Goal: Task Accomplishment & Management: Complete application form

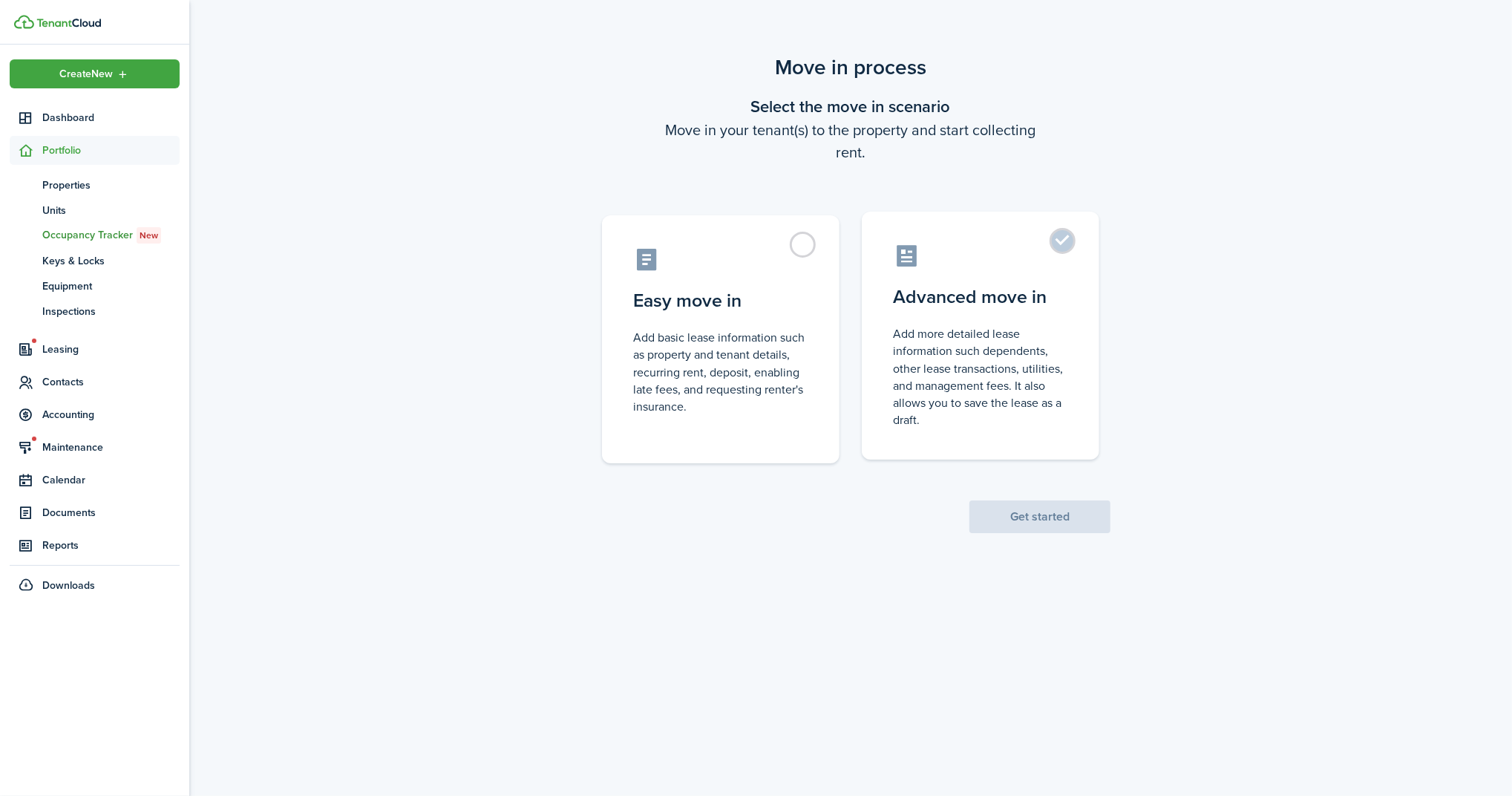
click at [1017, 311] on label "Advanced move in Add more detailed lease information such dependents, other lea…" at bounding box center [980, 335] width 237 height 248
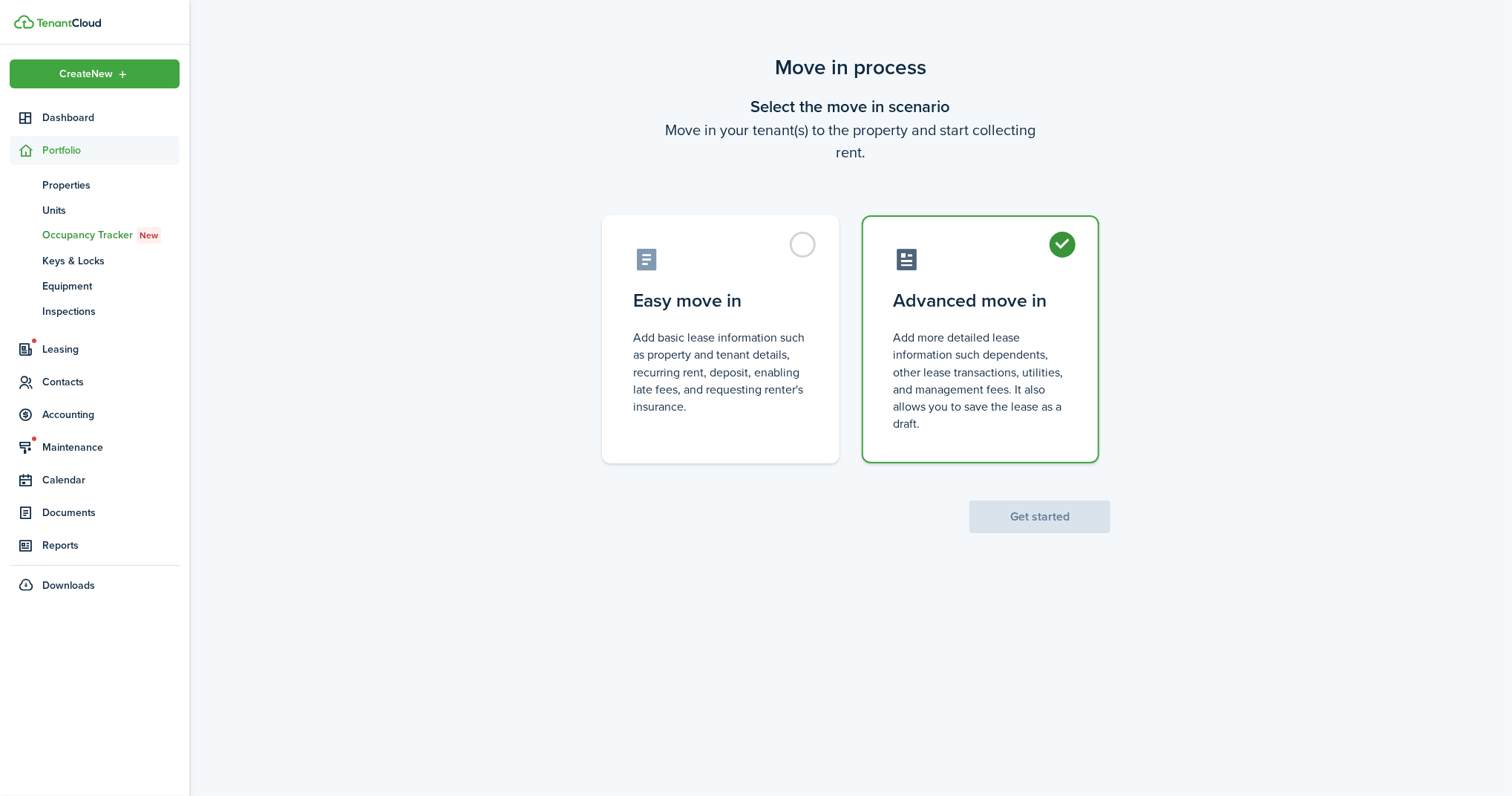
radio input "true"
click at [1027, 519] on button "Get started" at bounding box center [1040, 516] width 141 height 32
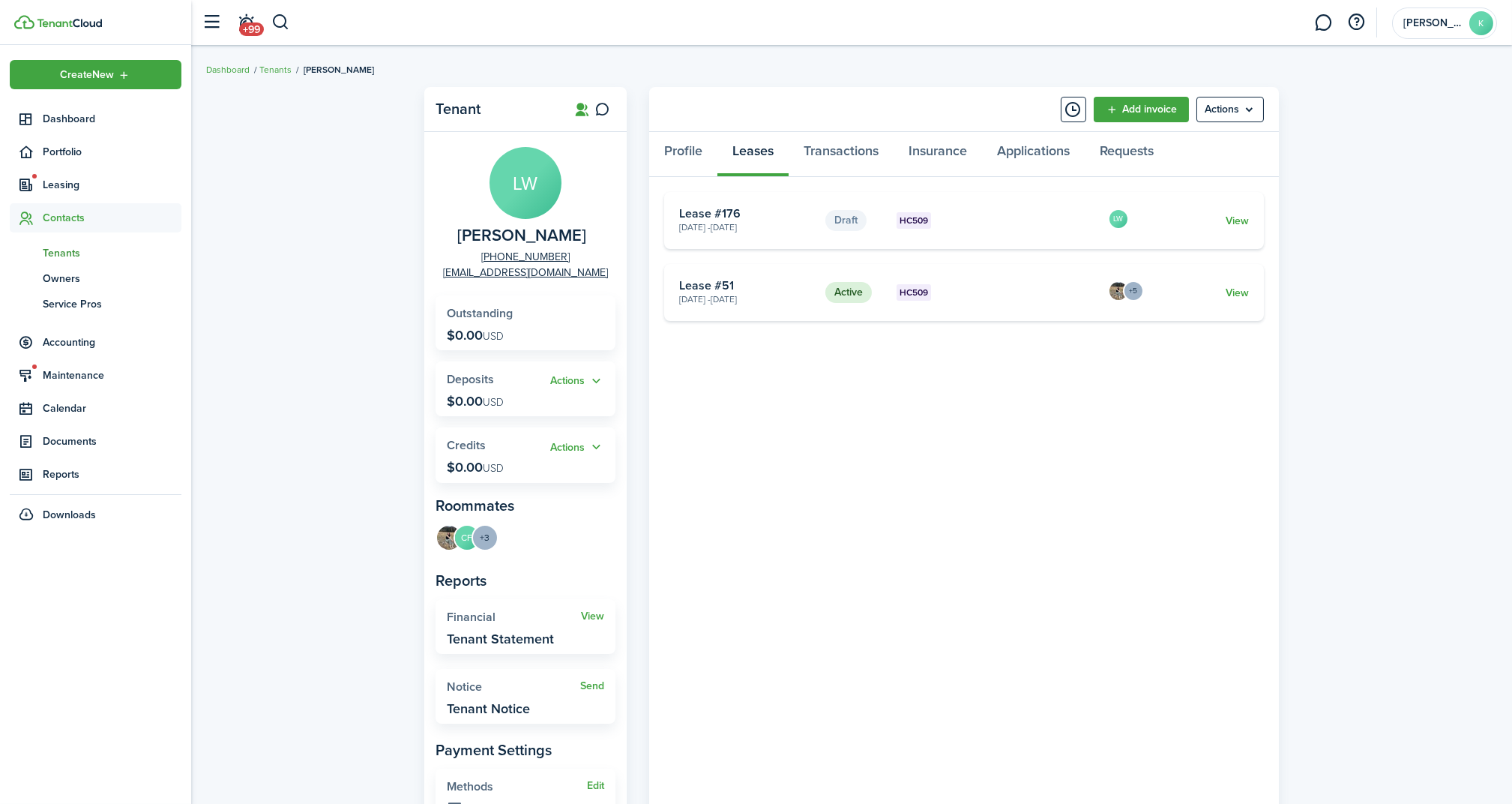
click at [1234, 211] on card "Draft HC509 [DATE] - [DATE] Lease #176 LW View" at bounding box center [964, 220] width 600 height 57
click at [1237, 217] on link "View" at bounding box center [1237, 220] width 23 height 16
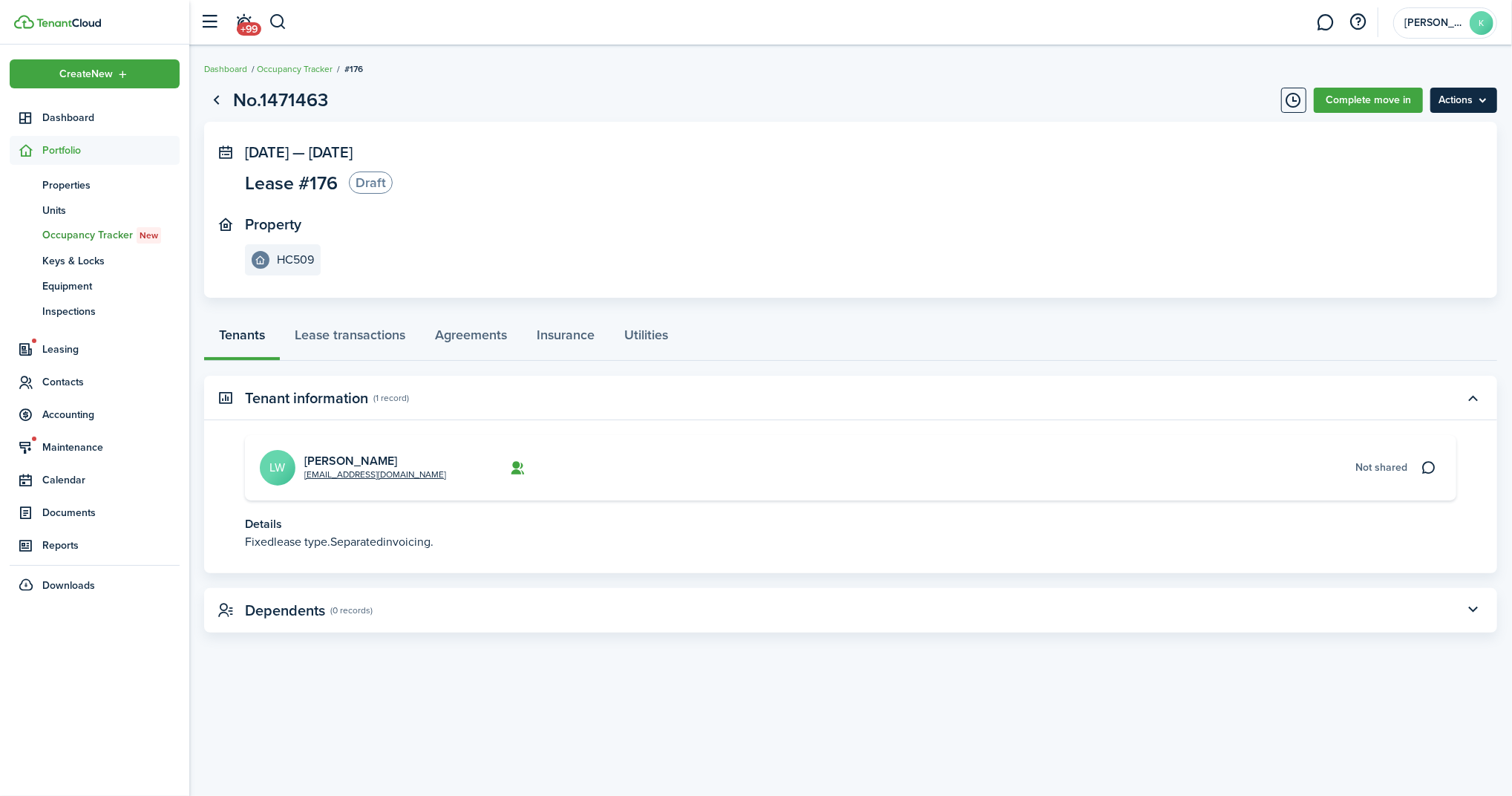
click at [1455, 109] on menu-btn "Actions" at bounding box center [1464, 100] width 66 height 25
click at [1366, 106] on link "Complete move in" at bounding box center [1369, 100] width 109 height 25
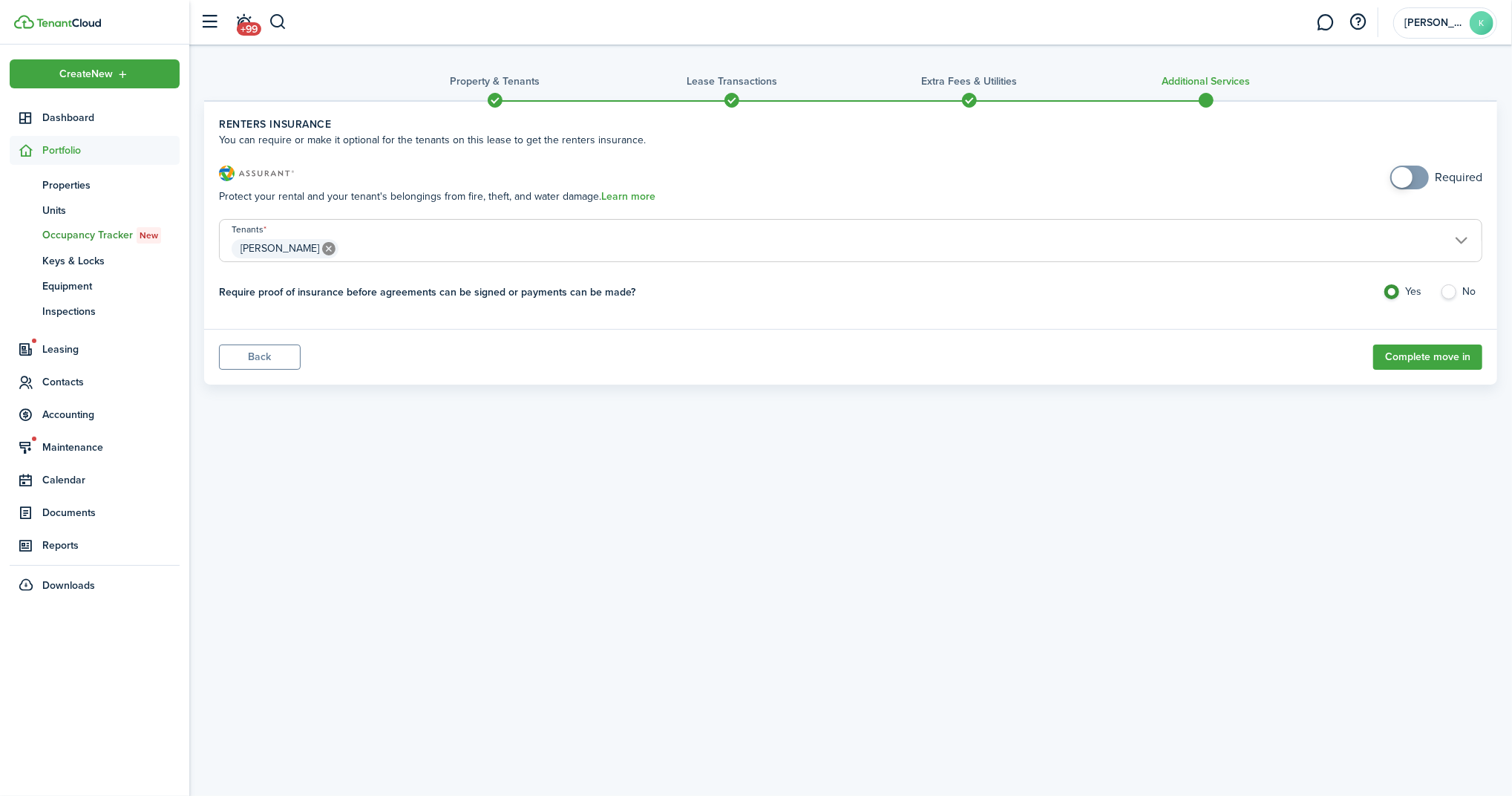
checkbox input "true"
click at [262, 358] on button "Back" at bounding box center [260, 356] width 82 height 25
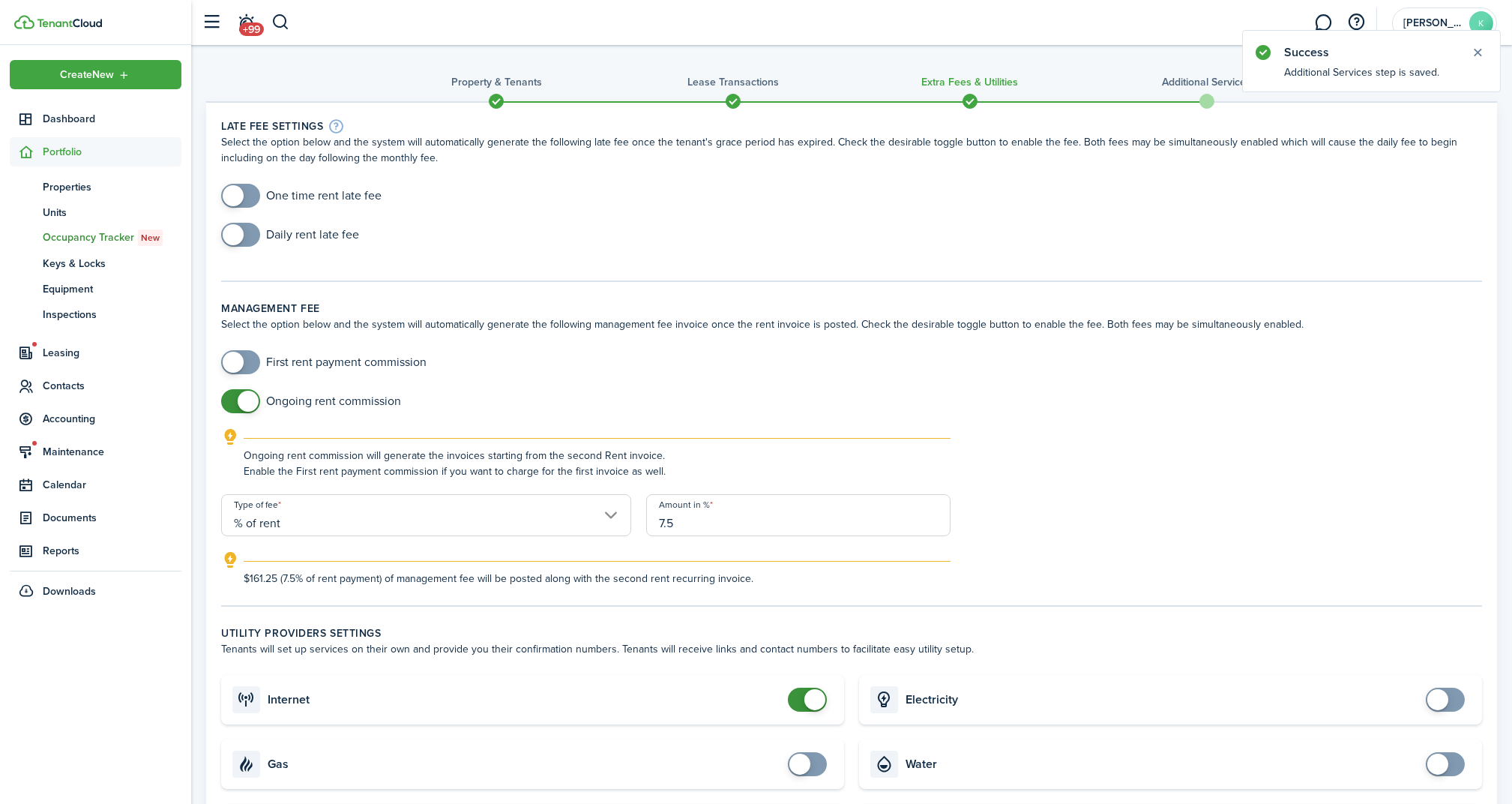
click at [719, 78] on h3 "Lease Transactions" at bounding box center [733, 82] width 92 height 16
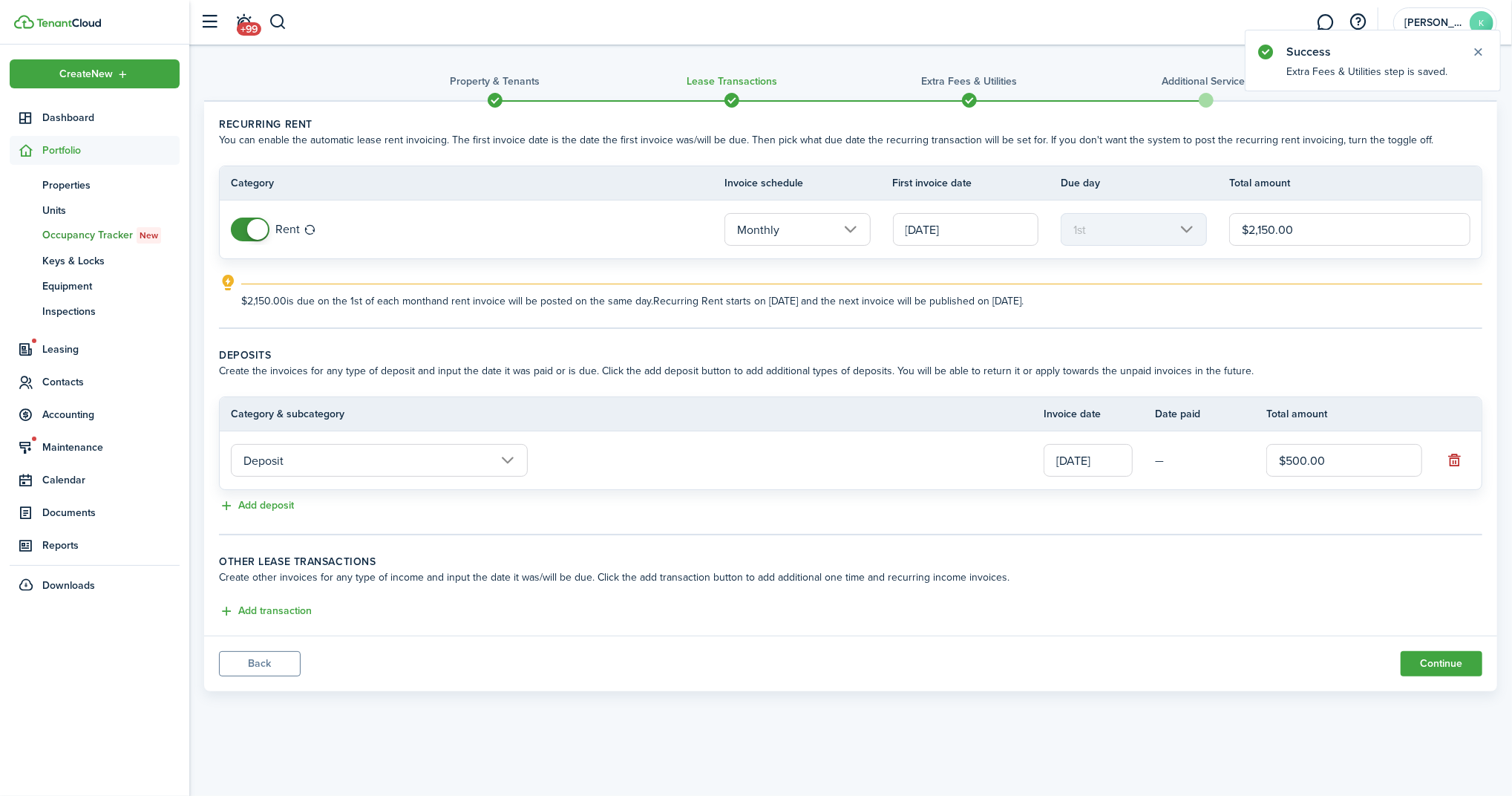
click at [483, 79] on h3 "Property & Tenants" at bounding box center [495, 81] width 90 height 16
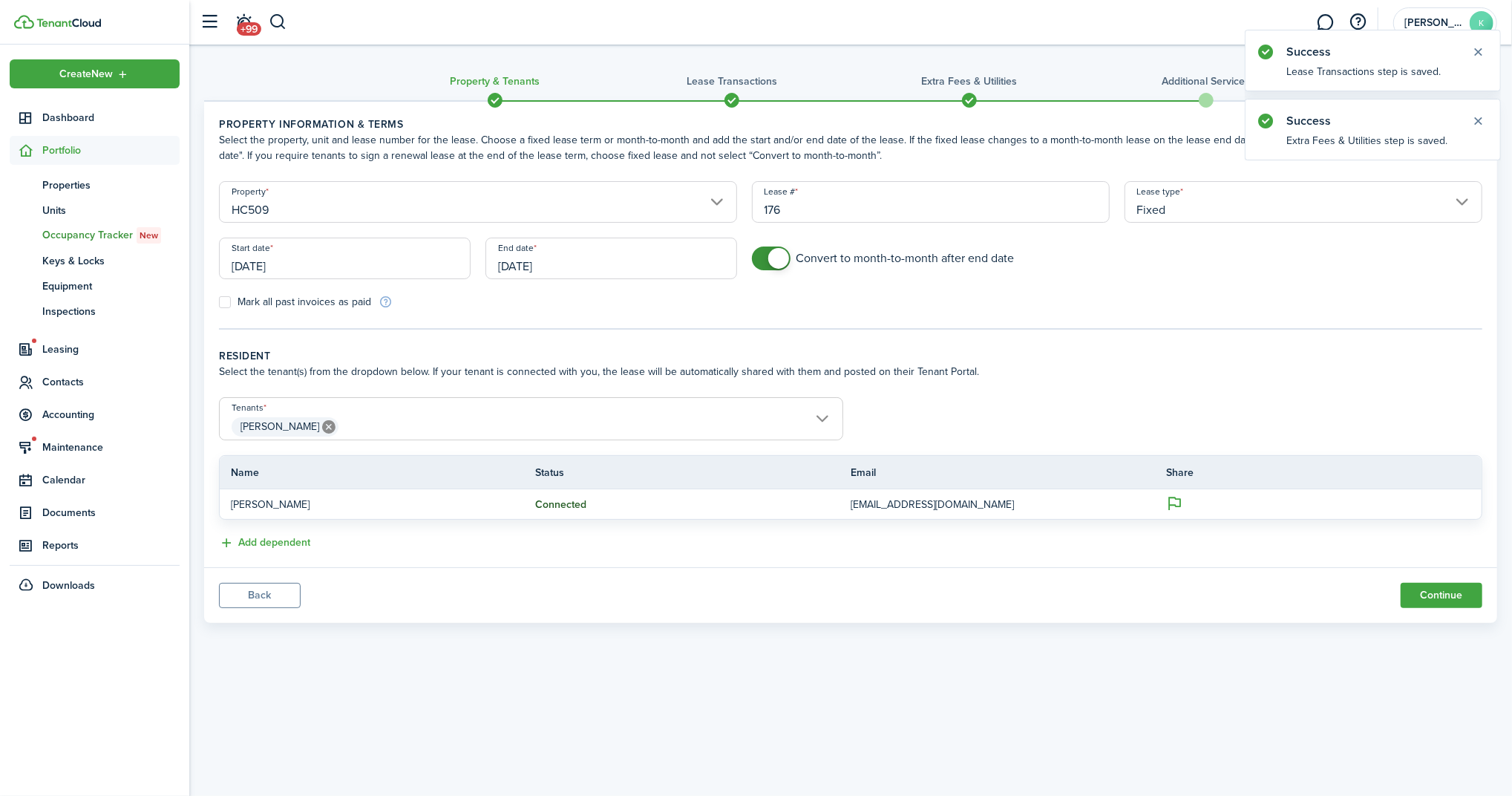
click at [415, 414] on span "[PERSON_NAME]" at bounding box center [531, 426] width 623 height 25
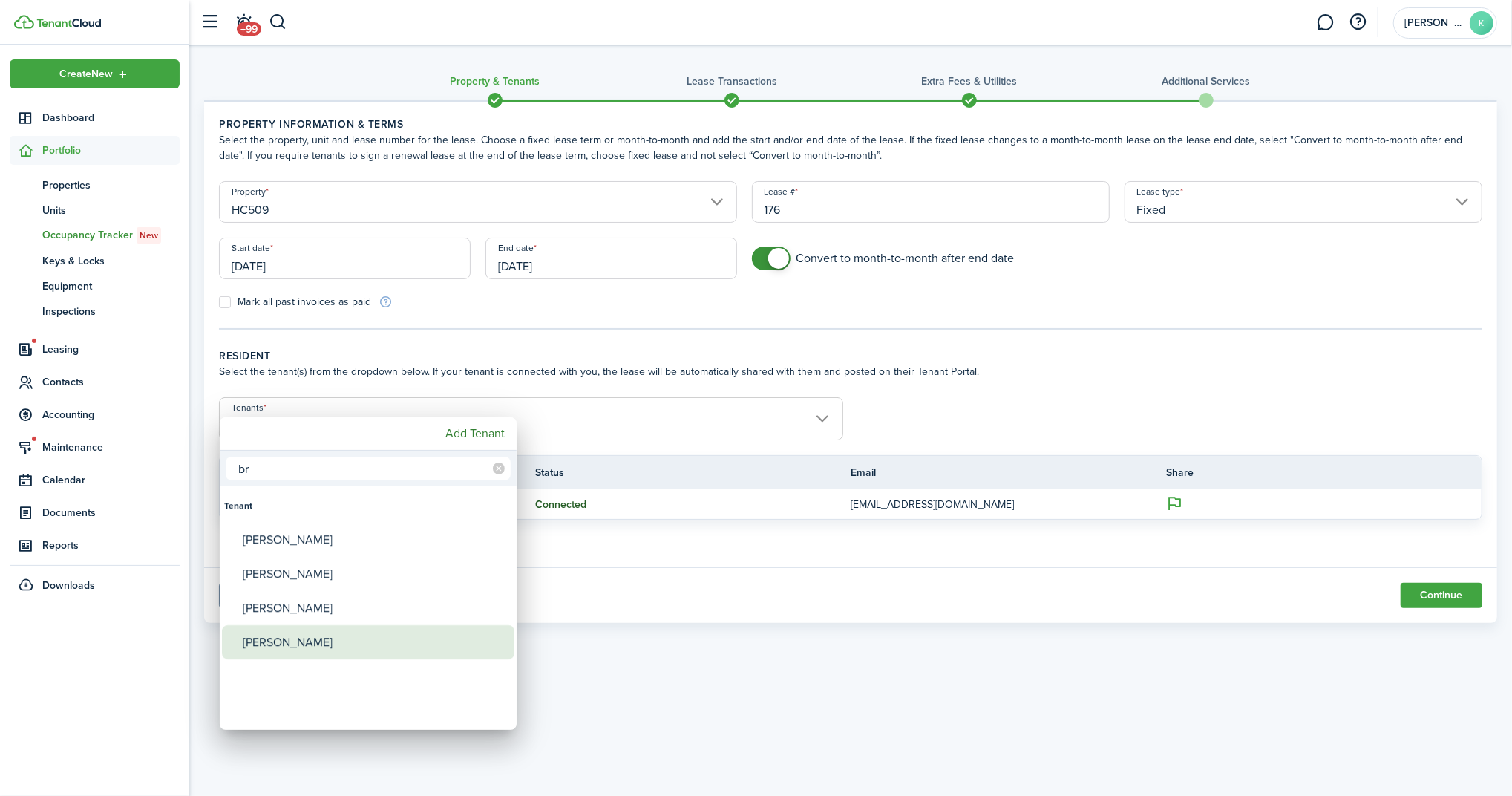
type input "b"
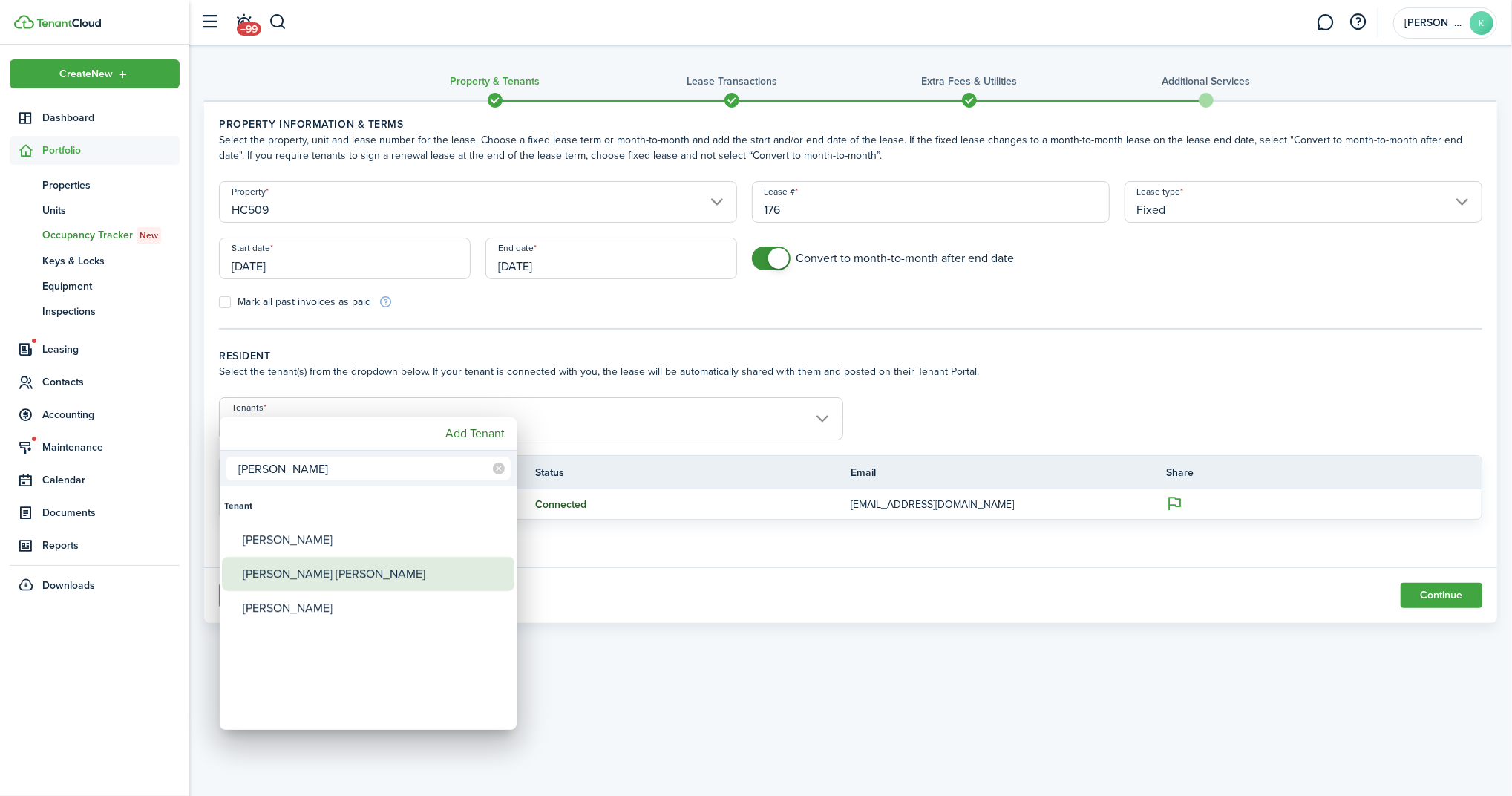
type input "[PERSON_NAME]"
click at [338, 572] on div "[PERSON_NAME] [PERSON_NAME]" at bounding box center [374, 573] width 263 height 34
type input "[PERSON_NAME], [PERSON_NAME] [PERSON_NAME]"
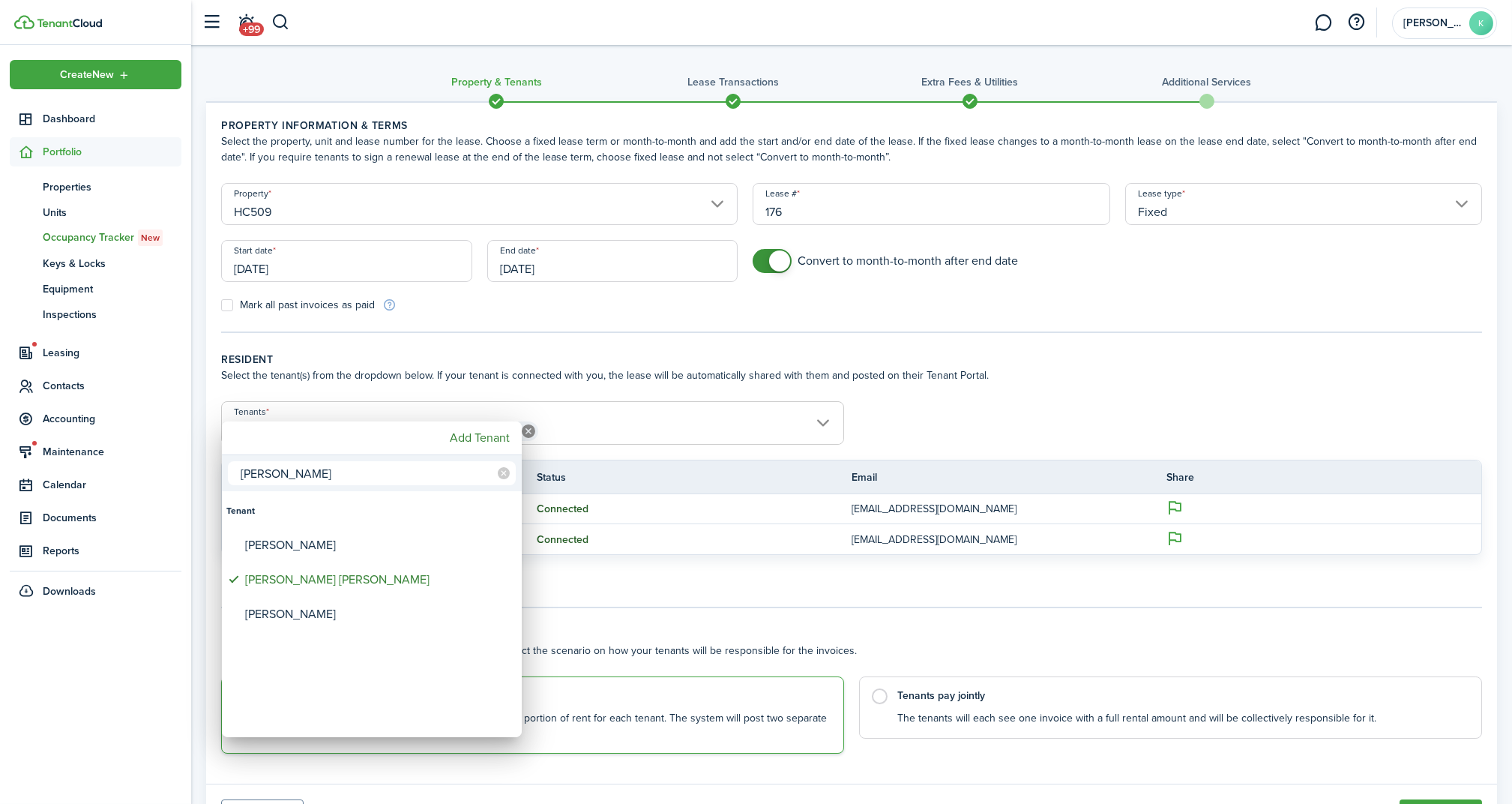
click at [394, 404] on div at bounding box center [756, 402] width 1752 height 1044
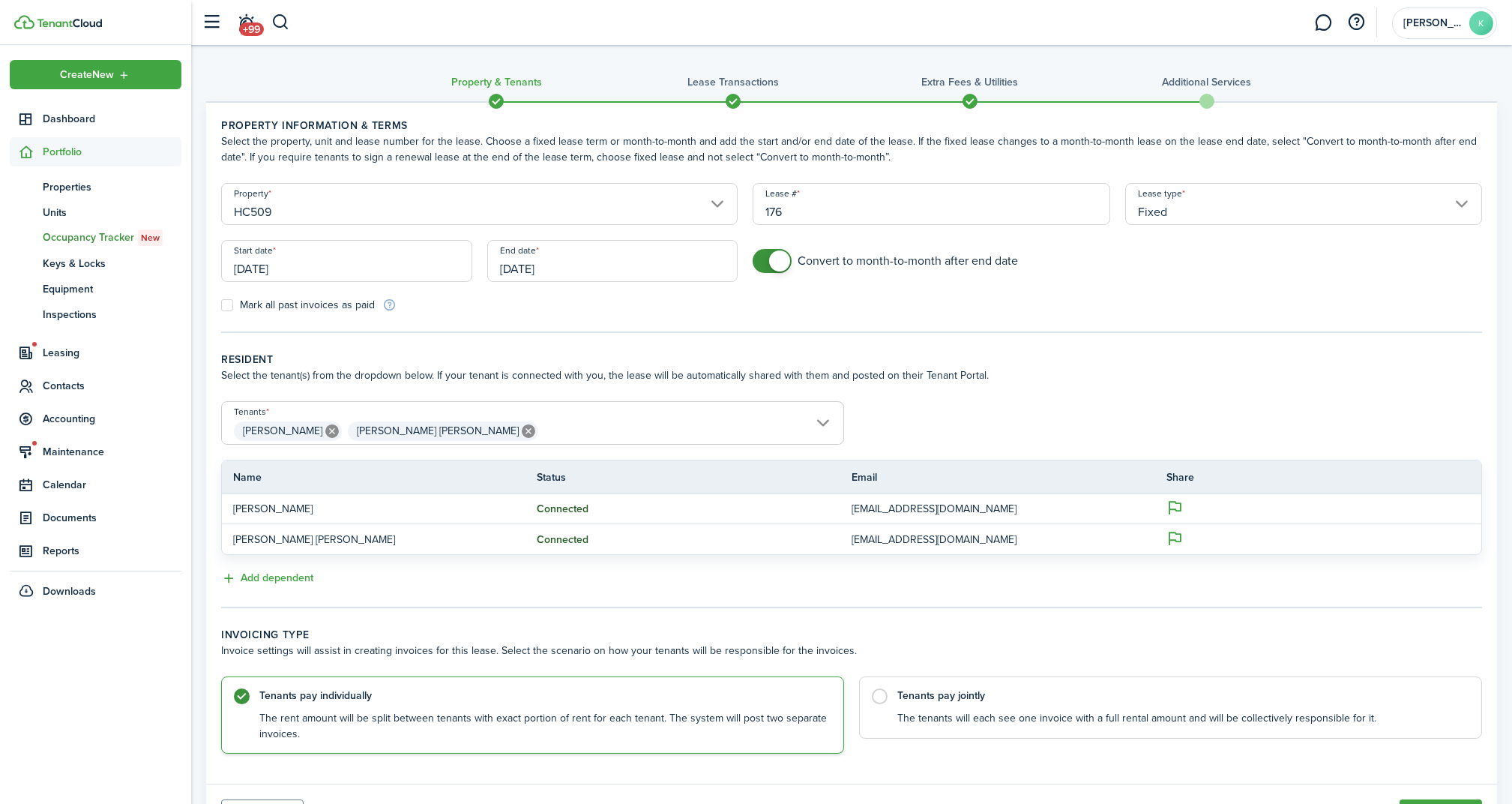
click at [478, 430] on span "[PERSON_NAME] [PERSON_NAME]" at bounding box center [532, 430] width 622 height 25
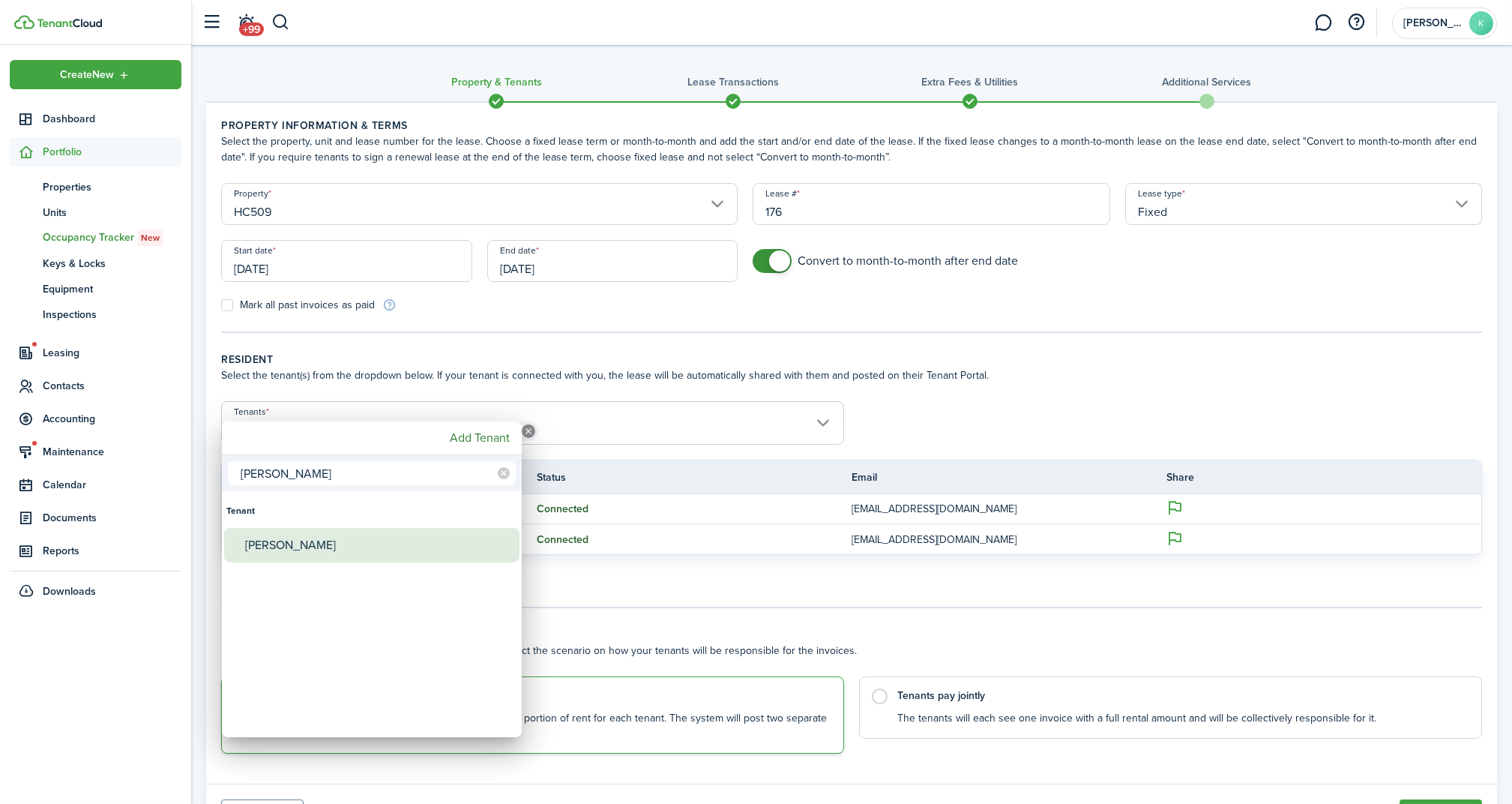
type input "[PERSON_NAME]"
click at [345, 532] on div "[PERSON_NAME]" at bounding box center [378, 545] width 265 height 34
type input "[PERSON_NAME], [PERSON_NAME] [PERSON_NAME], [PERSON_NAME]"
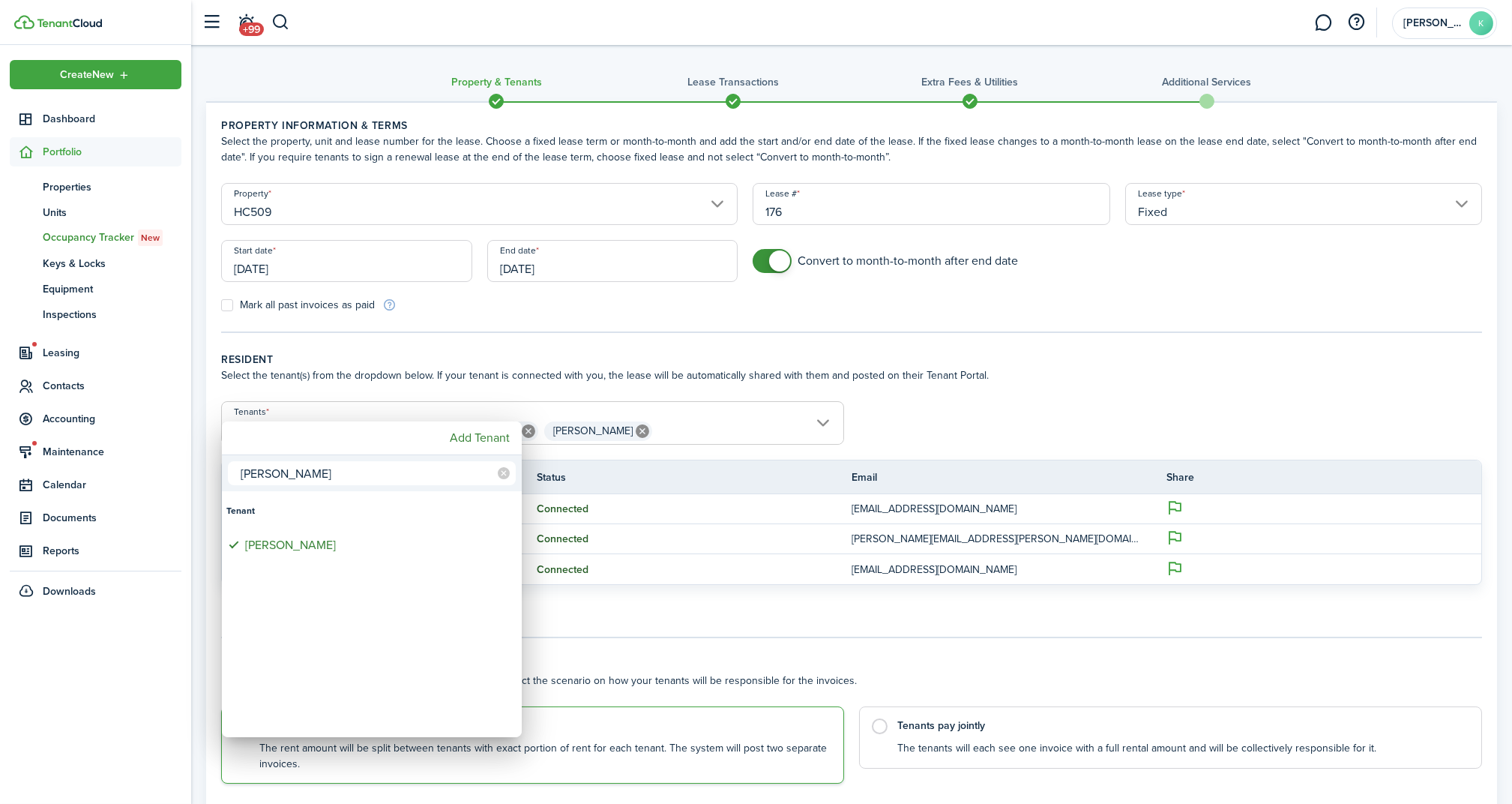
click at [680, 424] on div at bounding box center [756, 402] width 1752 height 1044
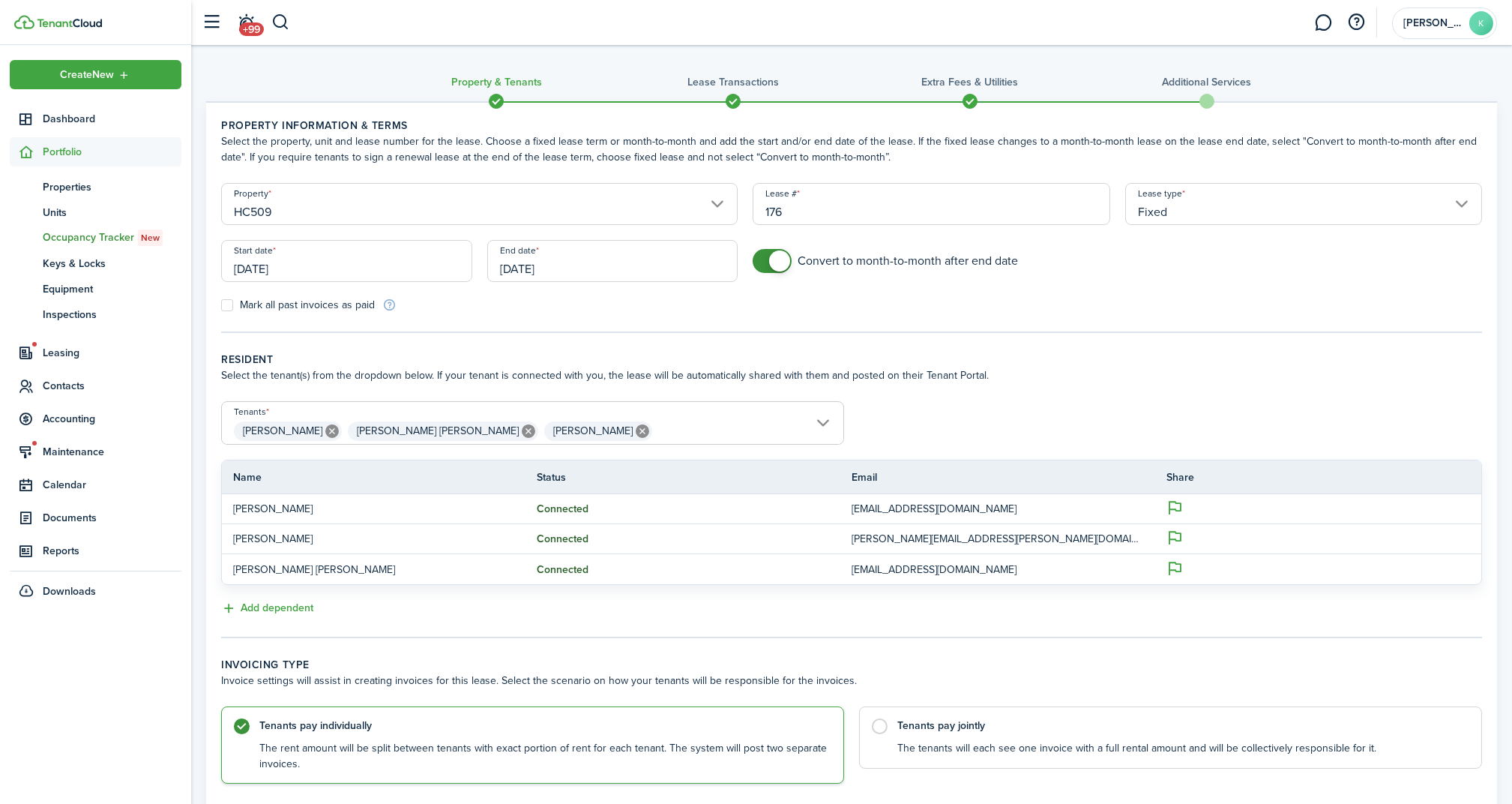
click at [680, 424] on span "[PERSON_NAME] [PERSON_NAME] [PERSON_NAME]" at bounding box center [532, 430] width 622 height 25
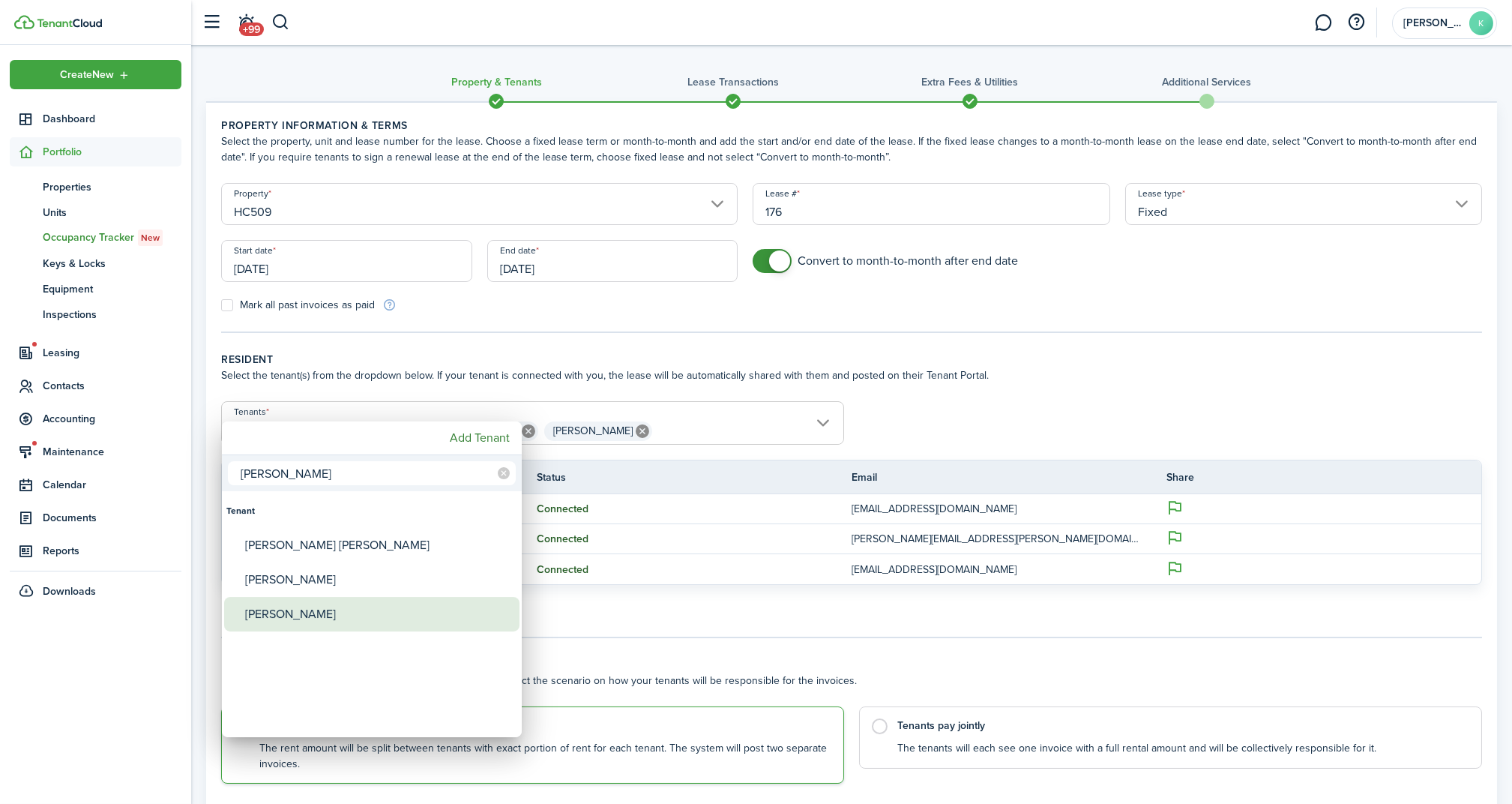
type input "[PERSON_NAME]"
click at [292, 619] on div "[PERSON_NAME]" at bounding box center [378, 613] width 265 height 34
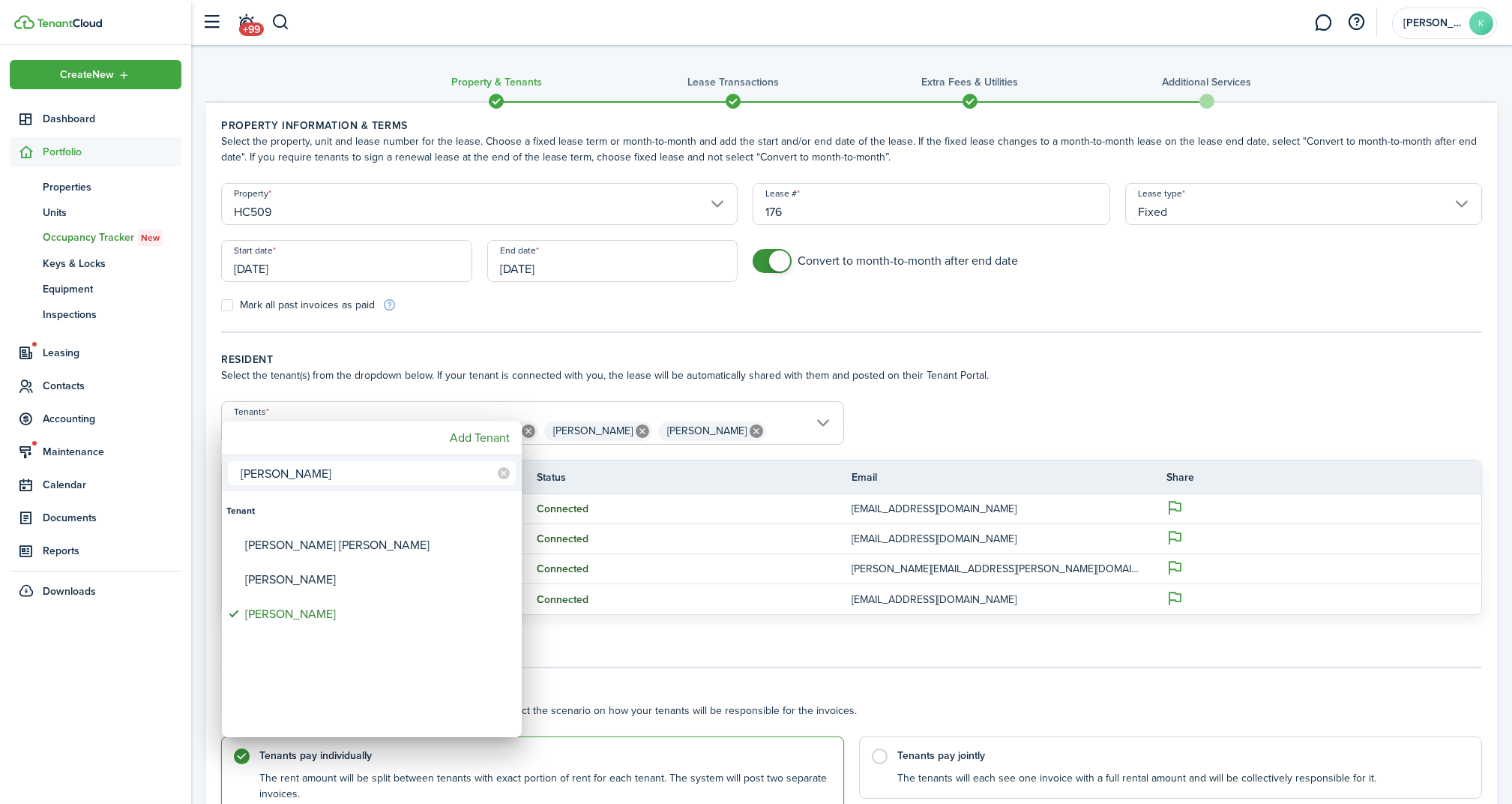
click at [802, 348] on div at bounding box center [756, 402] width 1752 height 1044
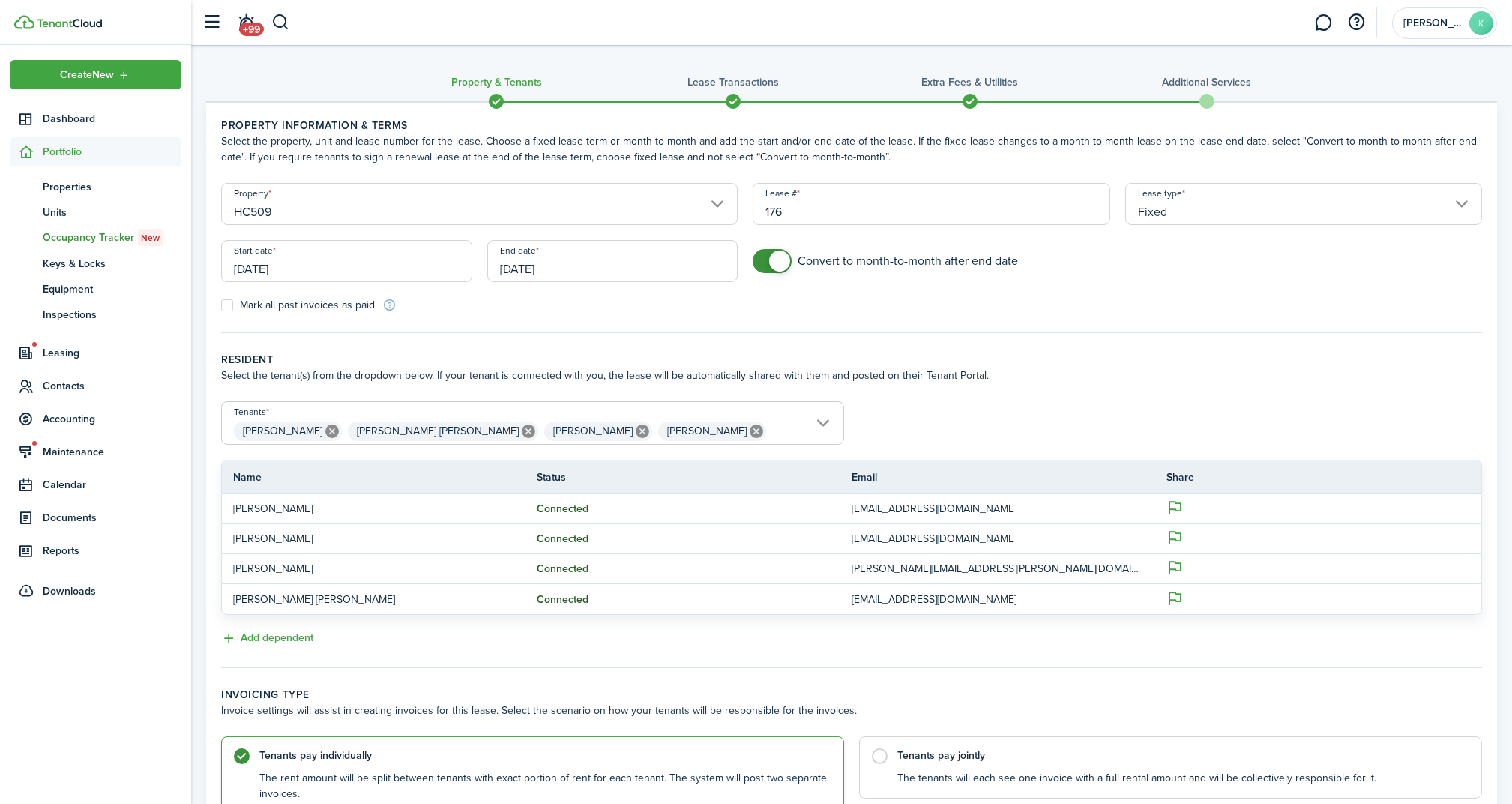
click at [522, 430] on icon at bounding box center [529, 431] width 14 height 14
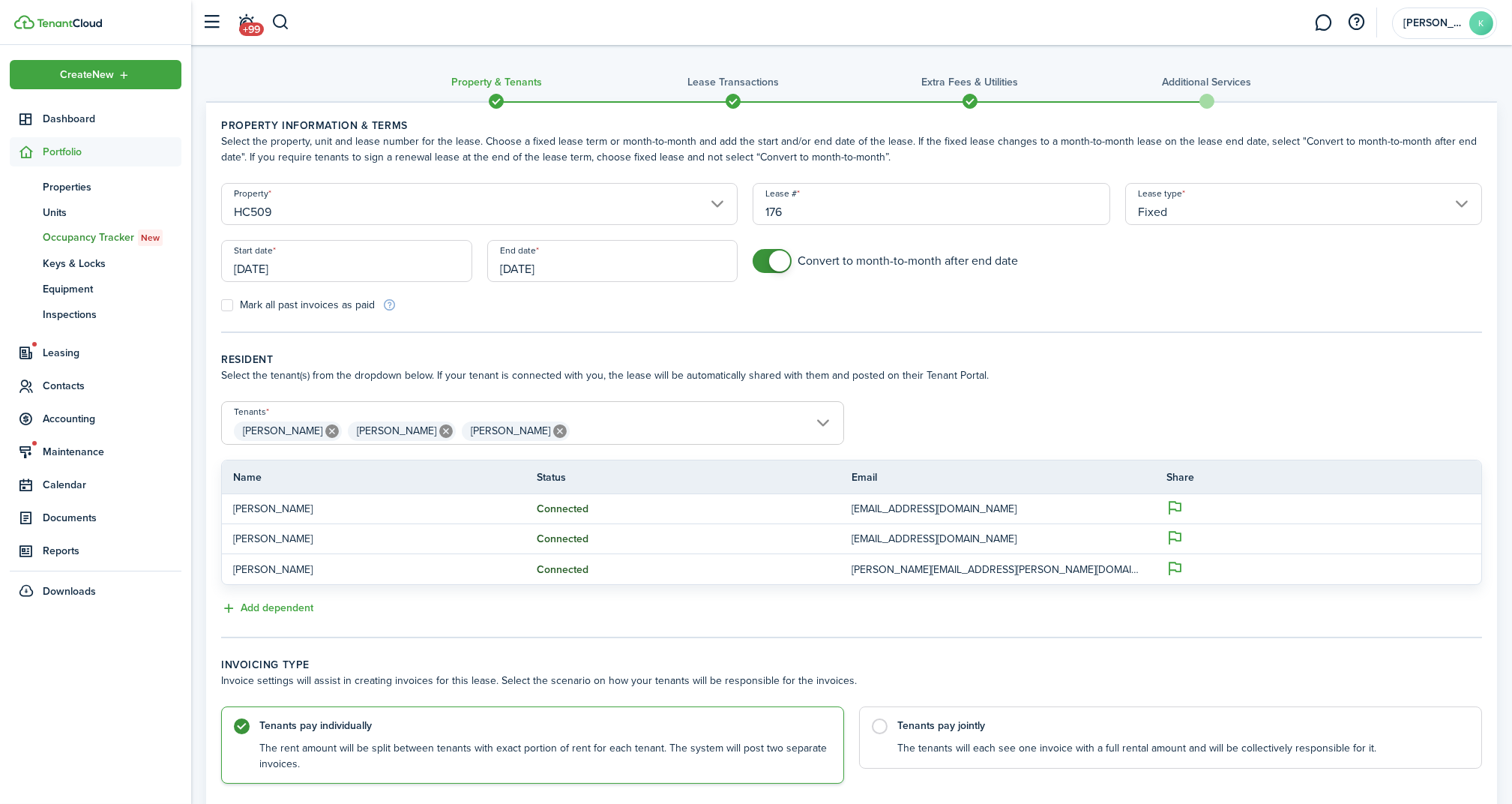
click at [550, 421] on mbsc-icon at bounding box center [560, 431] width 20 height 20
type input "[PERSON_NAME], [PERSON_NAME]"
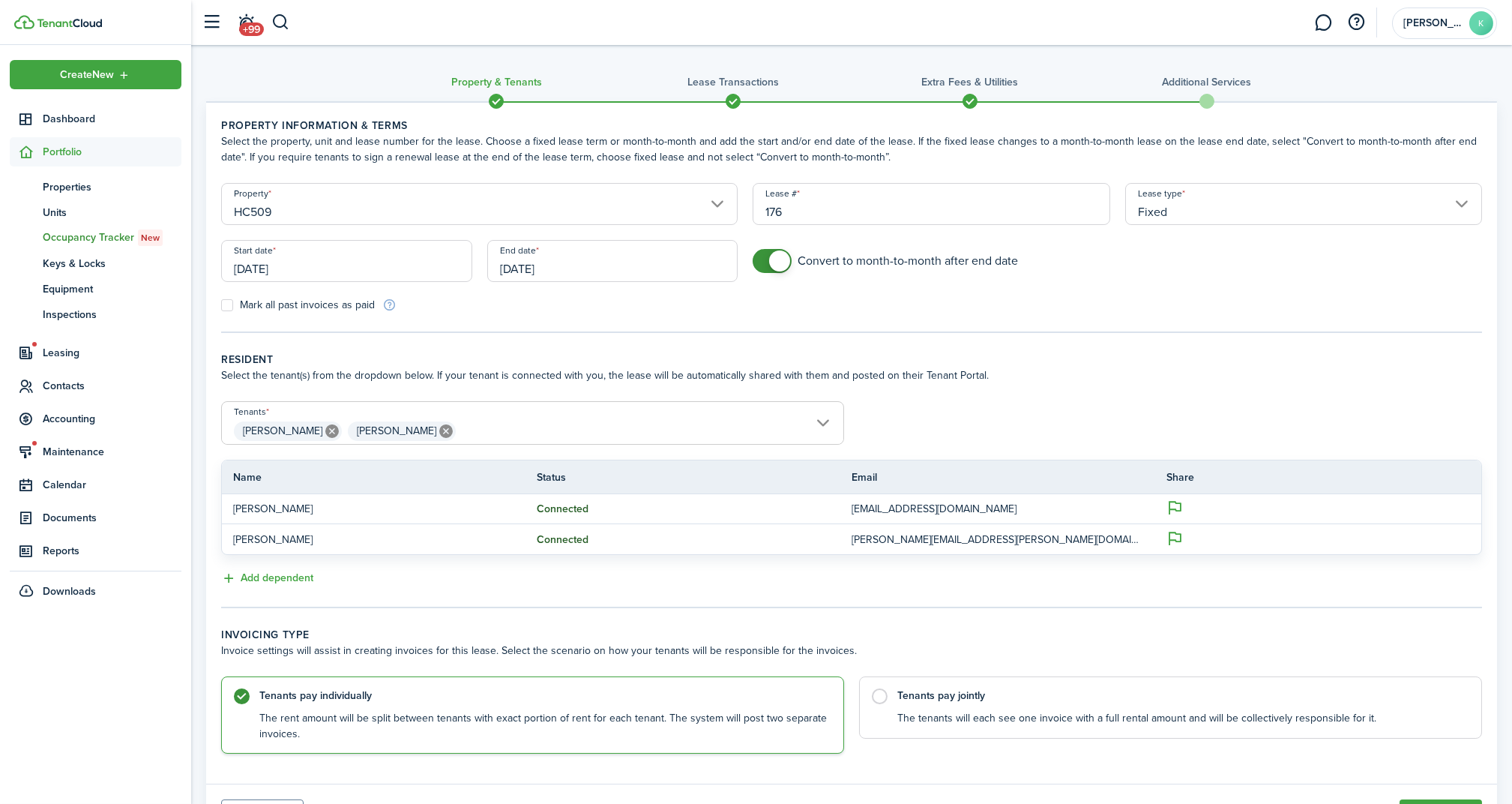
click at [516, 422] on span "[PERSON_NAME] [PERSON_NAME]" at bounding box center [532, 430] width 622 height 25
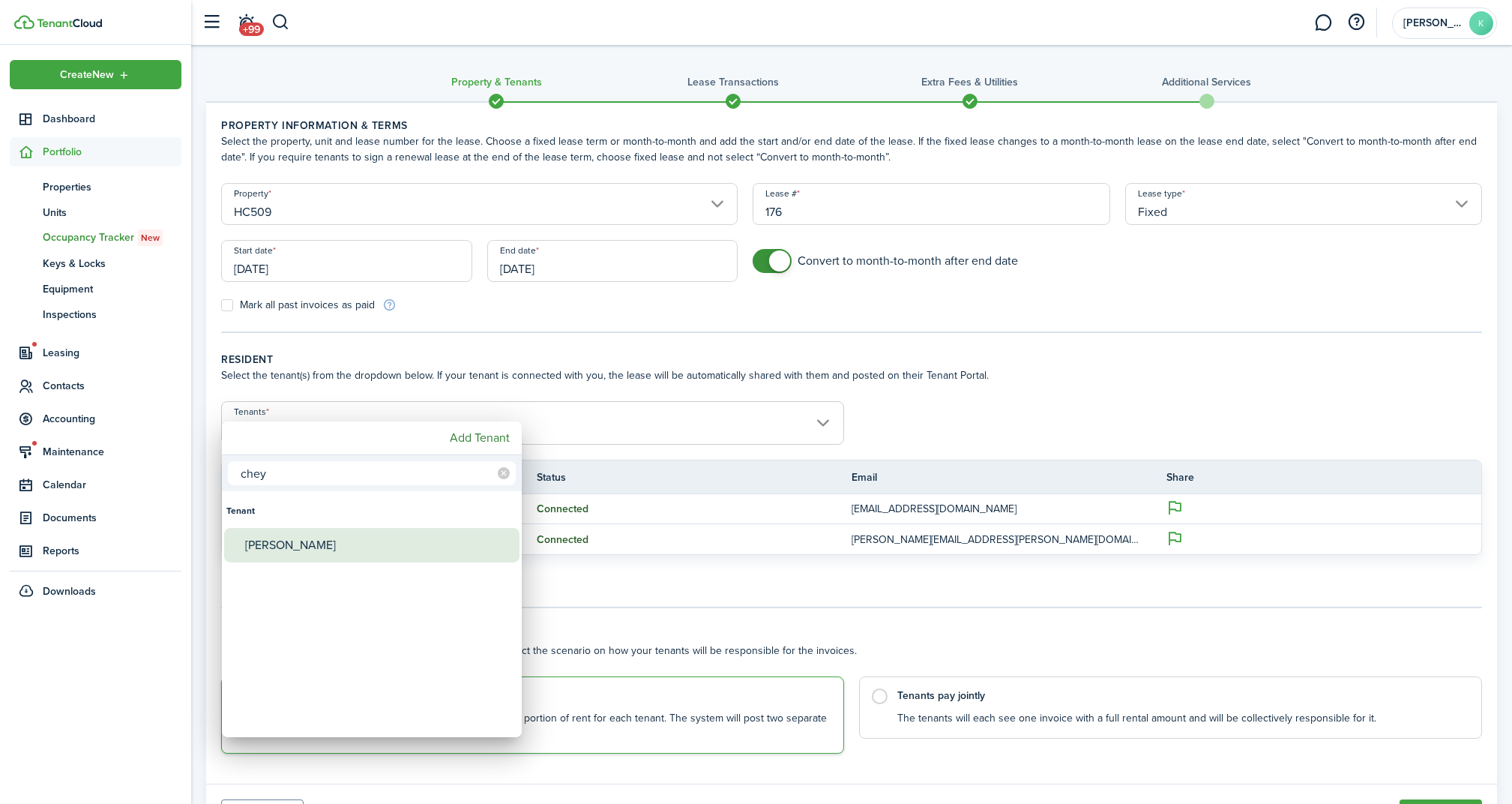
type input "chey"
click at [377, 547] on div "[PERSON_NAME]" at bounding box center [378, 545] width 265 height 34
type input "[PERSON_NAME], [PERSON_NAME], [PERSON_NAME]"
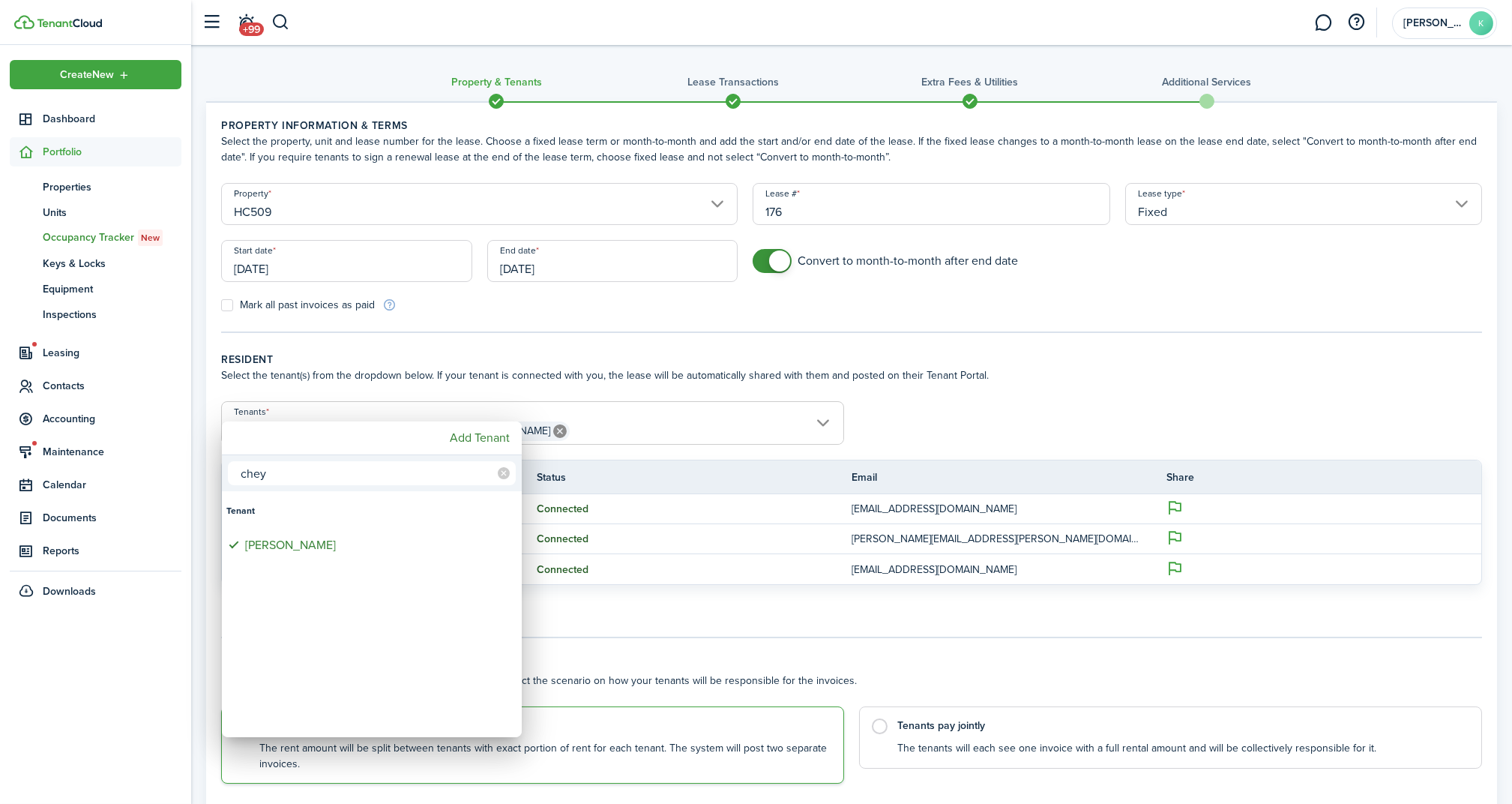
click at [518, 458] on div "chey" at bounding box center [372, 473] width 300 height 36
click at [496, 471] on mbsc-icon at bounding box center [503, 472] width 24 height 24
click at [365, 461] on input "text" at bounding box center [372, 472] width 288 height 24
type input "brynn"
click at [327, 550] on div "[PERSON_NAME]" at bounding box center [378, 545] width 265 height 34
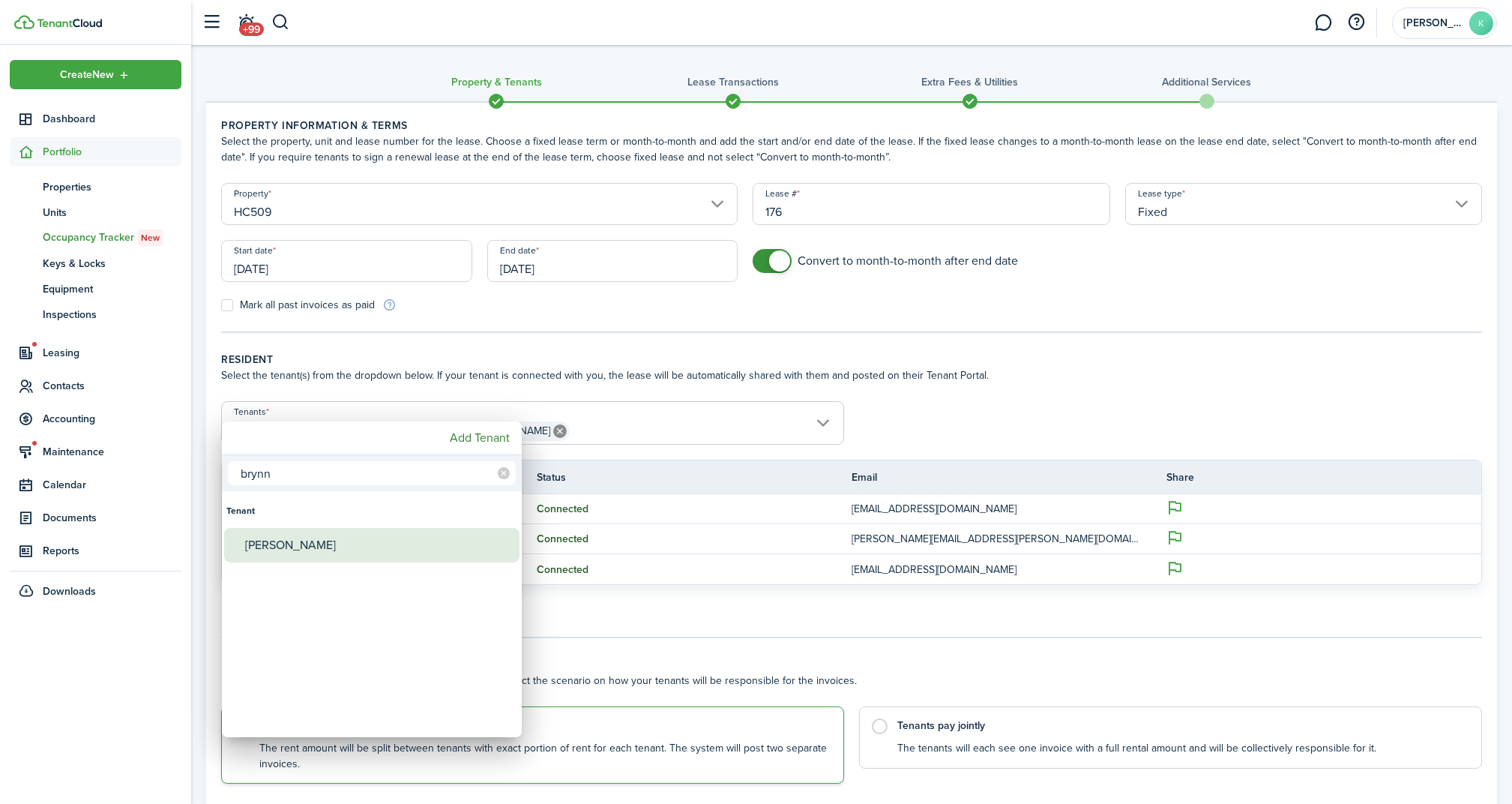
type input "[PERSON_NAME], [PERSON_NAME], [PERSON_NAME], [PERSON_NAME]"
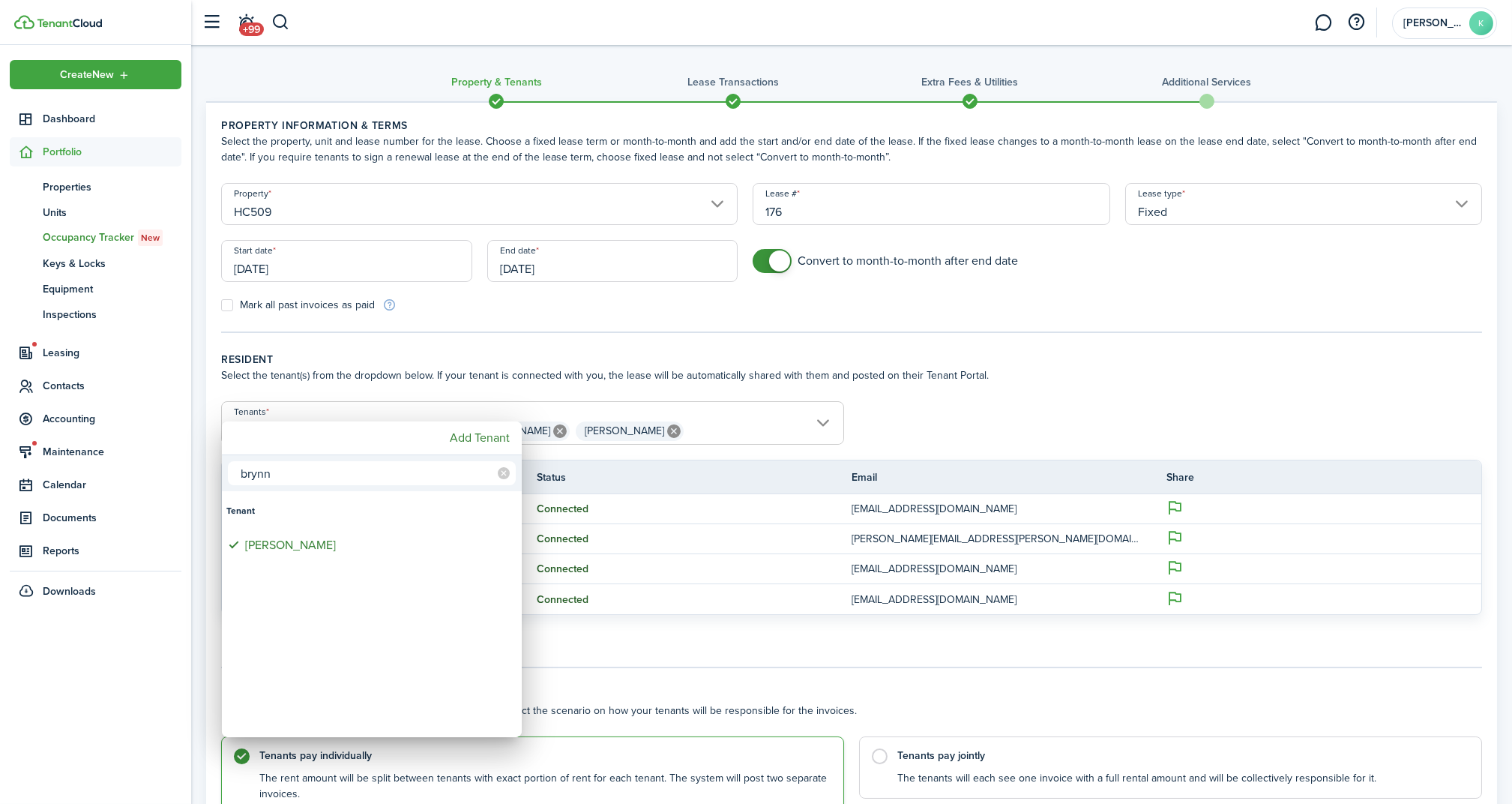
click at [617, 318] on div at bounding box center [756, 402] width 1752 height 1044
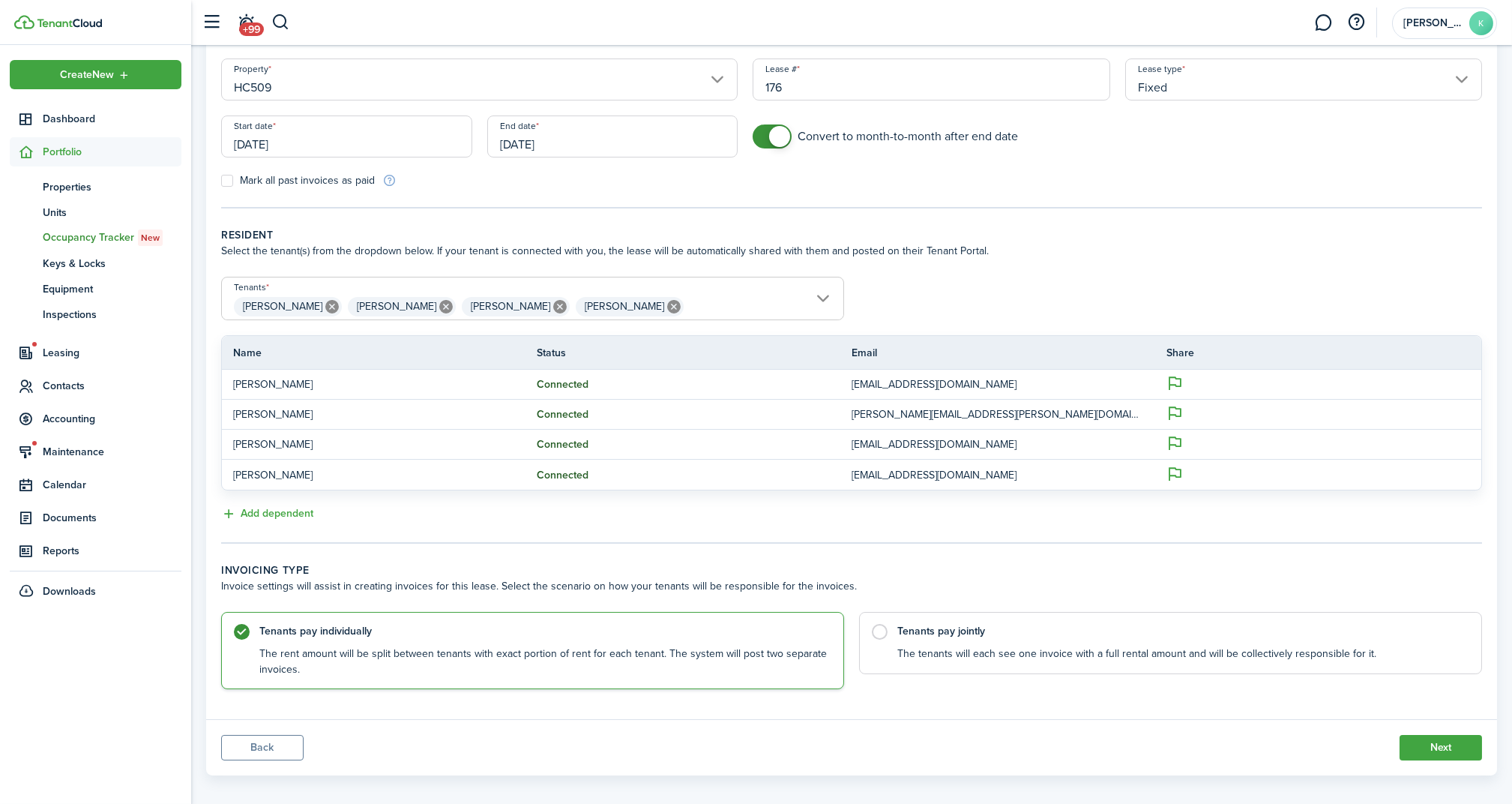
scroll to position [135, 0]
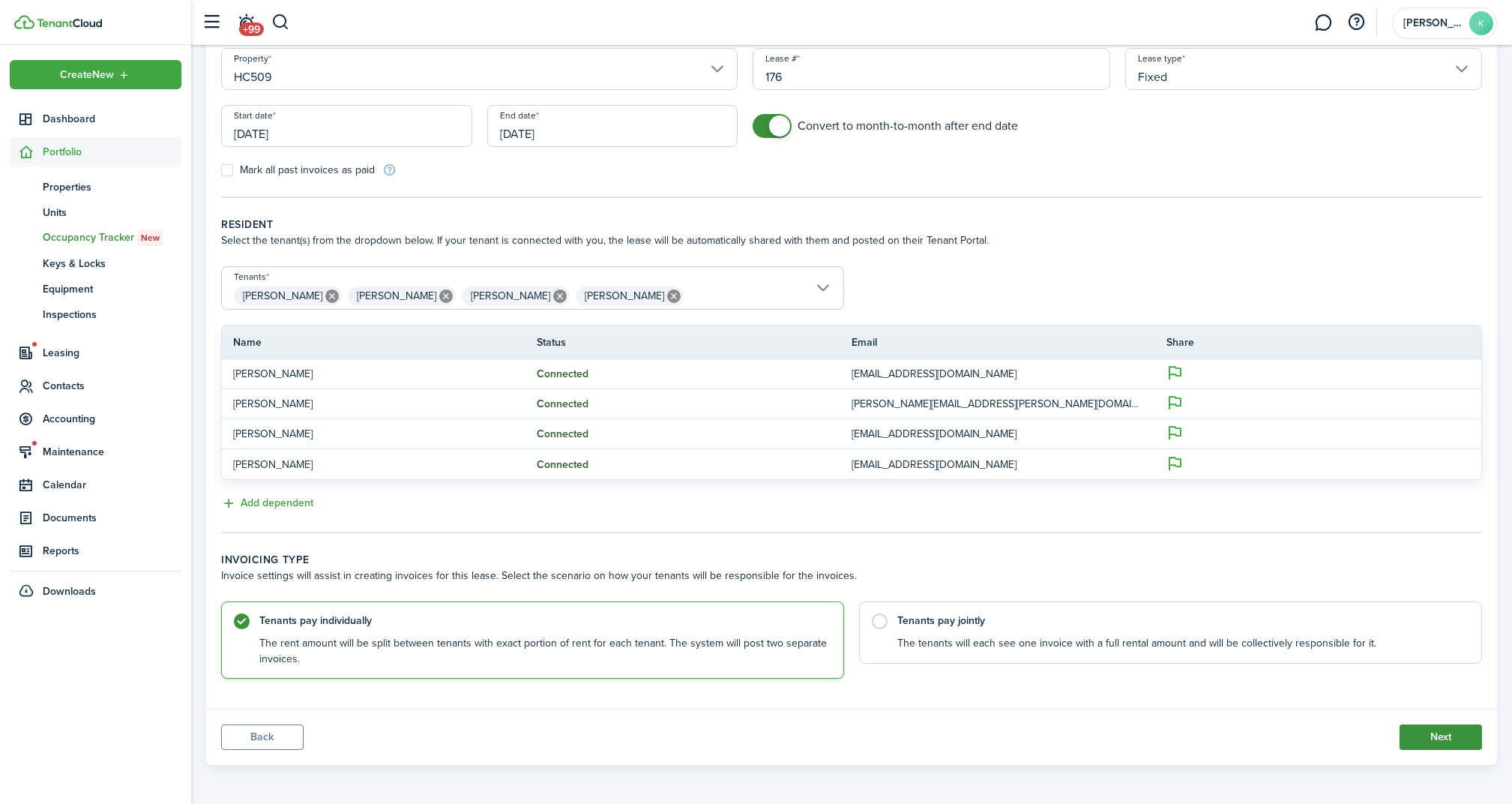
click at [1455, 738] on button "Next" at bounding box center [1441, 736] width 82 height 25
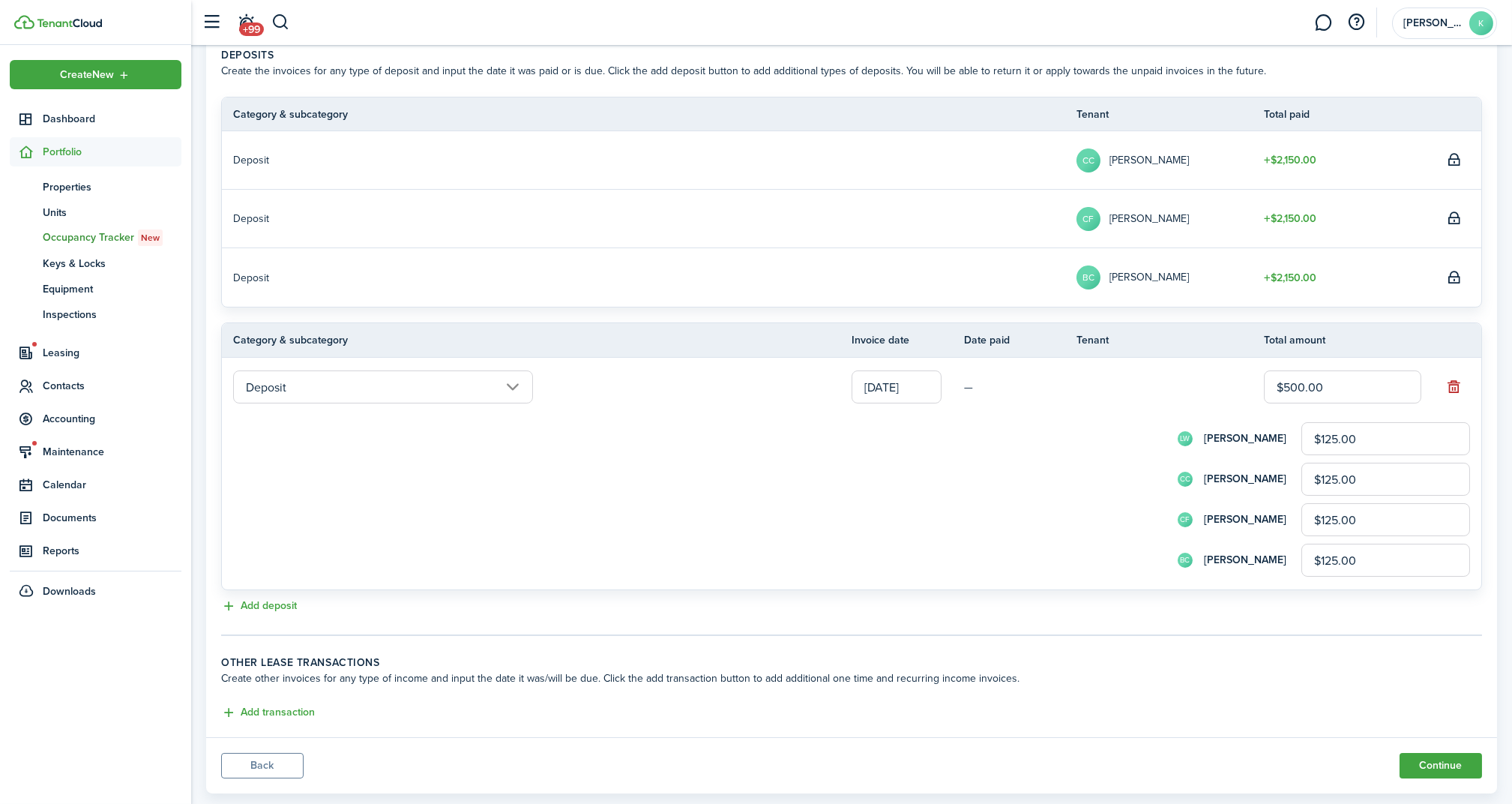
scroll to position [522, 0]
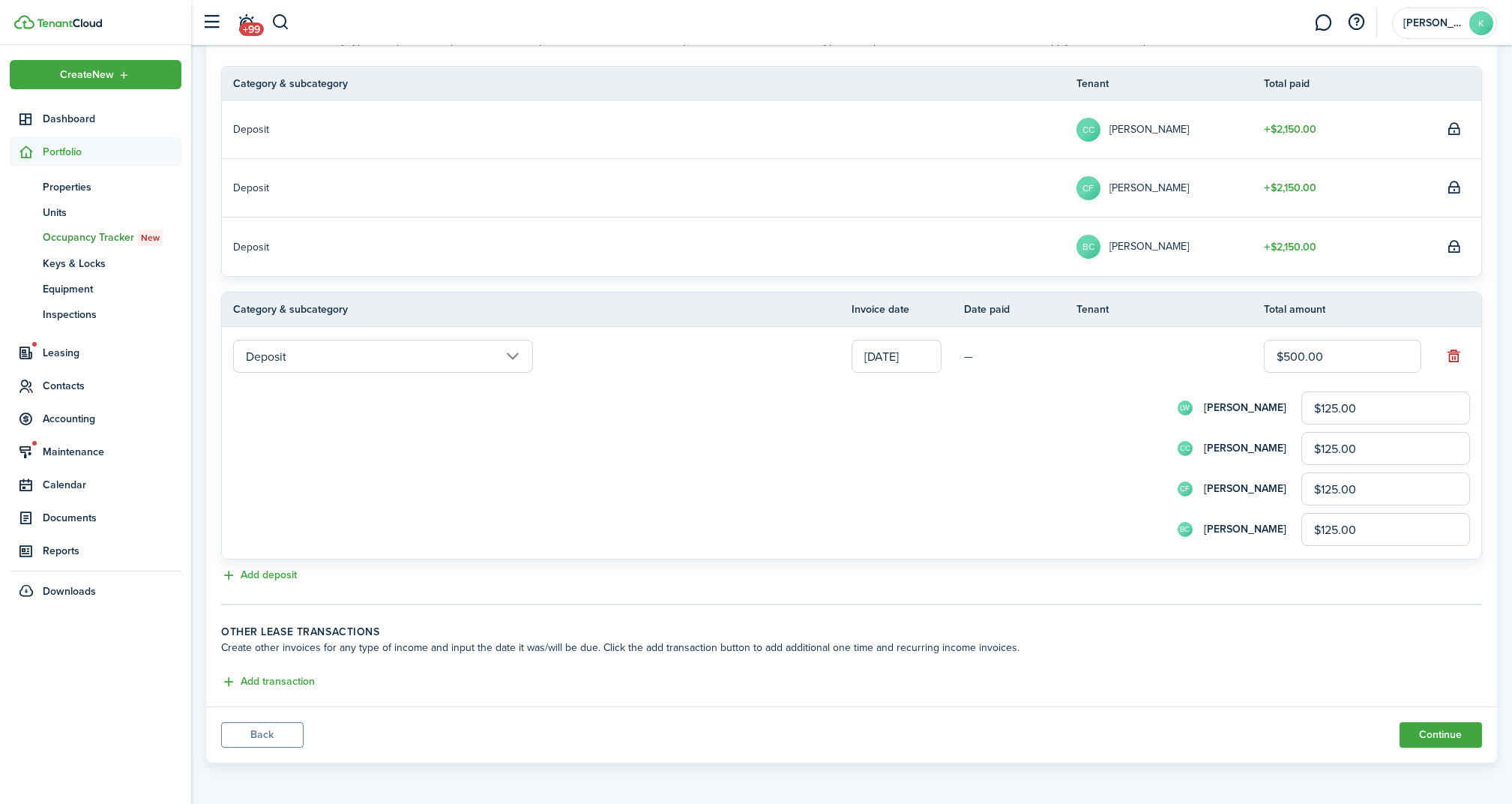
drag, startPoint x: 279, startPoint y: 751, endPoint x: 276, endPoint y: 741, distance: 10.4
click at [279, 751] on panel-main-footer "Back Continue" at bounding box center [851, 735] width 1291 height 56
click at [275, 738] on button "Back" at bounding box center [262, 734] width 82 height 25
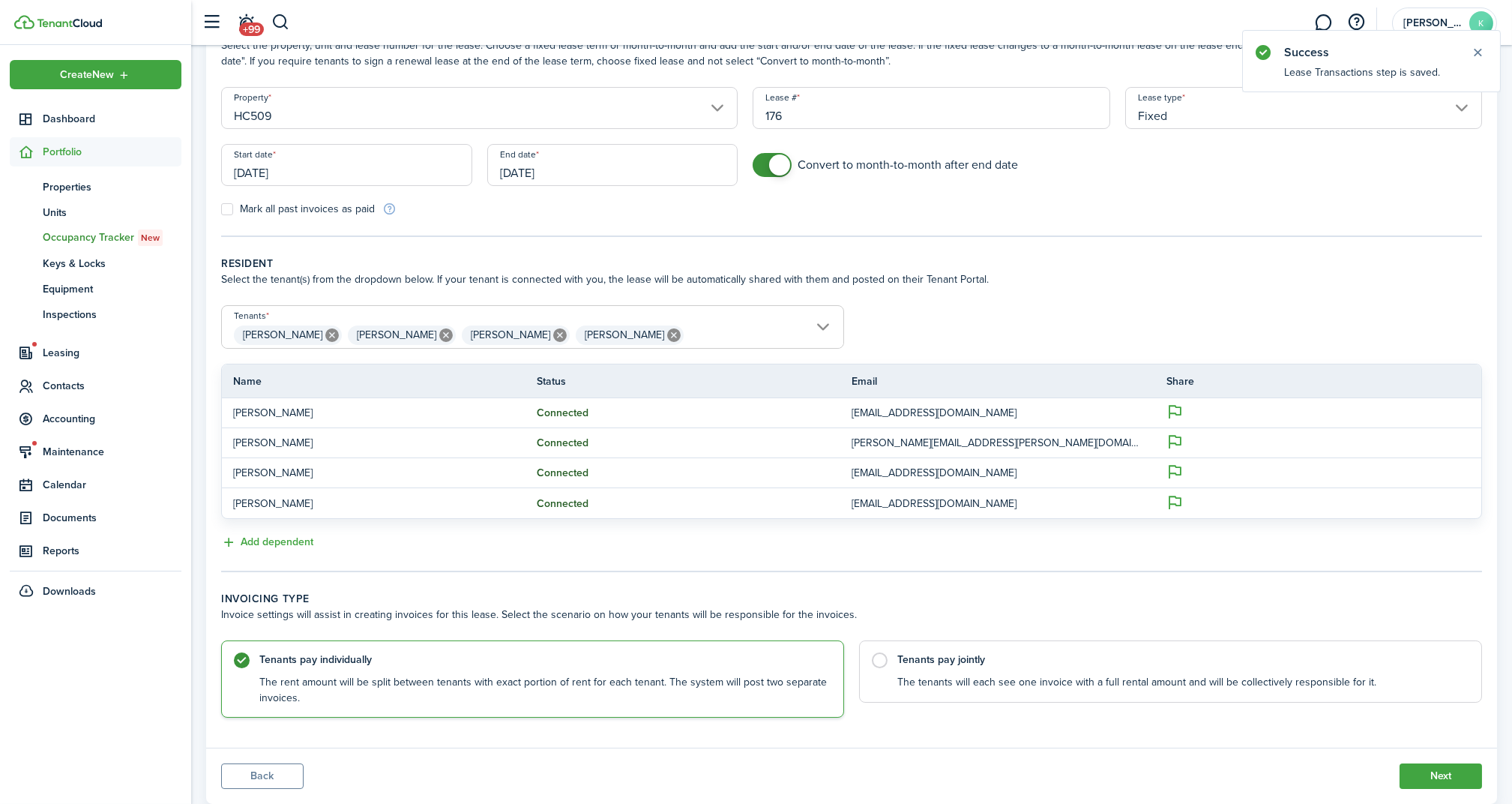
scroll to position [135, 0]
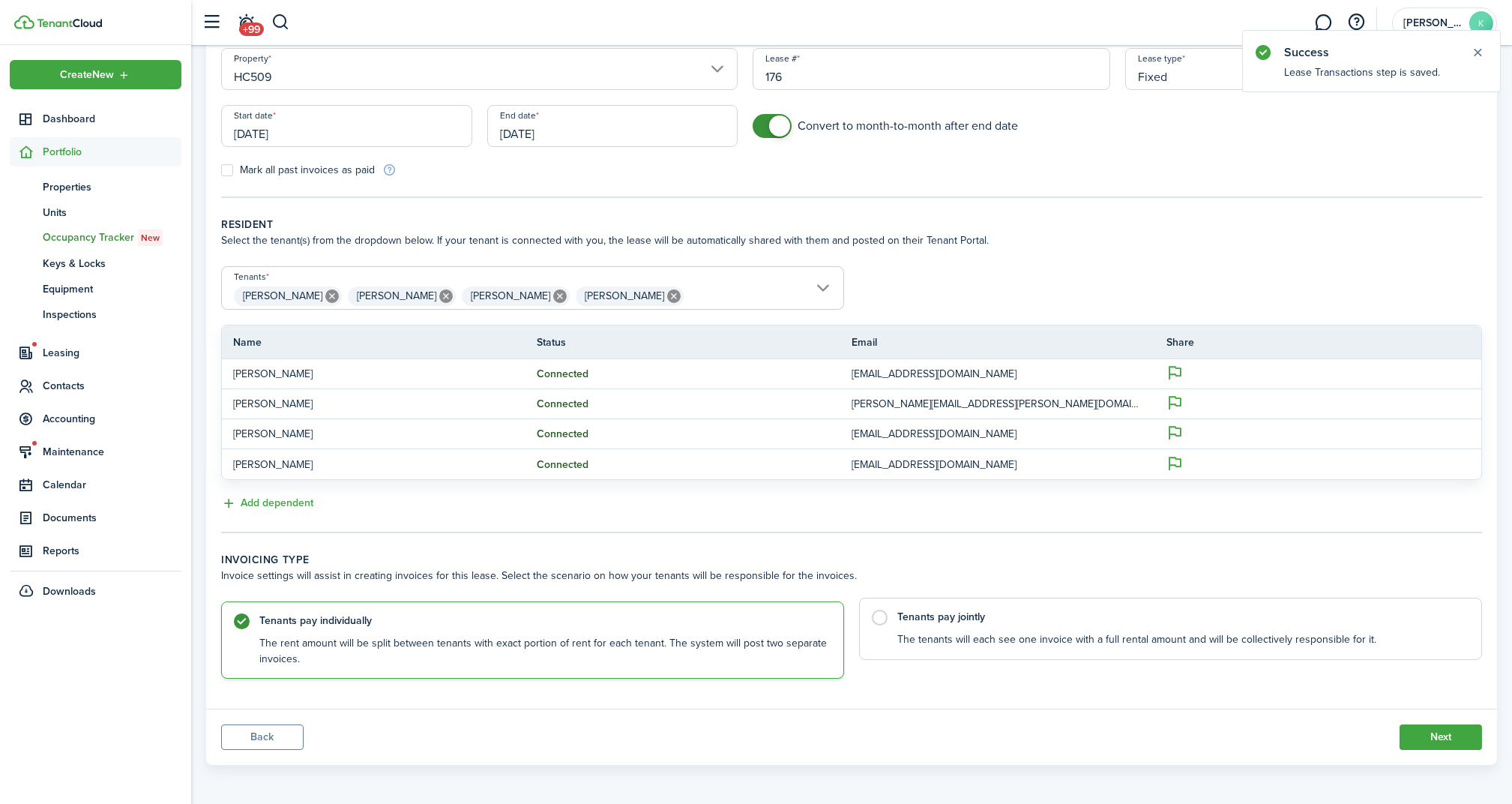
click at [1029, 603] on label "Tenants pay jointly The tenants will each see one invoice with a full rental am…" at bounding box center [1170, 629] width 623 height 63
radio input "false"
radio input "true"
click at [1441, 739] on button "Next" at bounding box center [1441, 736] width 82 height 25
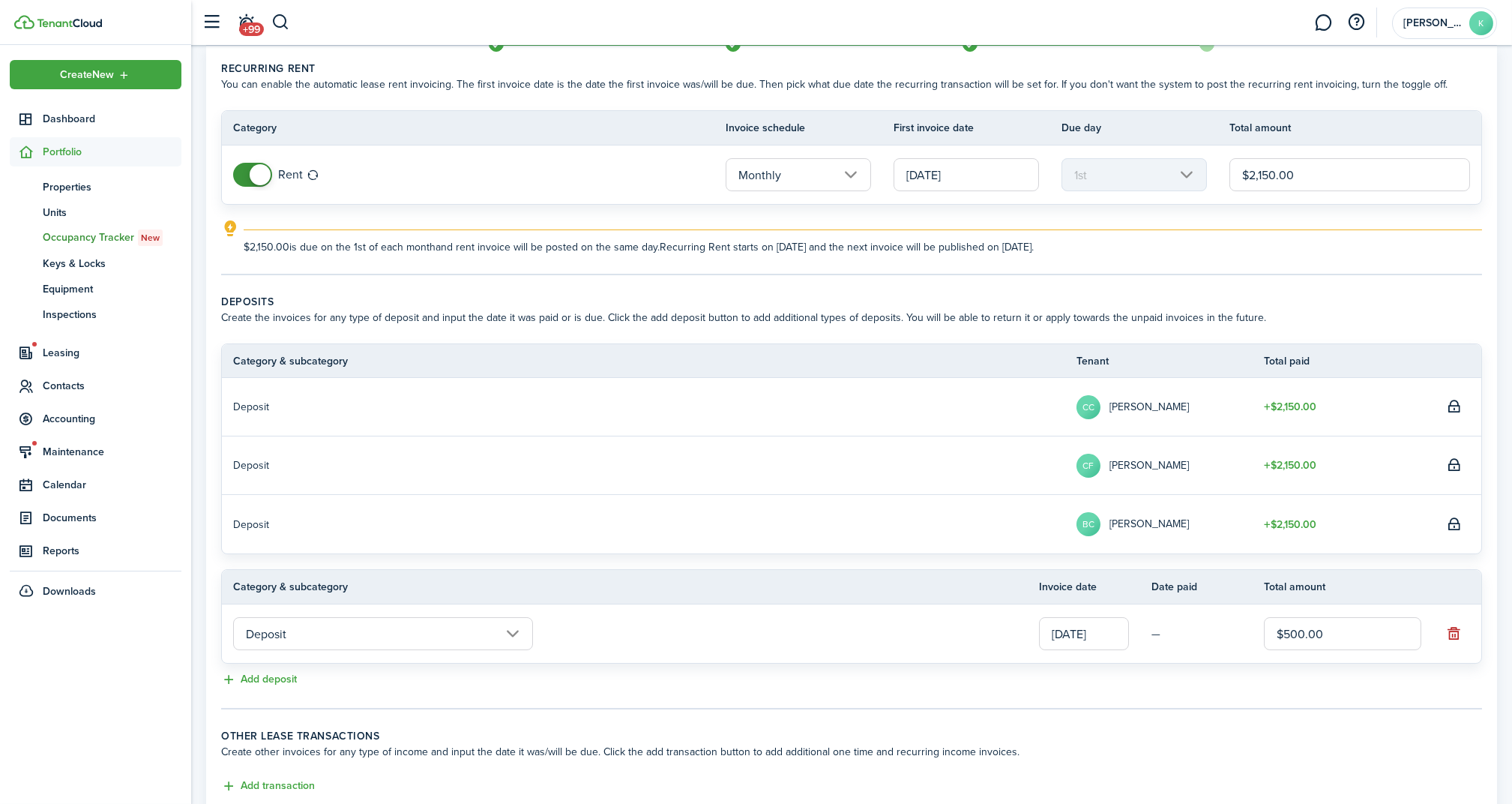
scroll to position [159, 0]
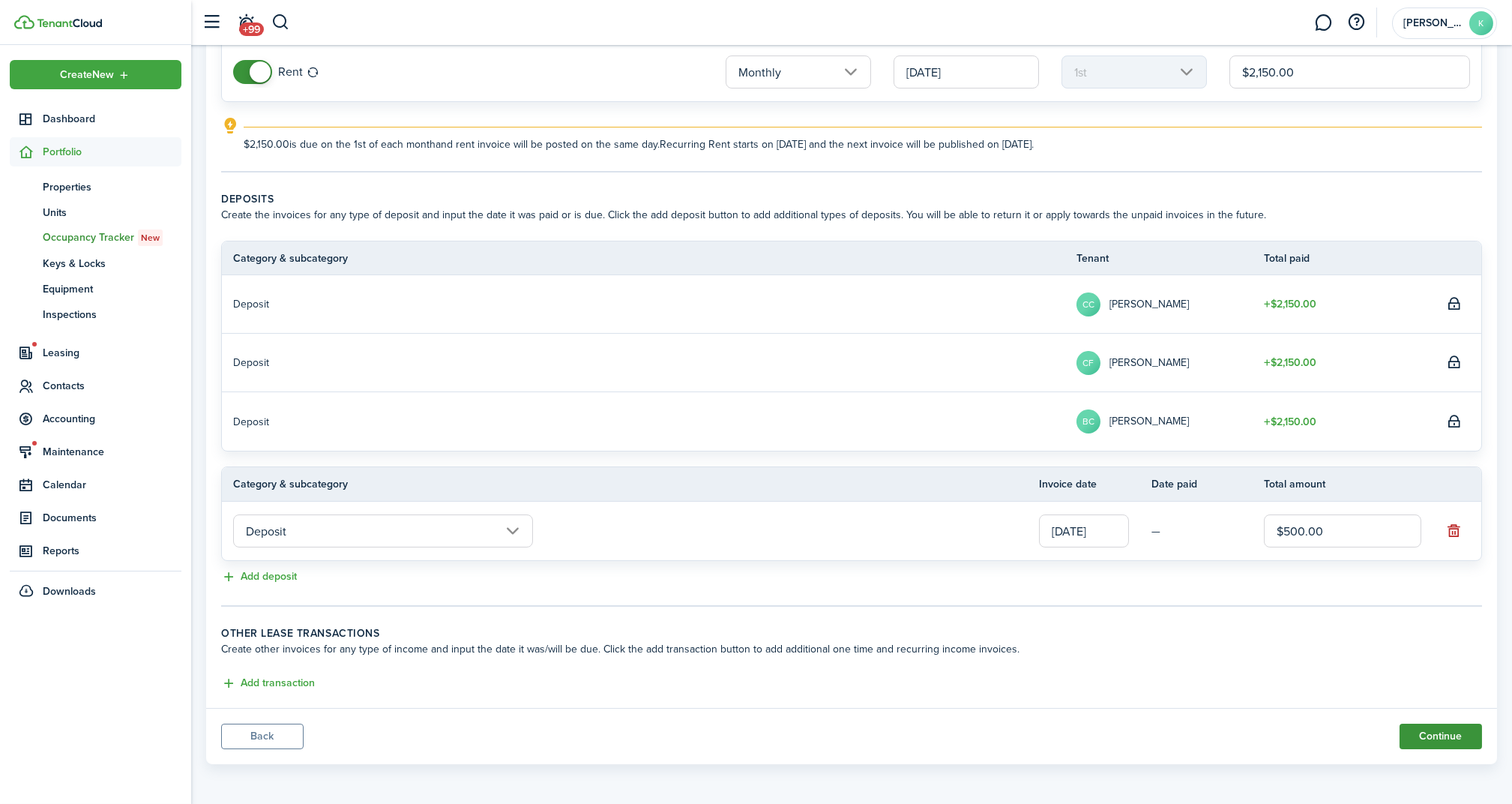
click at [1436, 737] on button "Continue" at bounding box center [1441, 735] width 82 height 25
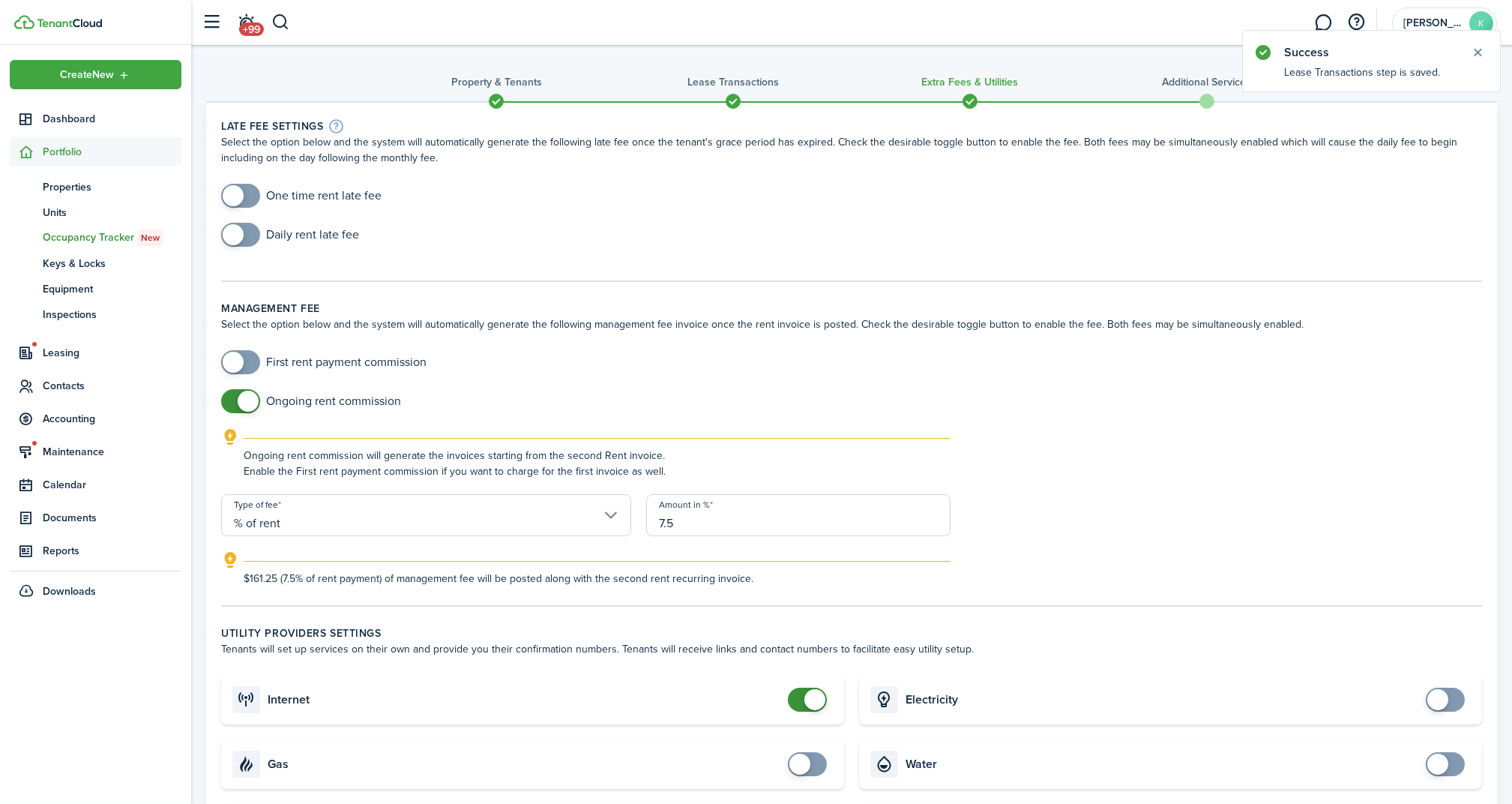
checkbox input "true"
click at [240, 192] on span at bounding box center [233, 196] width 21 height 21
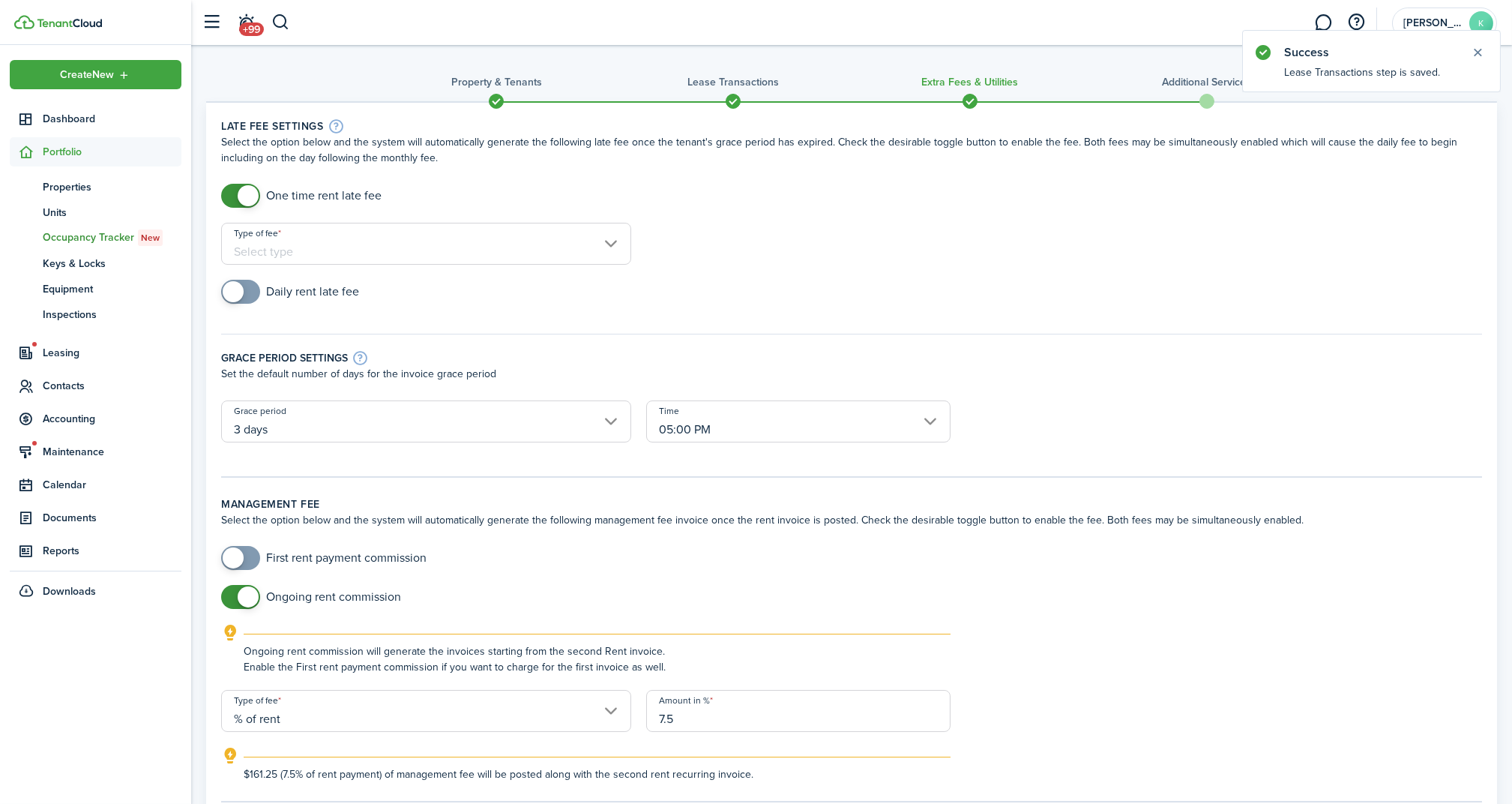
click at [304, 267] on div "Type of fee" at bounding box center [426, 251] width 425 height 57
click at [361, 243] on input "Type of fee" at bounding box center [426, 243] width 410 height 42
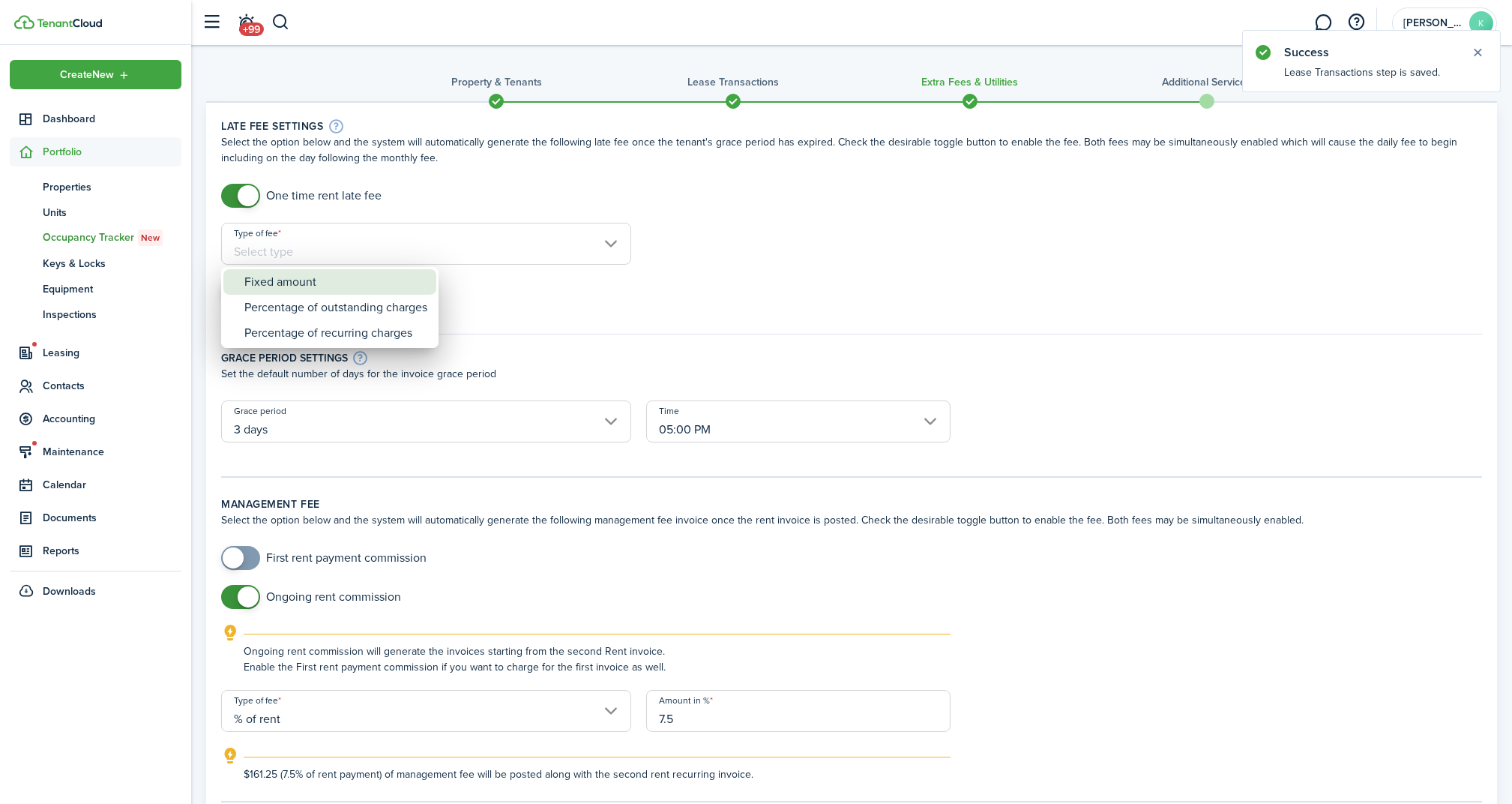
click at [355, 272] on div "Fixed amount" at bounding box center [336, 281] width 183 height 25
type input "Fixed amount"
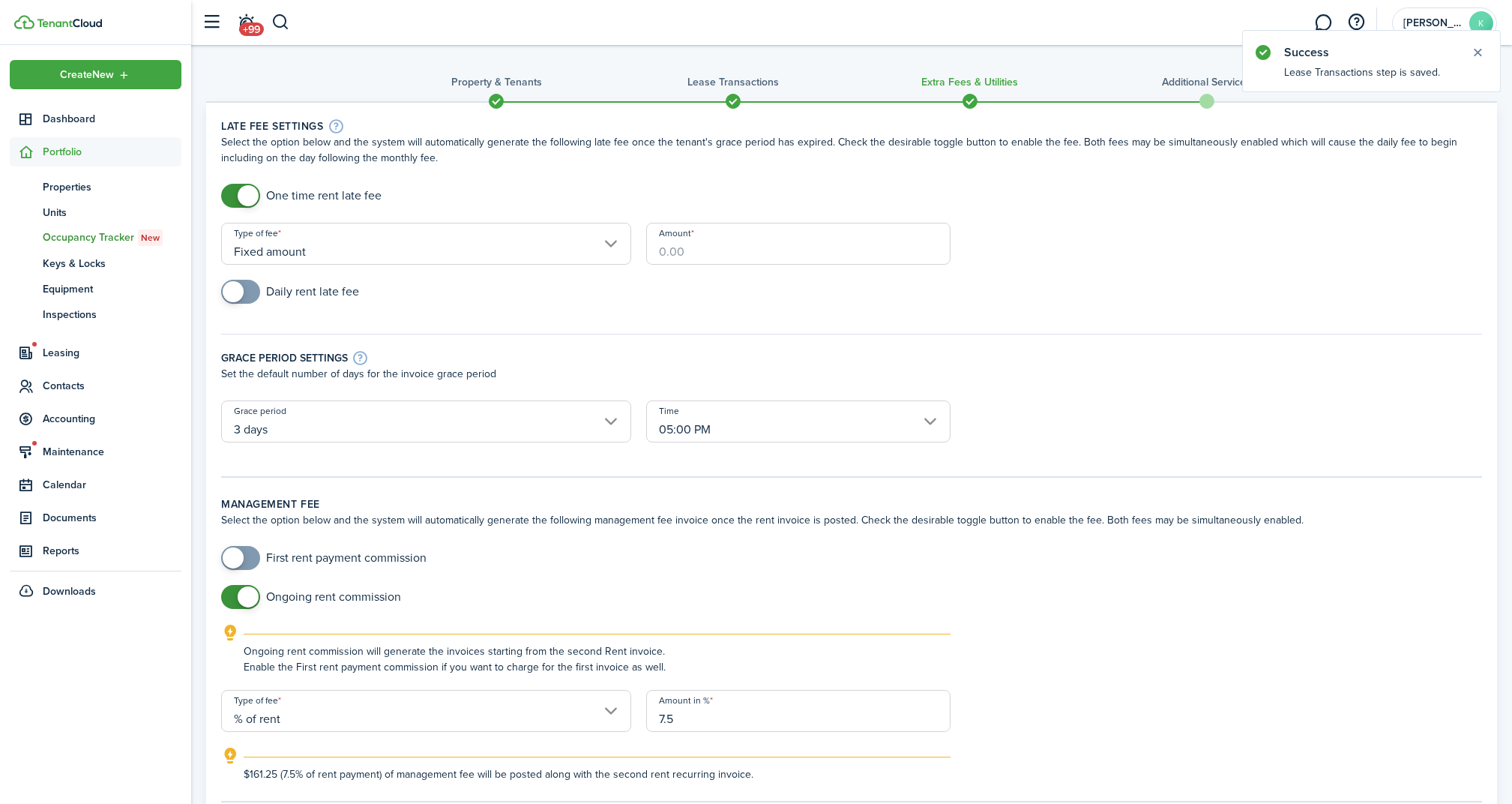
click at [726, 246] on input "Amount" at bounding box center [798, 243] width 304 height 42
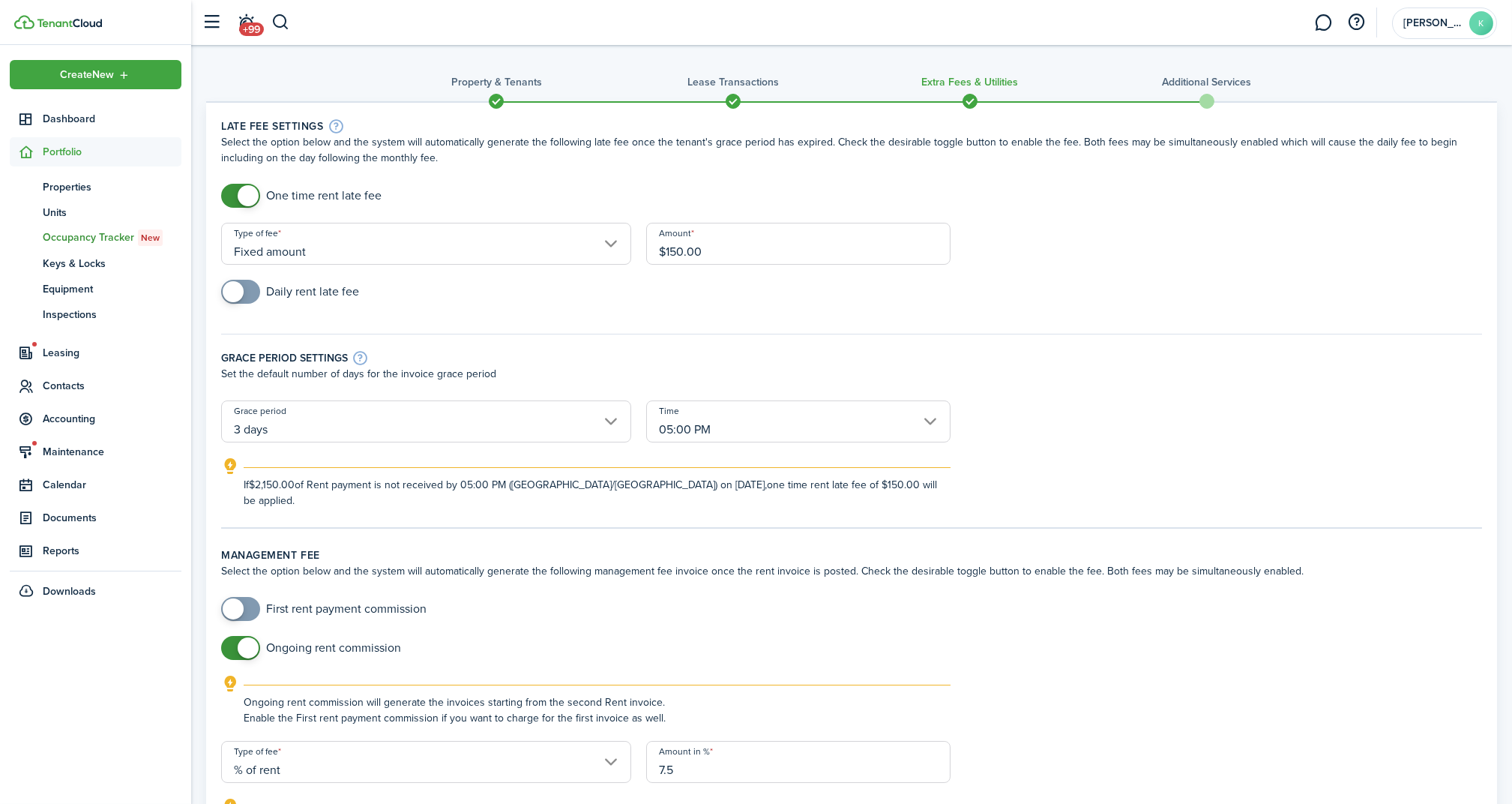
type input "$150.00"
click at [598, 297] on div "Daily rent late fee" at bounding box center [851, 299] width 1276 height 39
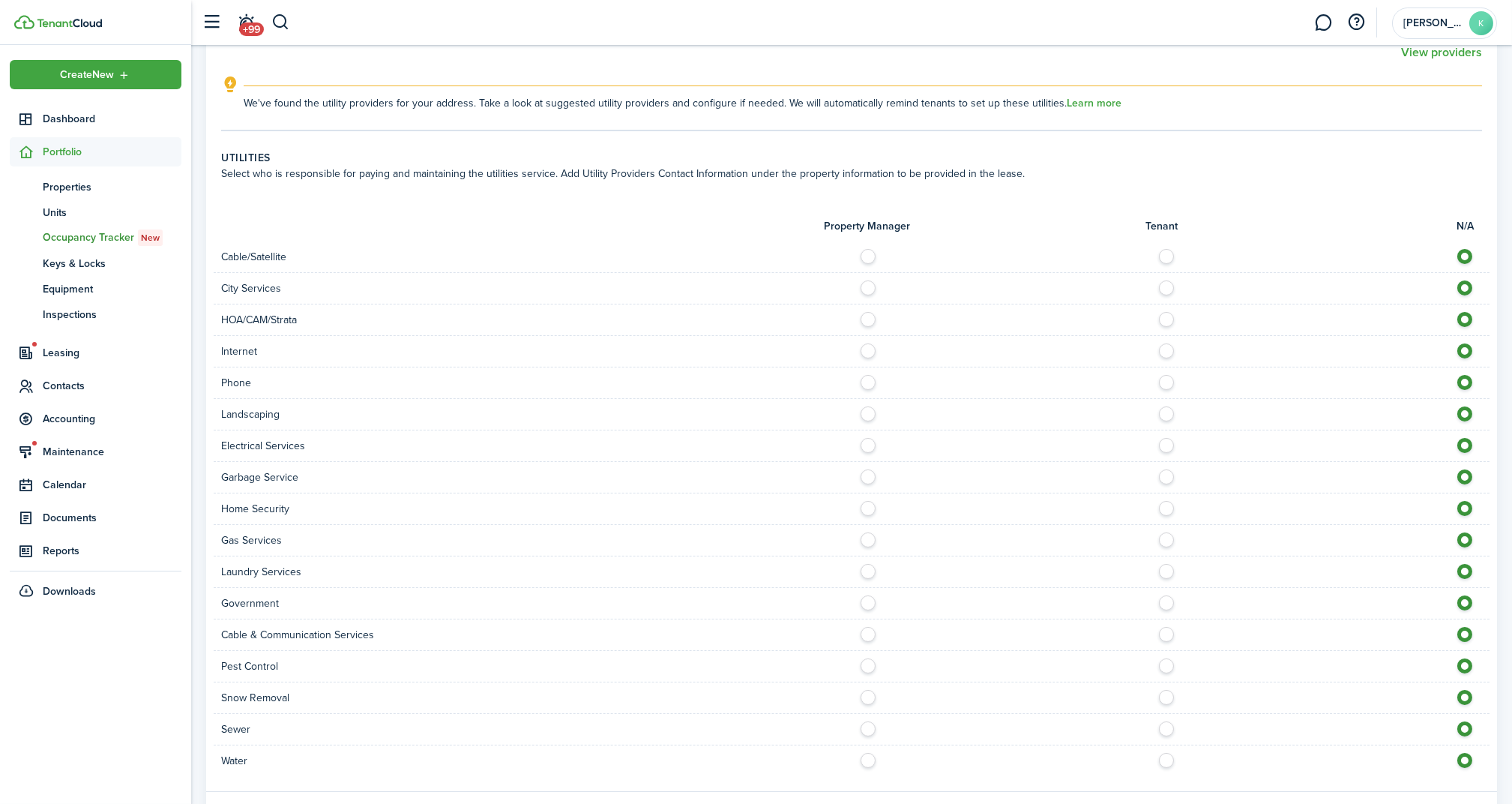
scroll to position [1141, 0]
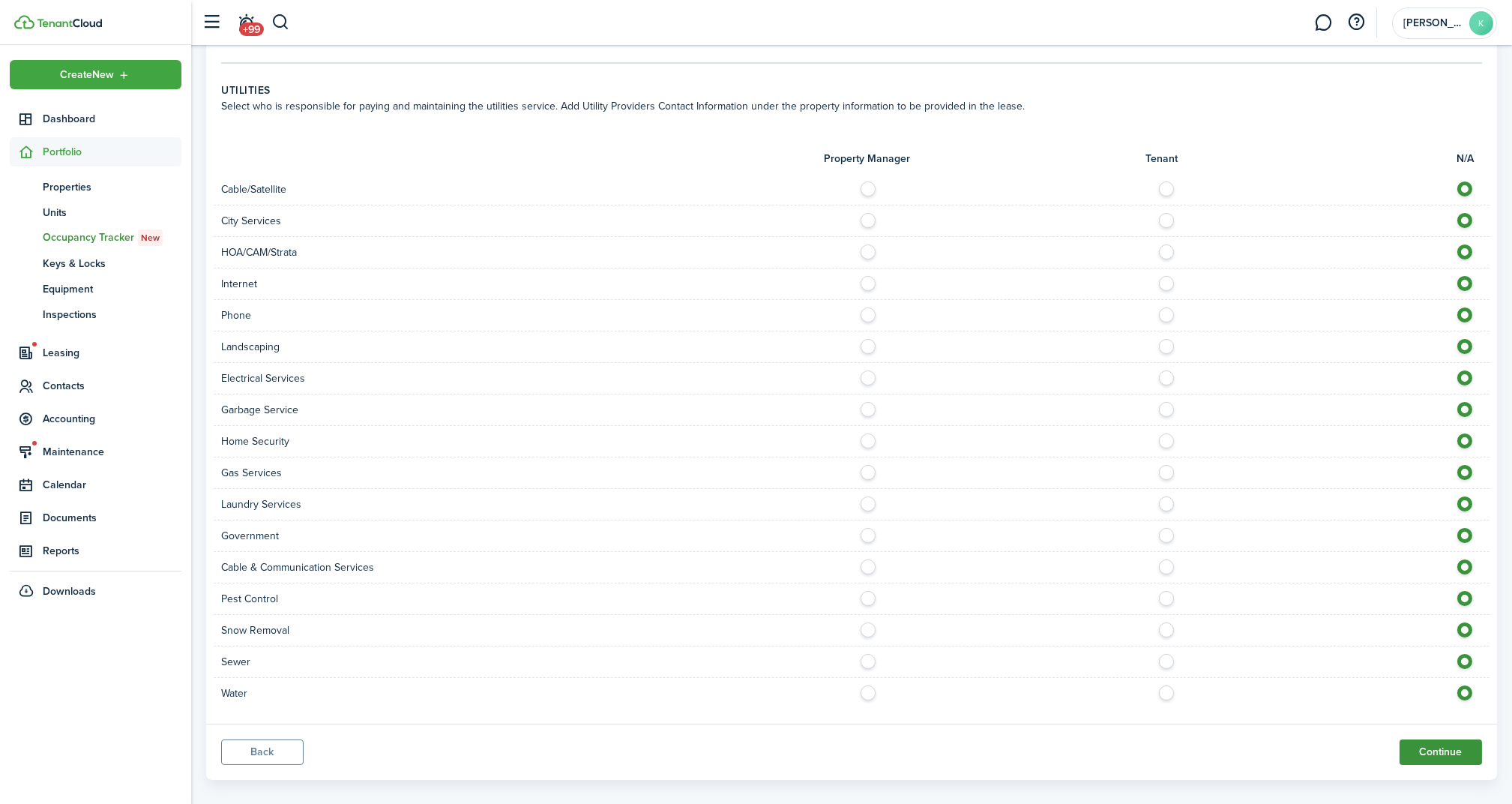
click at [1442, 739] on button "Continue" at bounding box center [1441, 751] width 82 height 25
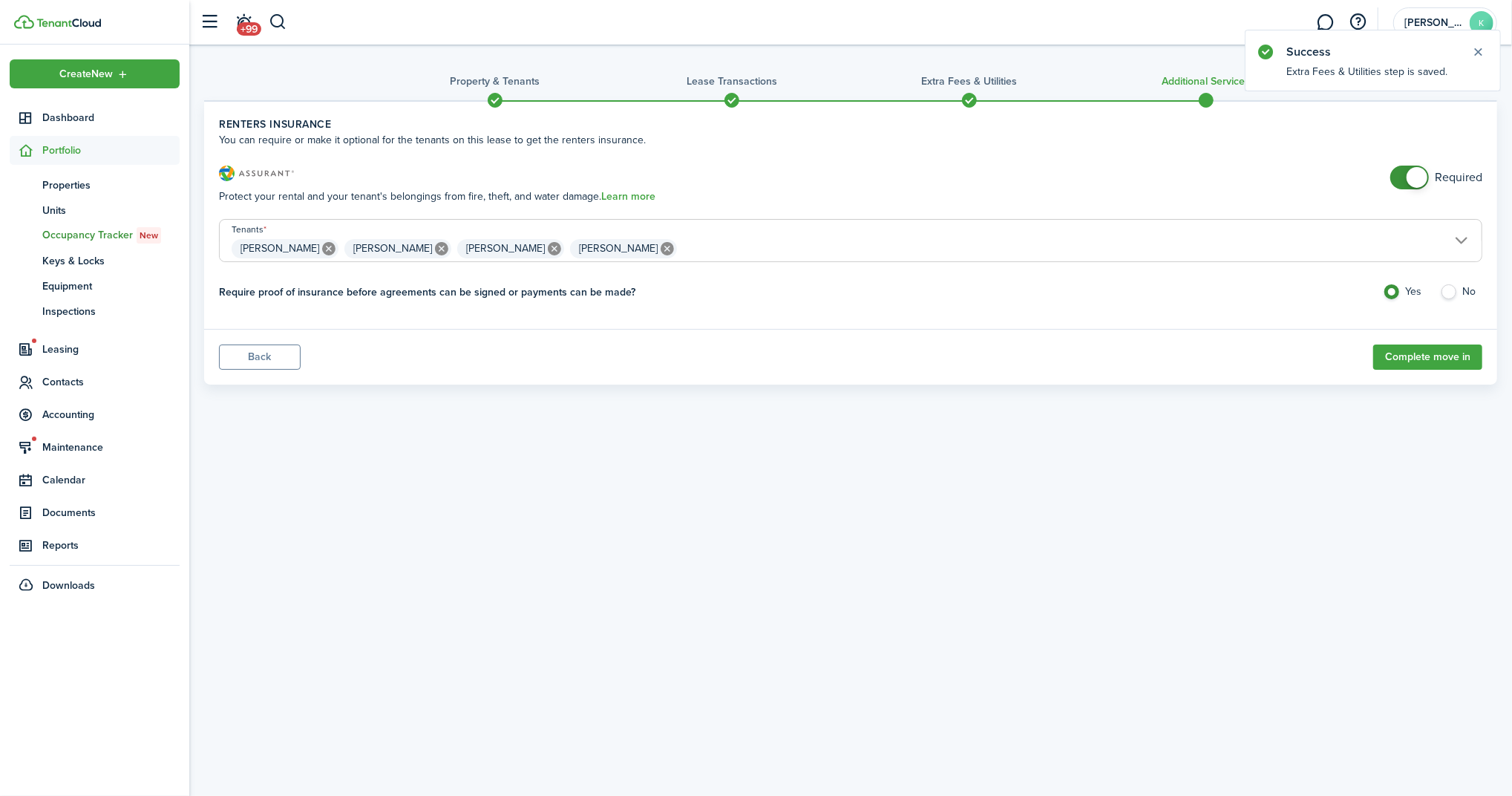
click at [1445, 288] on label "No" at bounding box center [1461, 295] width 42 height 22
radio input "false"
radio input "true"
click at [1455, 351] on button "Complete move in" at bounding box center [1427, 356] width 109 height 25
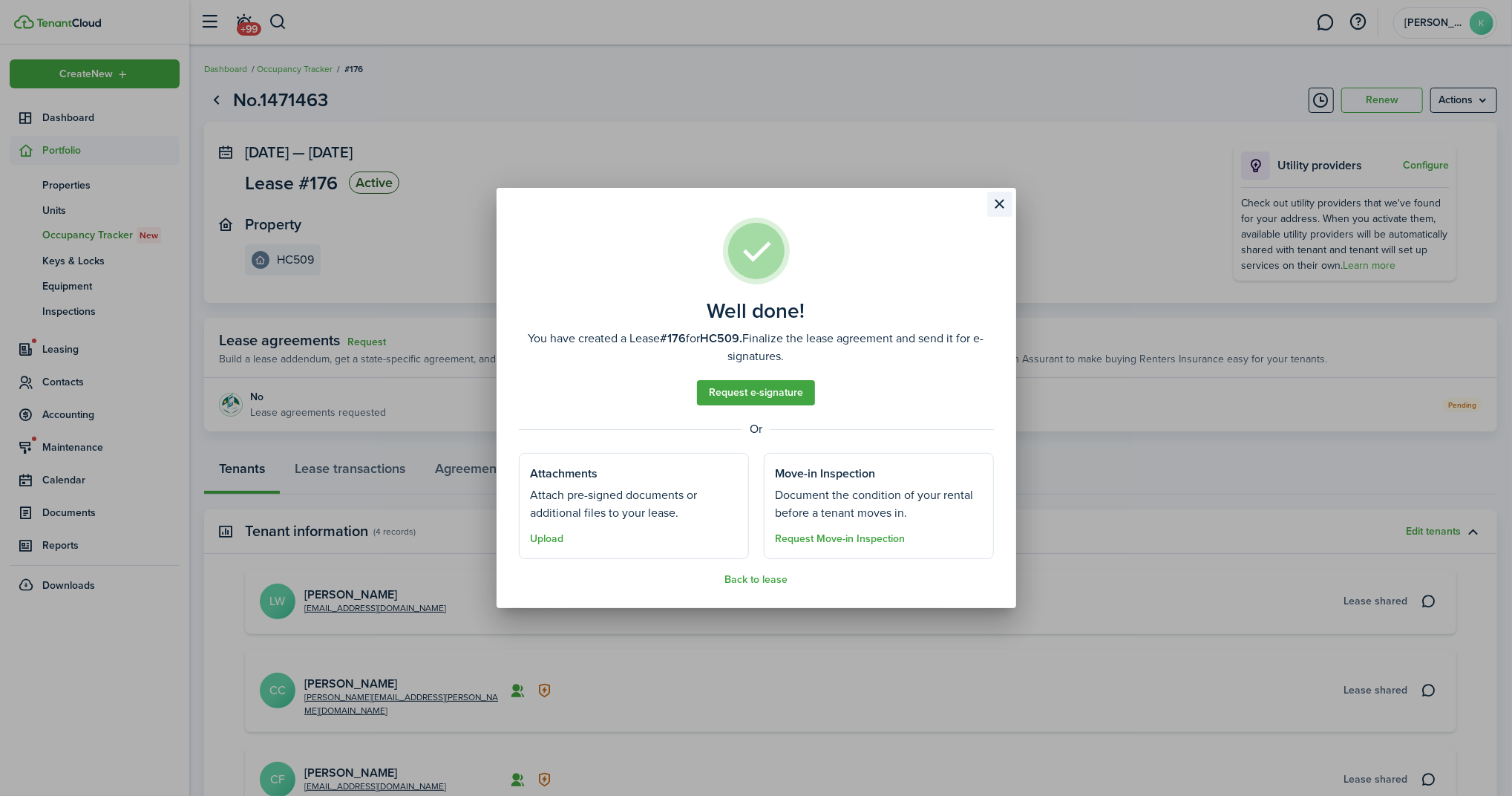
click at [992, 203] on button "Close modal" at bounding box center [999, 204] width 25 height 25
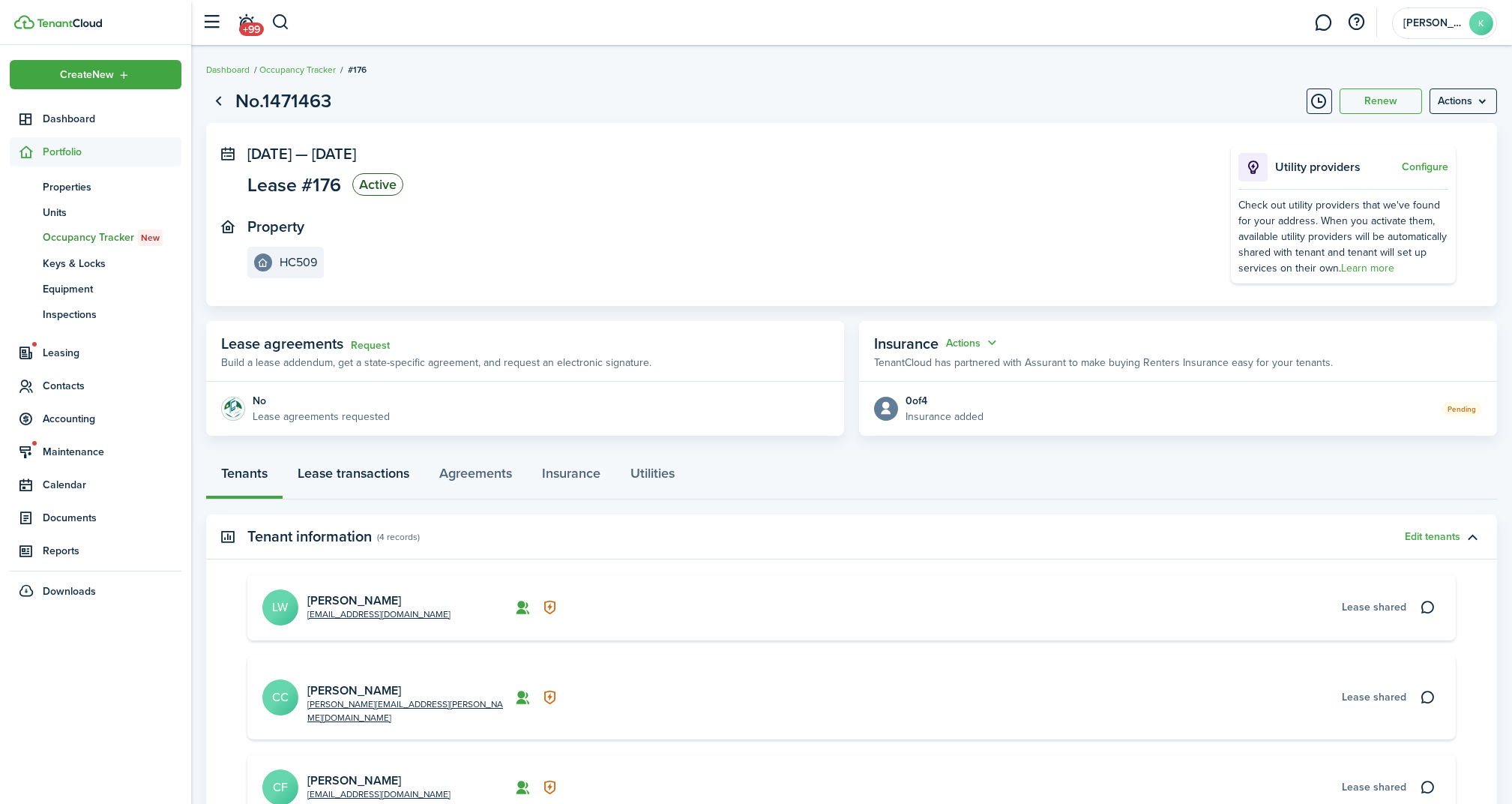
click at [364, 466] on link "Lease transactions" at bounding box center [354, 477] width 142 height 45
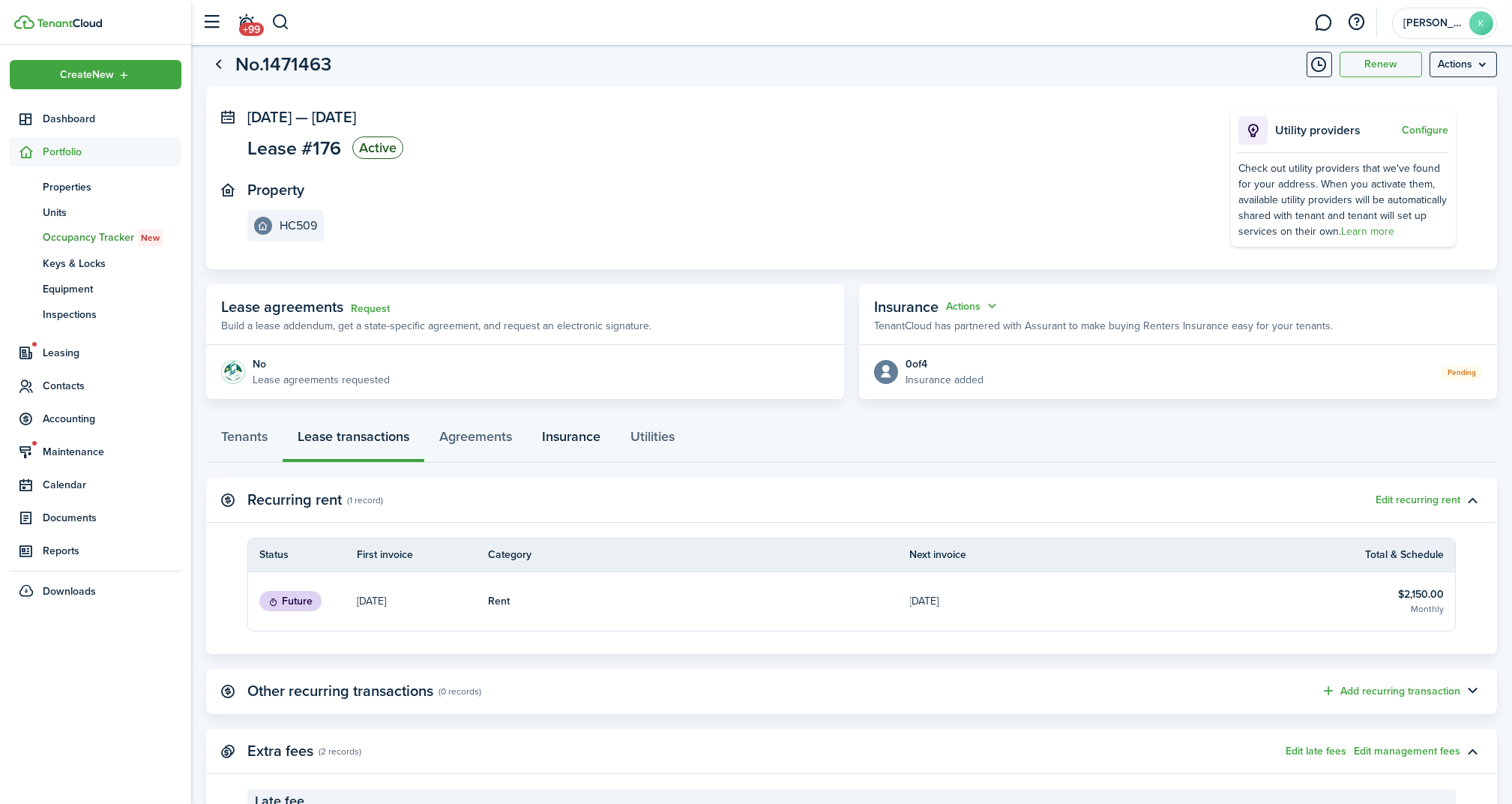
scroll to position [2, 0]
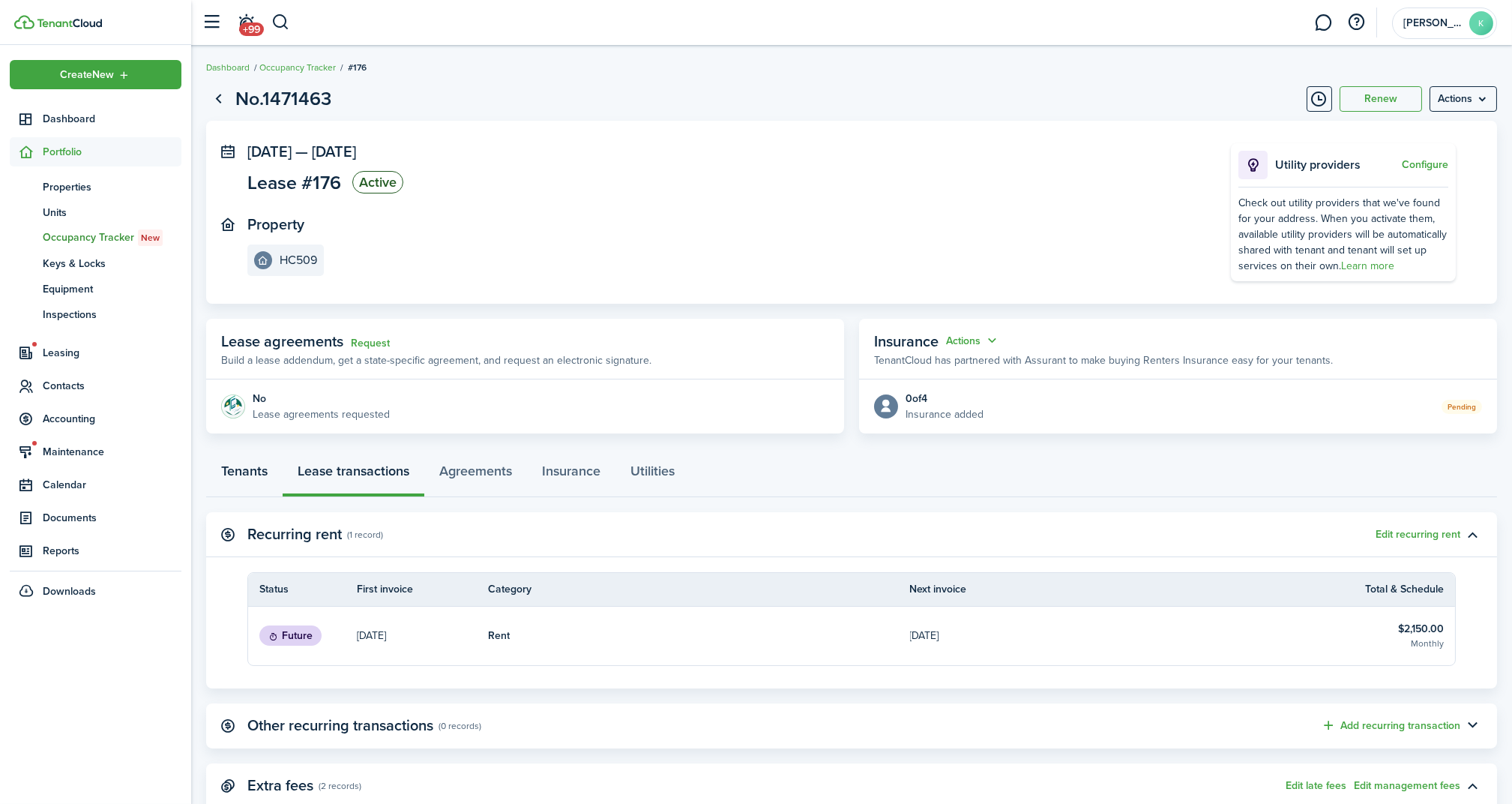
click at [226, 480] on link "Tenants" at bounding box center [244, 474] width 76 height 45
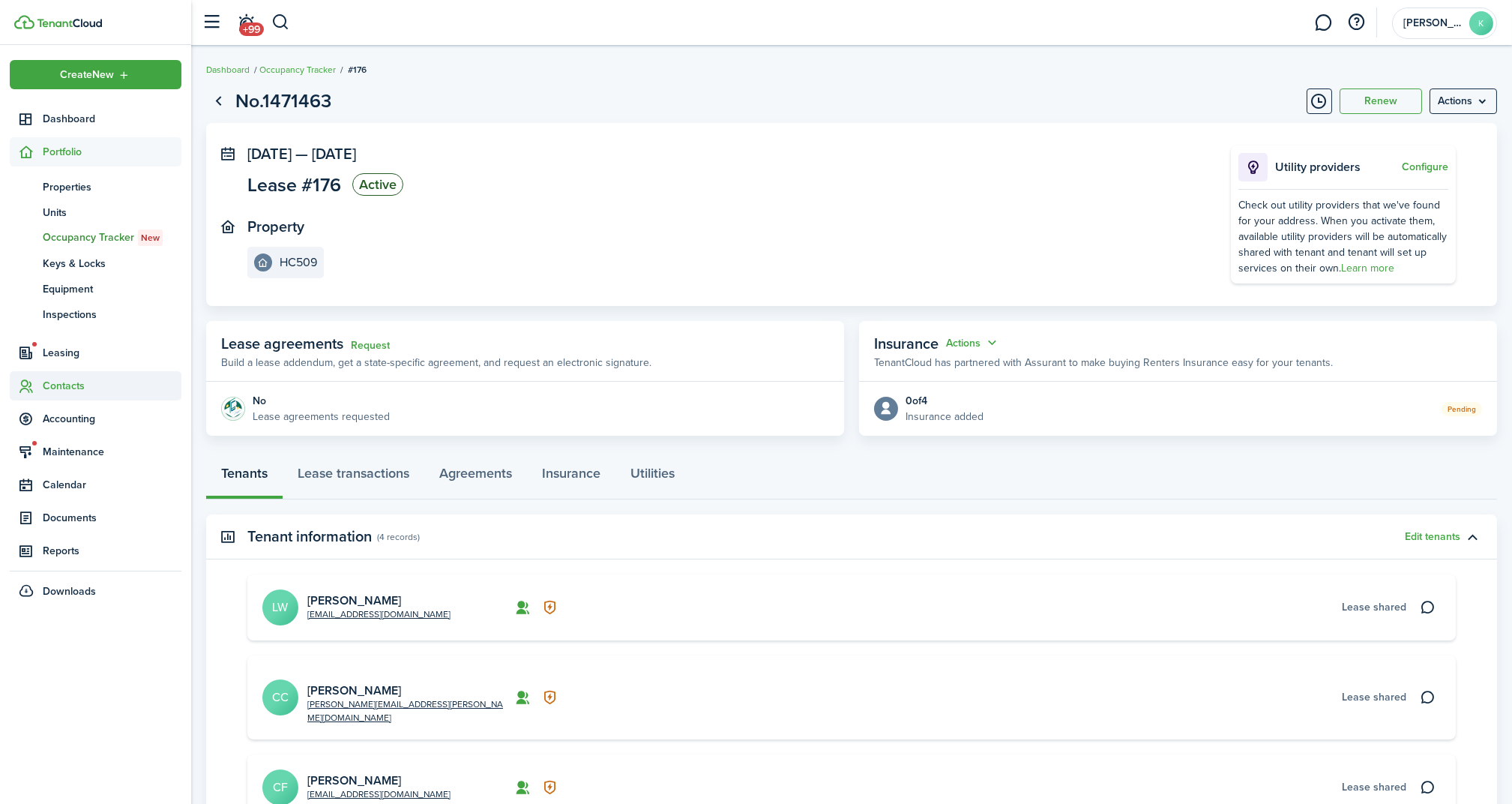
click at [103, 378] on span "Contacts" at bounding box center [112, 385] width 139 height 16
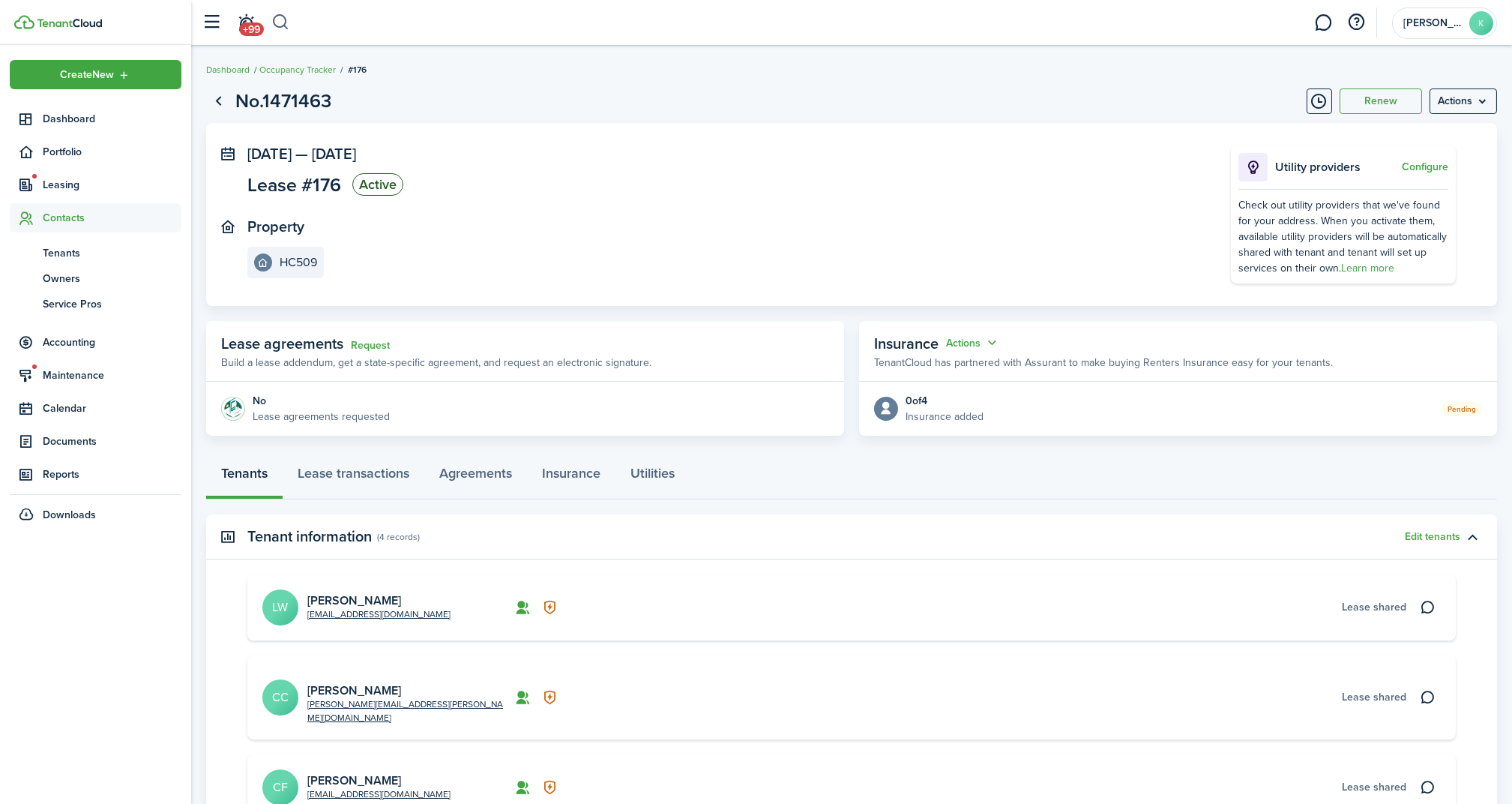
click at [275, 16] on button "button" at bounding box center [281, 22] width 19 height 25
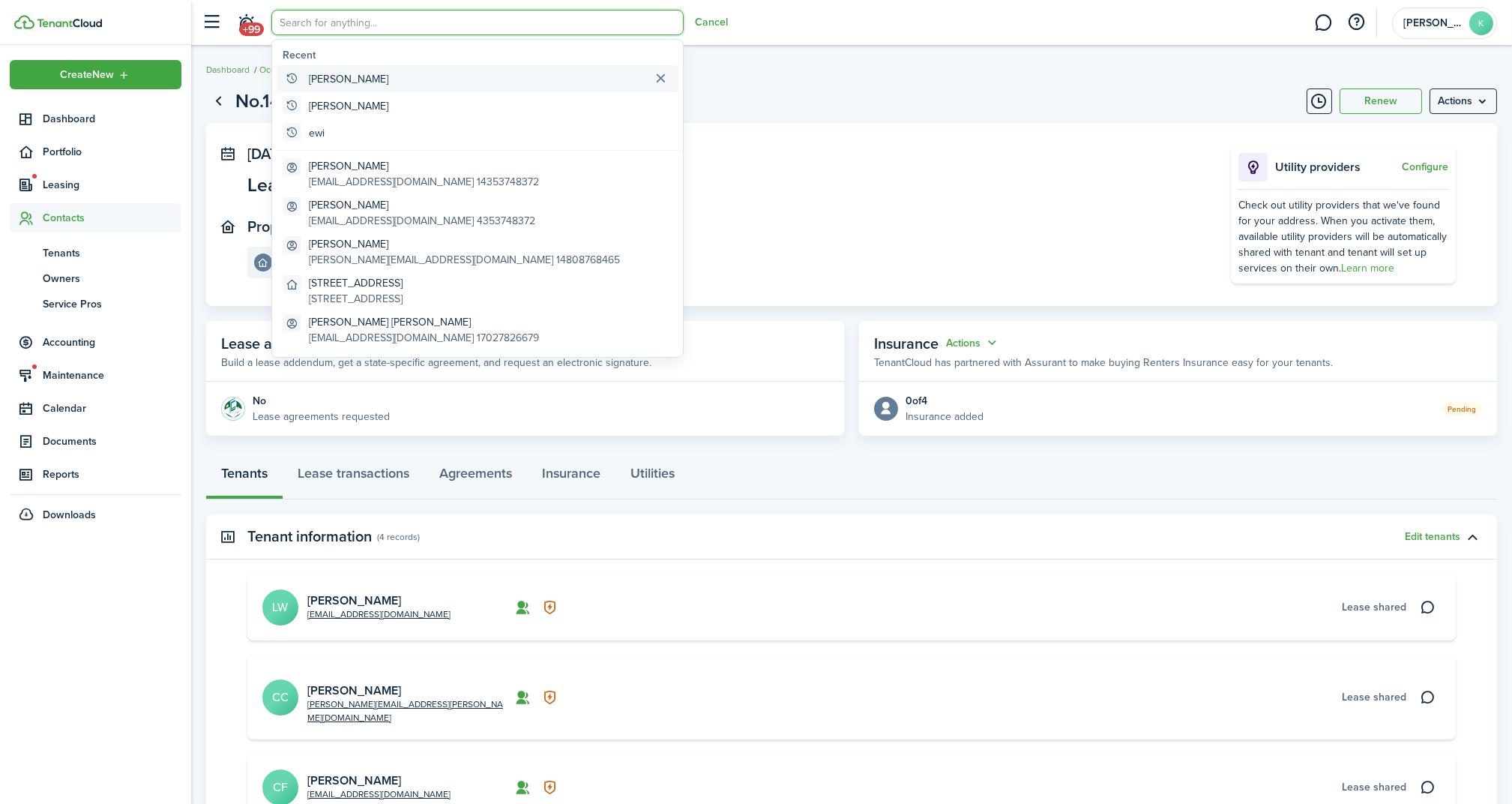
click at [344, 72] on global-search-item-title "[PERSON_NAME]" at bounding box center [349, 79] width 79 height 16
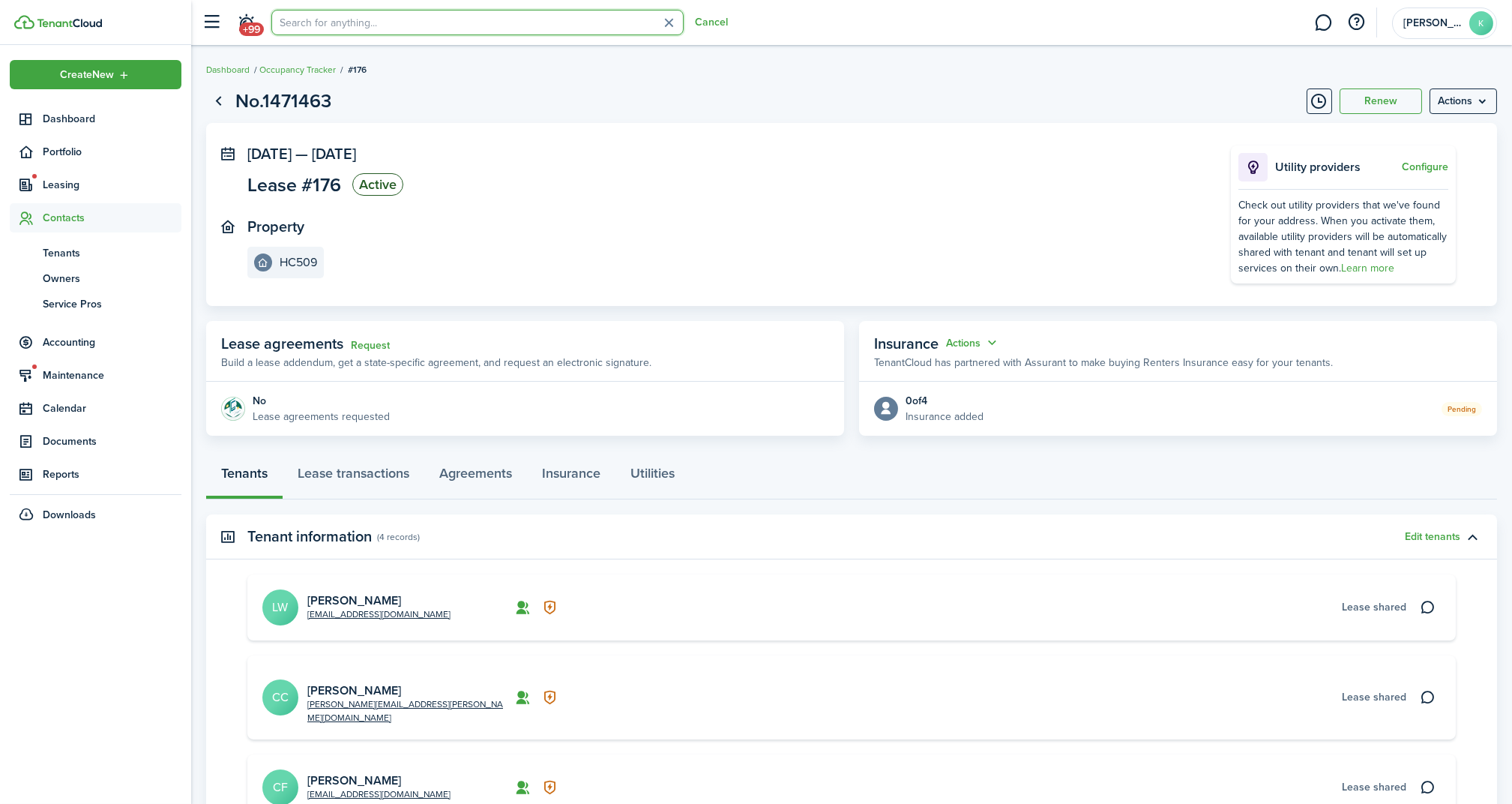
type input "[PERSON_NAME]"
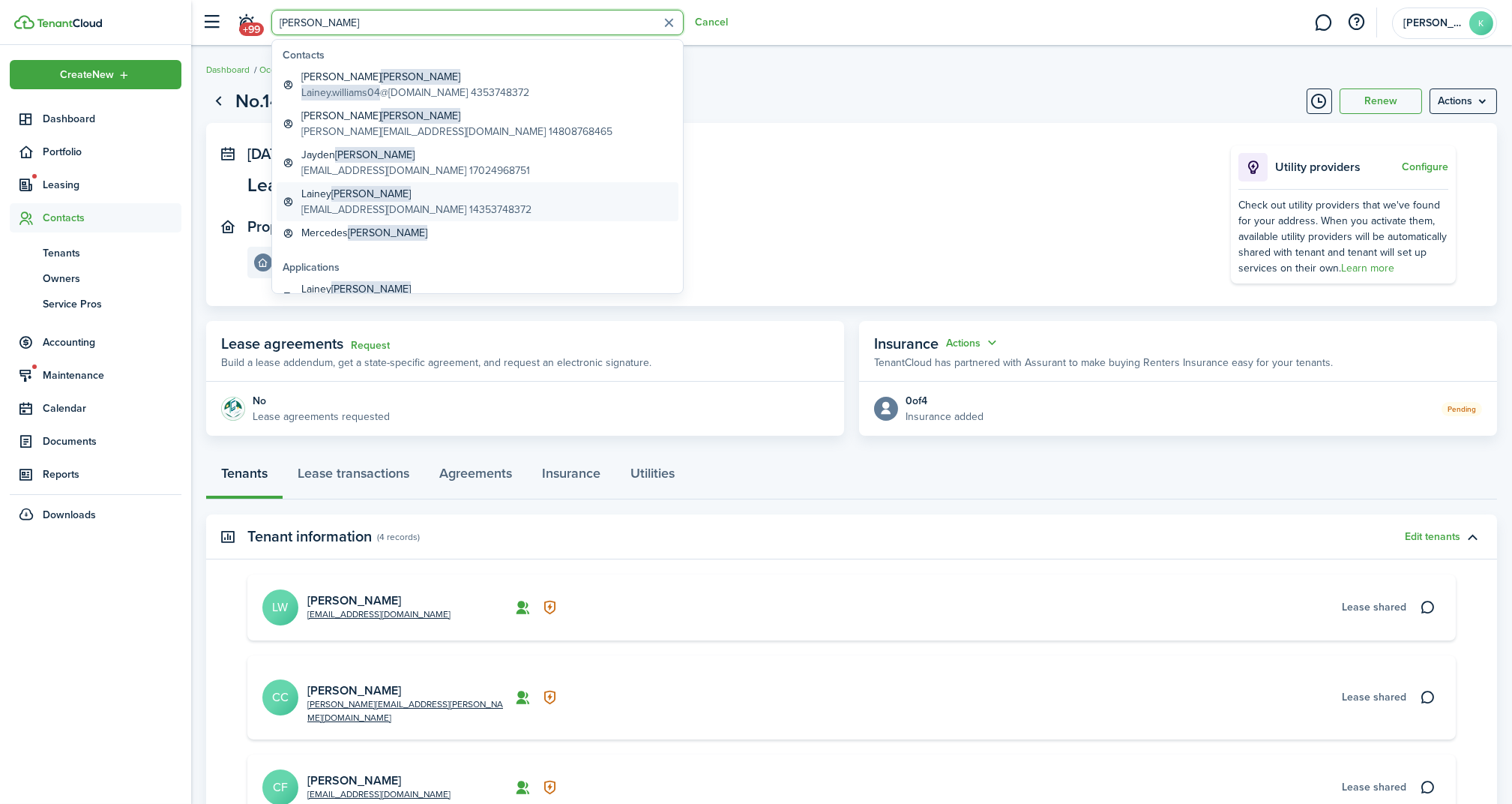
click at [474, 198] on link "[PERSON_NAME] [EMAIL_ADDRESS][DOMAIN_NAME] 14353748372" at bounding box center [478, 201] width 402 height 39
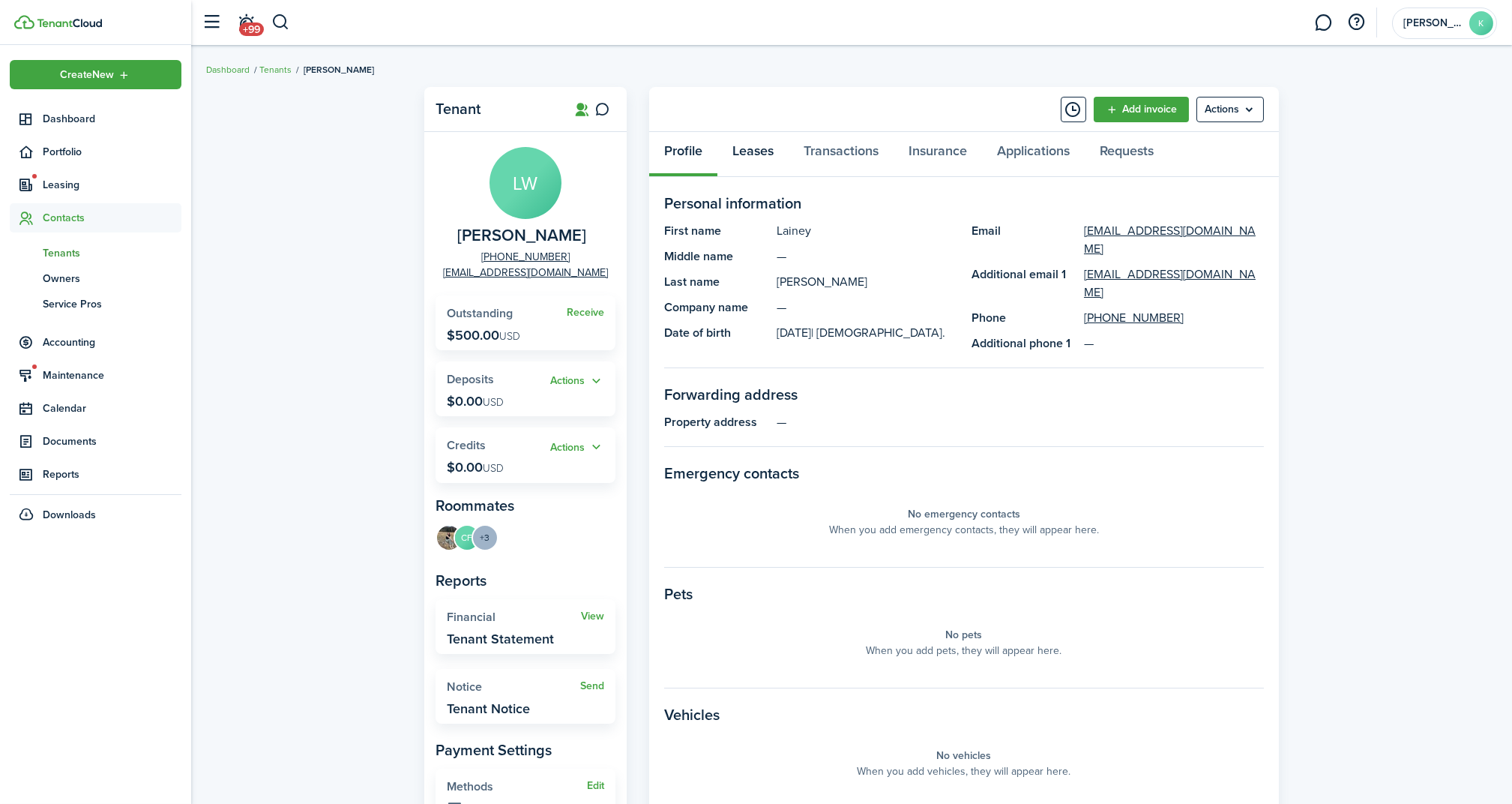
click at [749, 157] on link "Leases" at bounding box center [753, 154] width 71 height 45
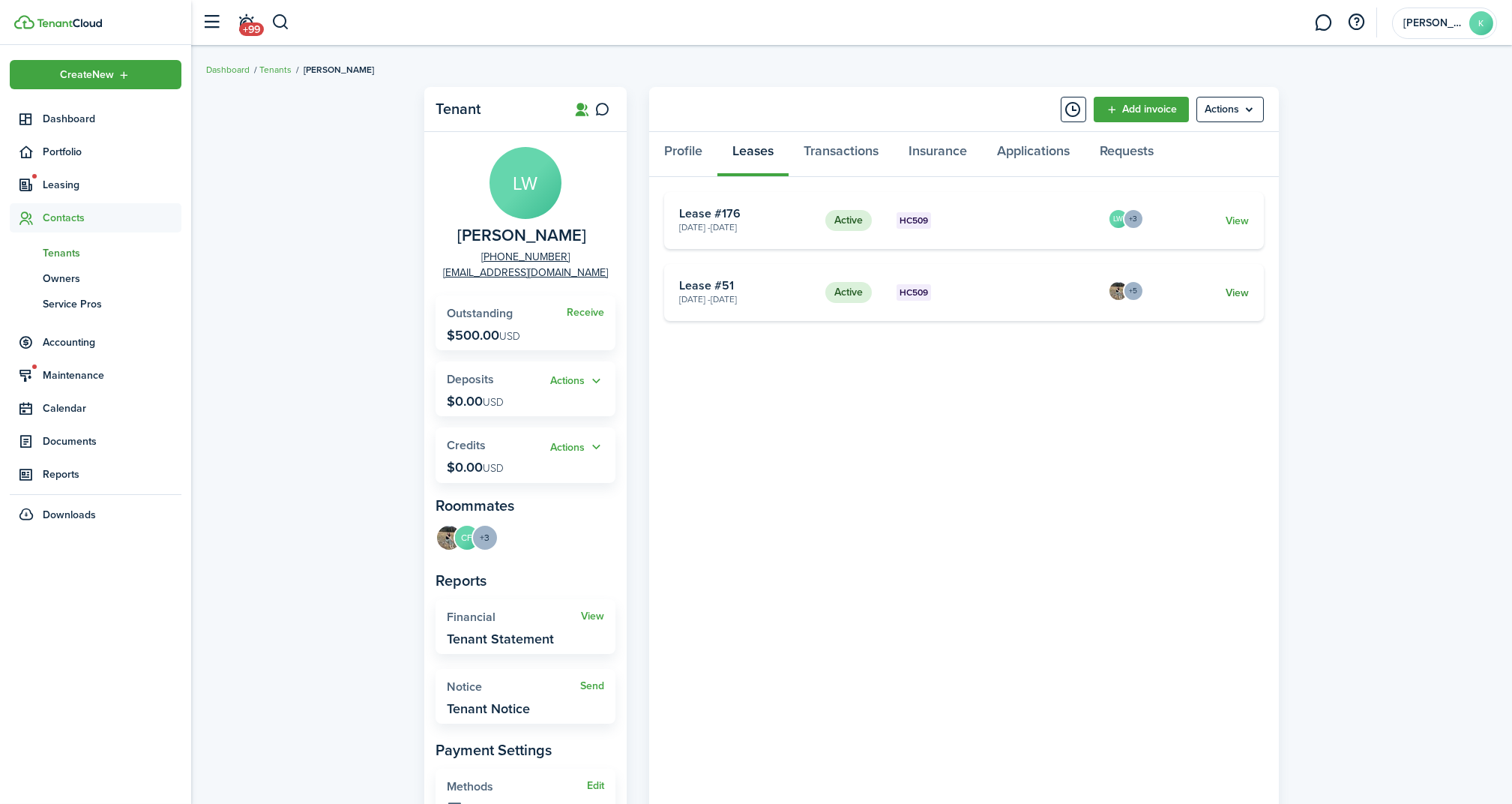
click at [1241, 297] on link "View" at bounding box center [1237, 292] width 23 height 16
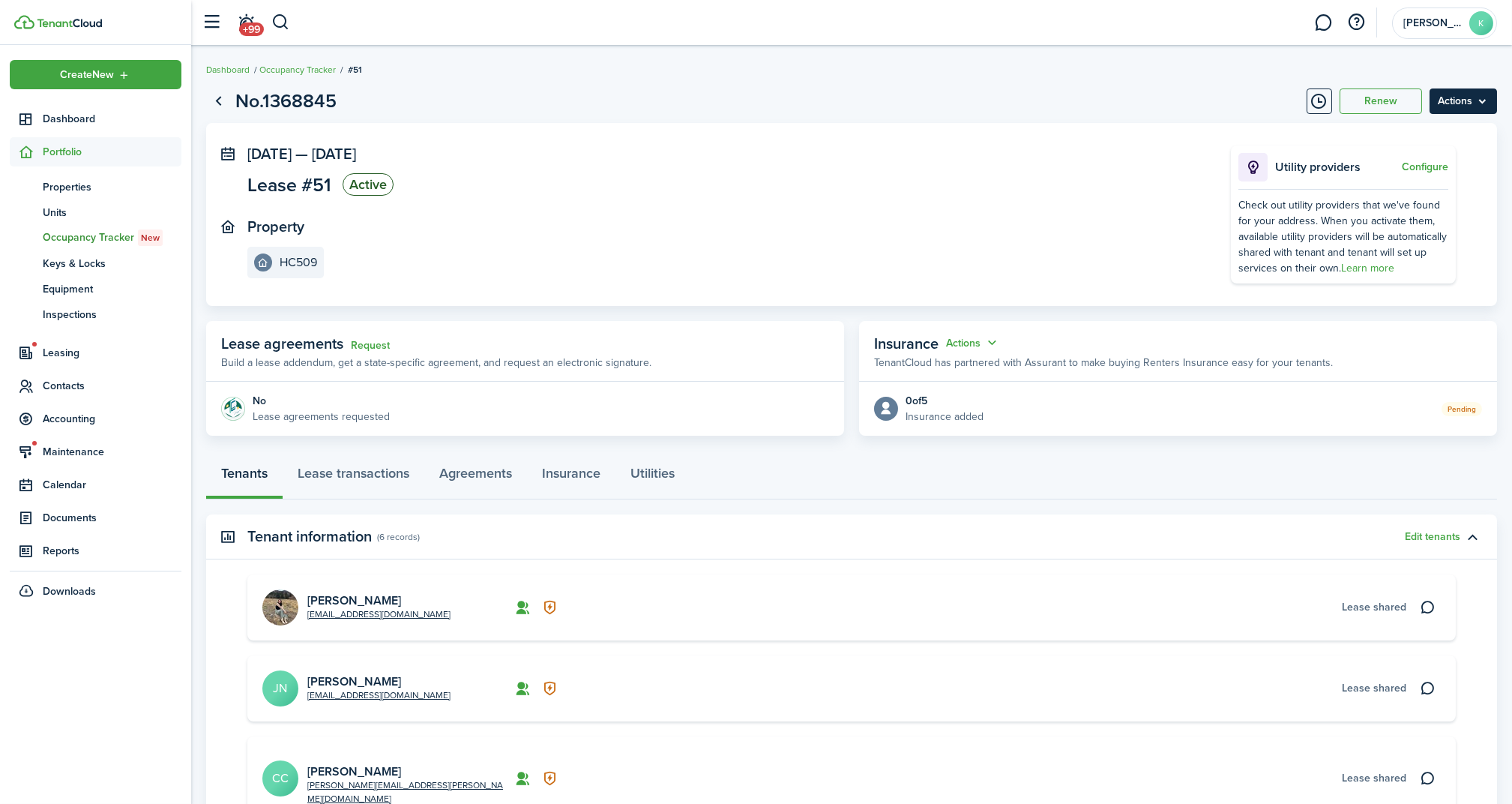
click at [1447, 96] on menu-btn "Actions" at bounding box center [1463, 101] width 67 height 25
click at [1420, 185] on link "End Lease" at bounding box center [1432, 186] width 131 height 25
click at [322, 471] on link "Lease transactions" at bounding box center [354, 477] width 142 height 45
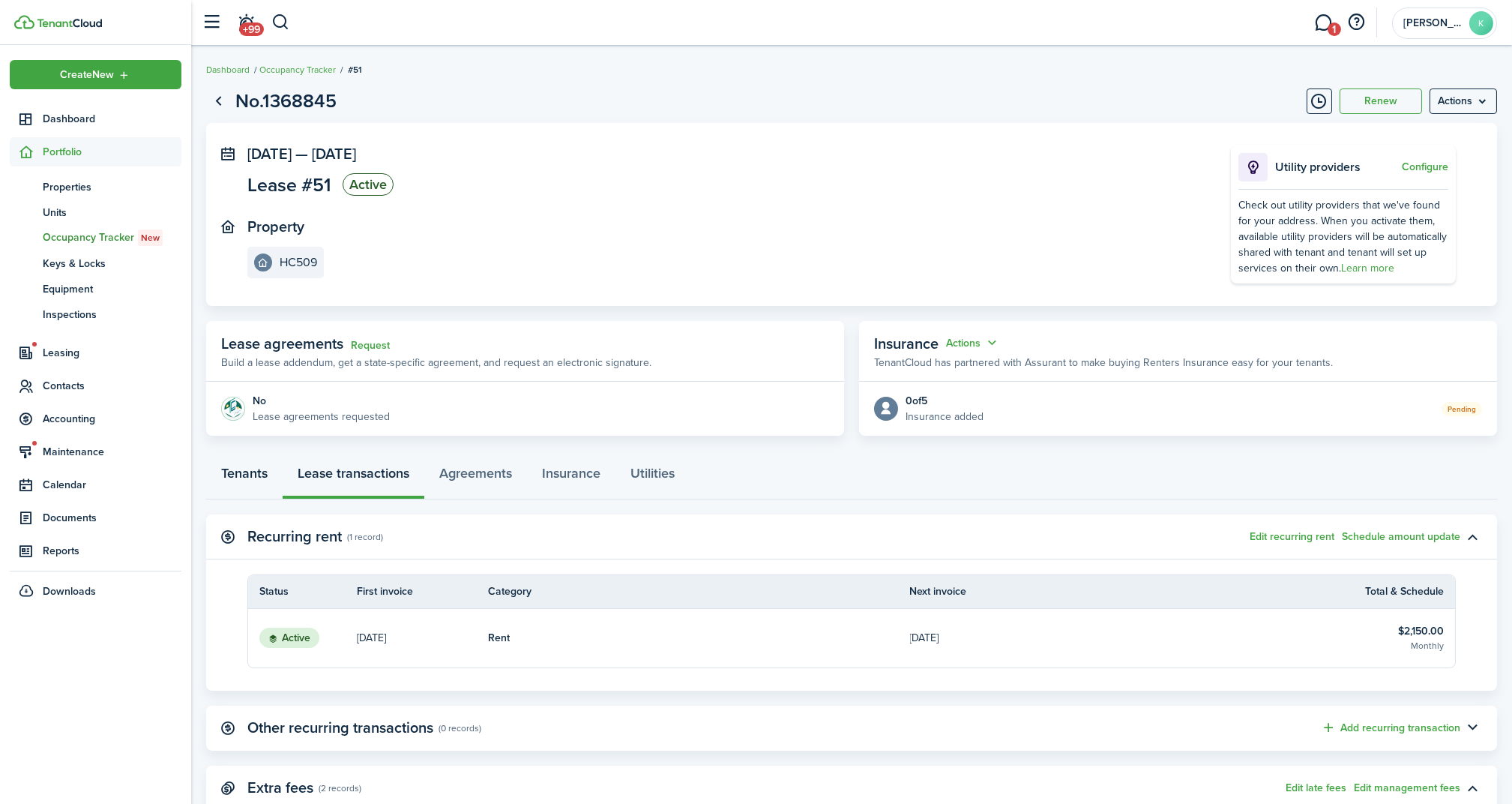
click at [230, 468] on link "Tenants" at bounding box center [244, 477] width 76 height 45
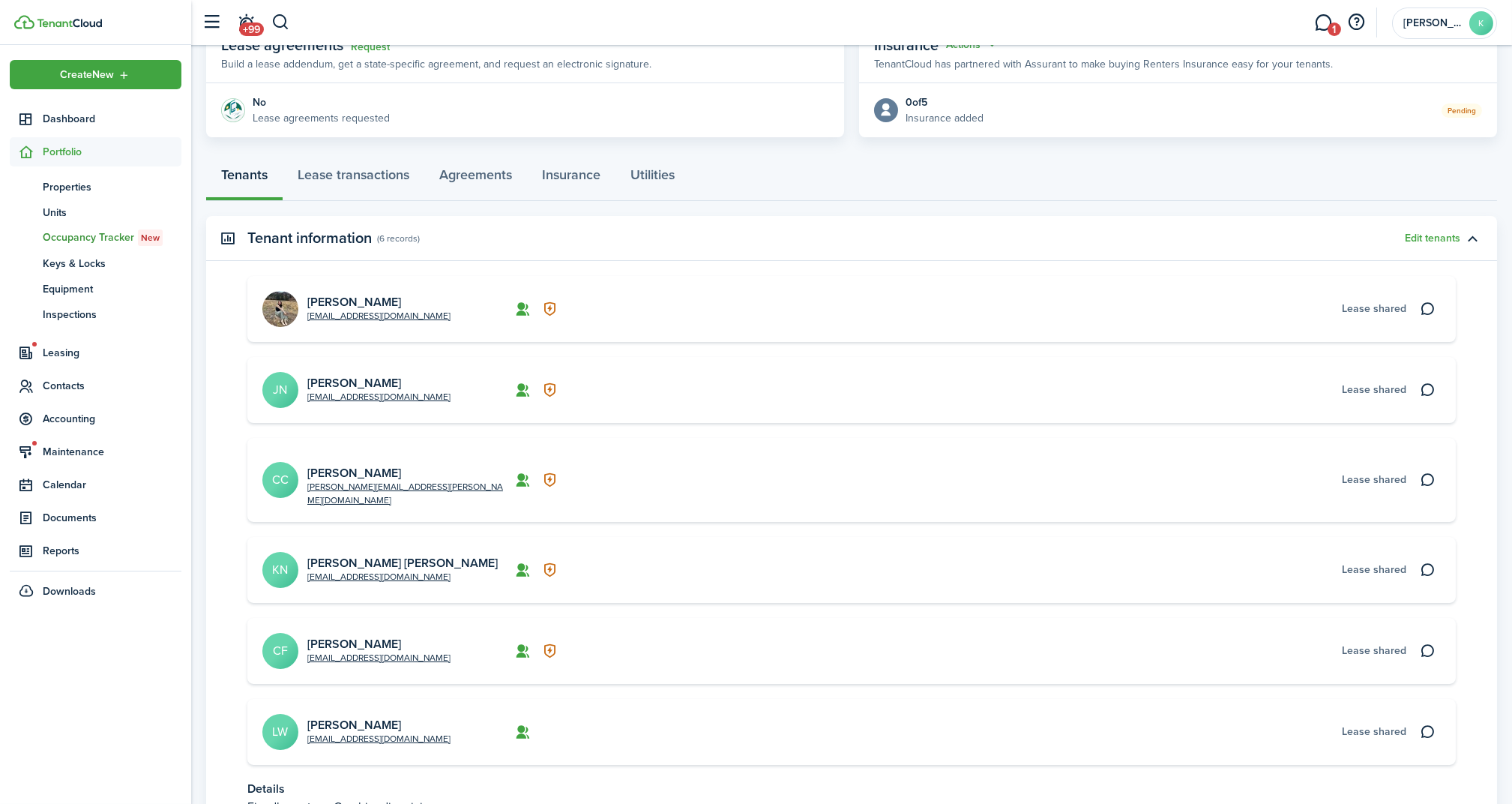
scroll to position [300, 0]
click at [374, 715] on link "[PERSON_NAME]" at bounding box center [354, 723] width 94 height 18
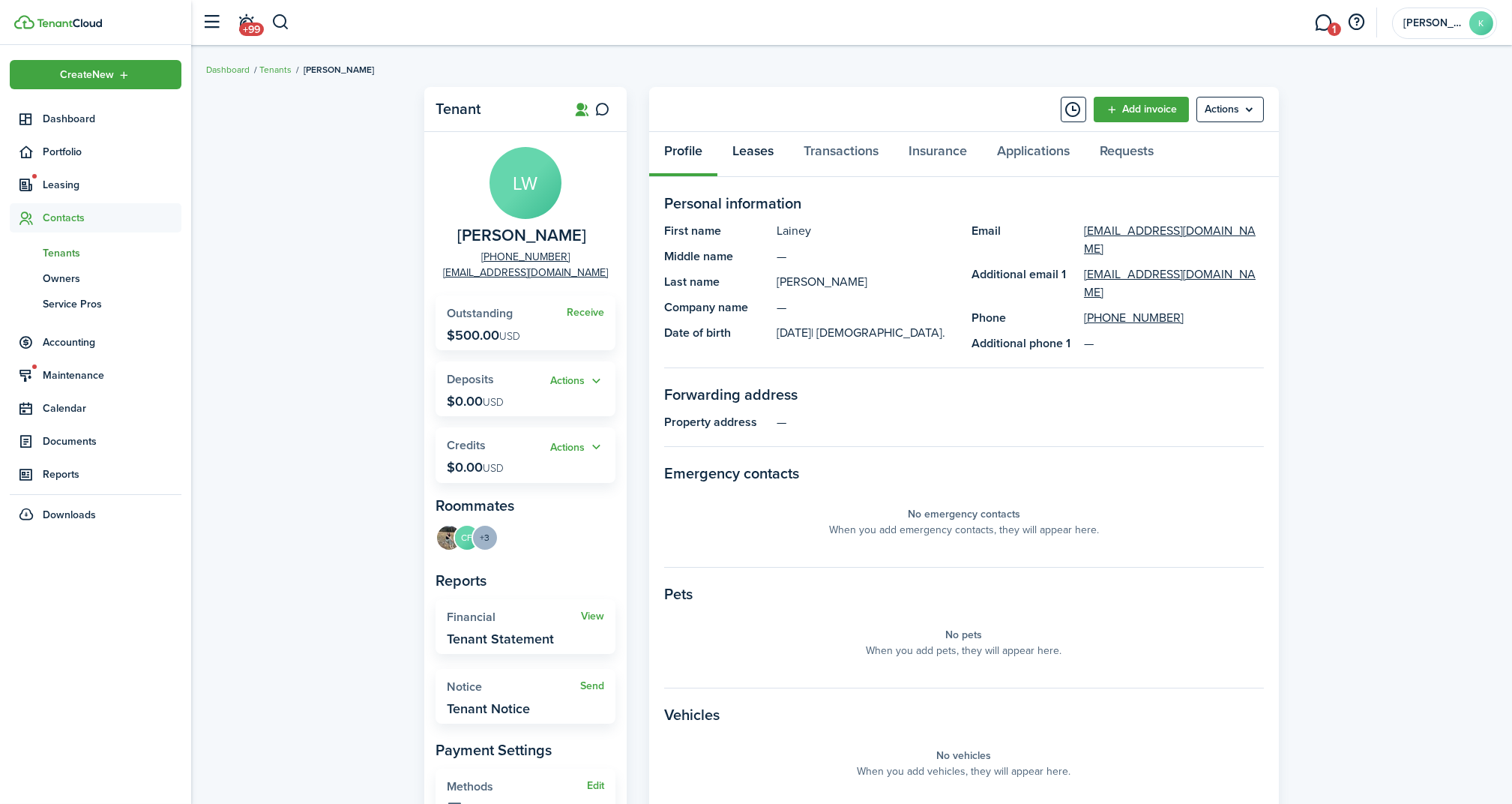
click at [759, 146] on link "Leases" at bounding box center [753, 154] width 71 height 45
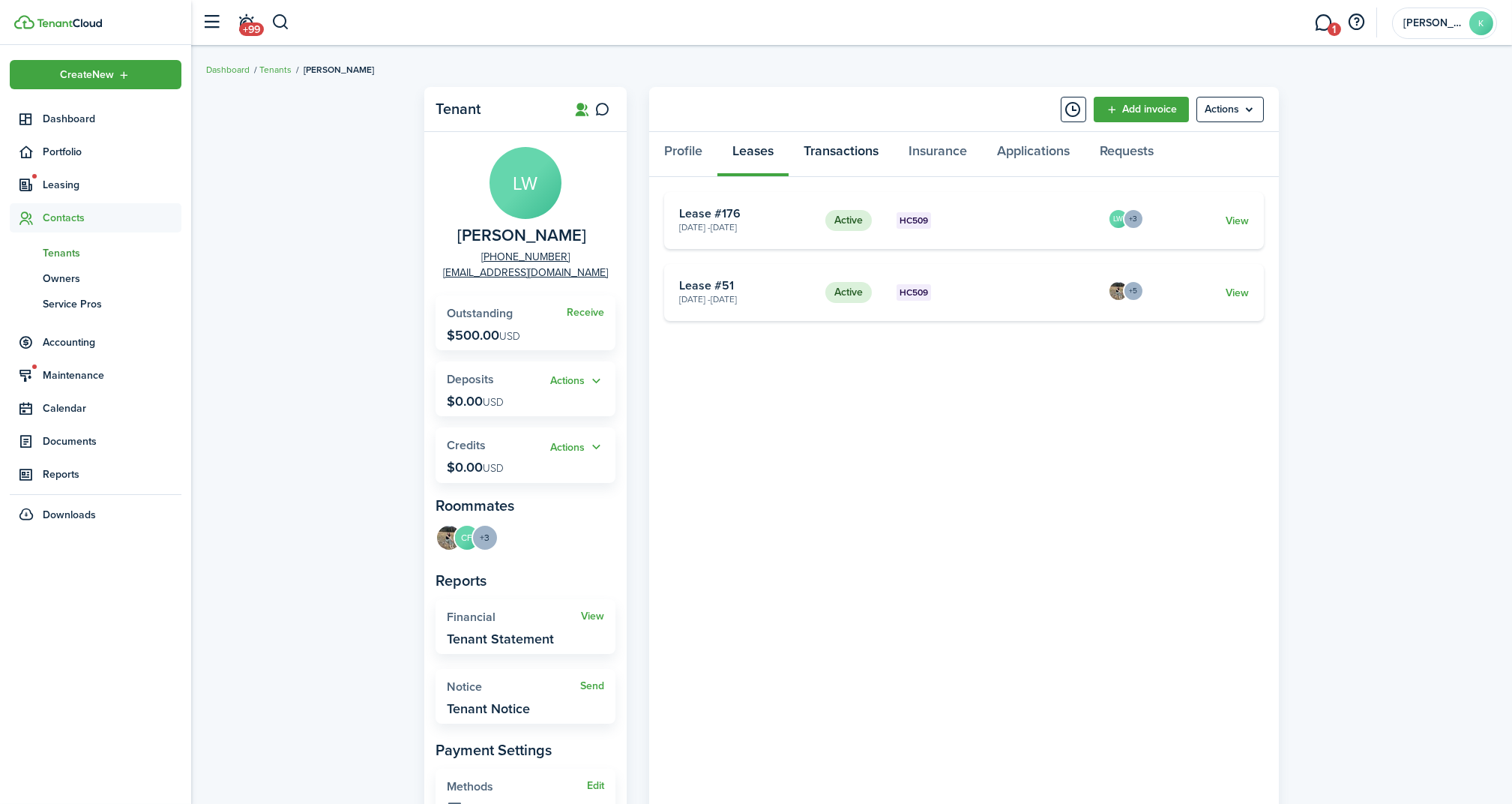
drag, startPoint x: 858, startPoint y: 143, endPoint x: 886, endPoint y: 144, distance: 28.0
click at [858, 142] on link "Transactions" at bounding box center [841, 154] width 105 height 45
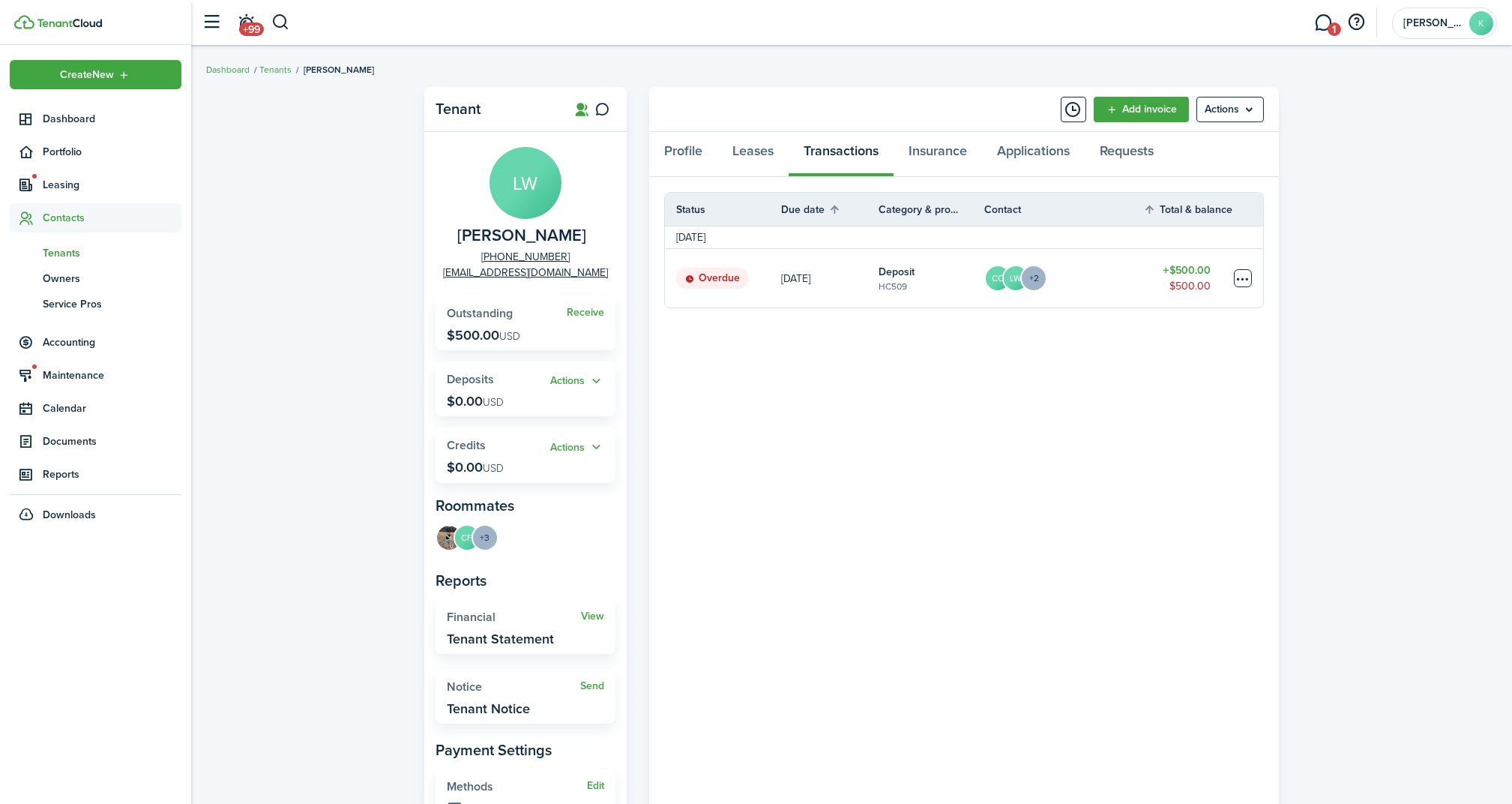
click at [1244, 278] on table-menu-btn-icon at bounding box center [1243, 278] width 18 height 18
click at [1189, 331] on link "Mark as paid" at bounding box center [1186, 333] width 131 height 25
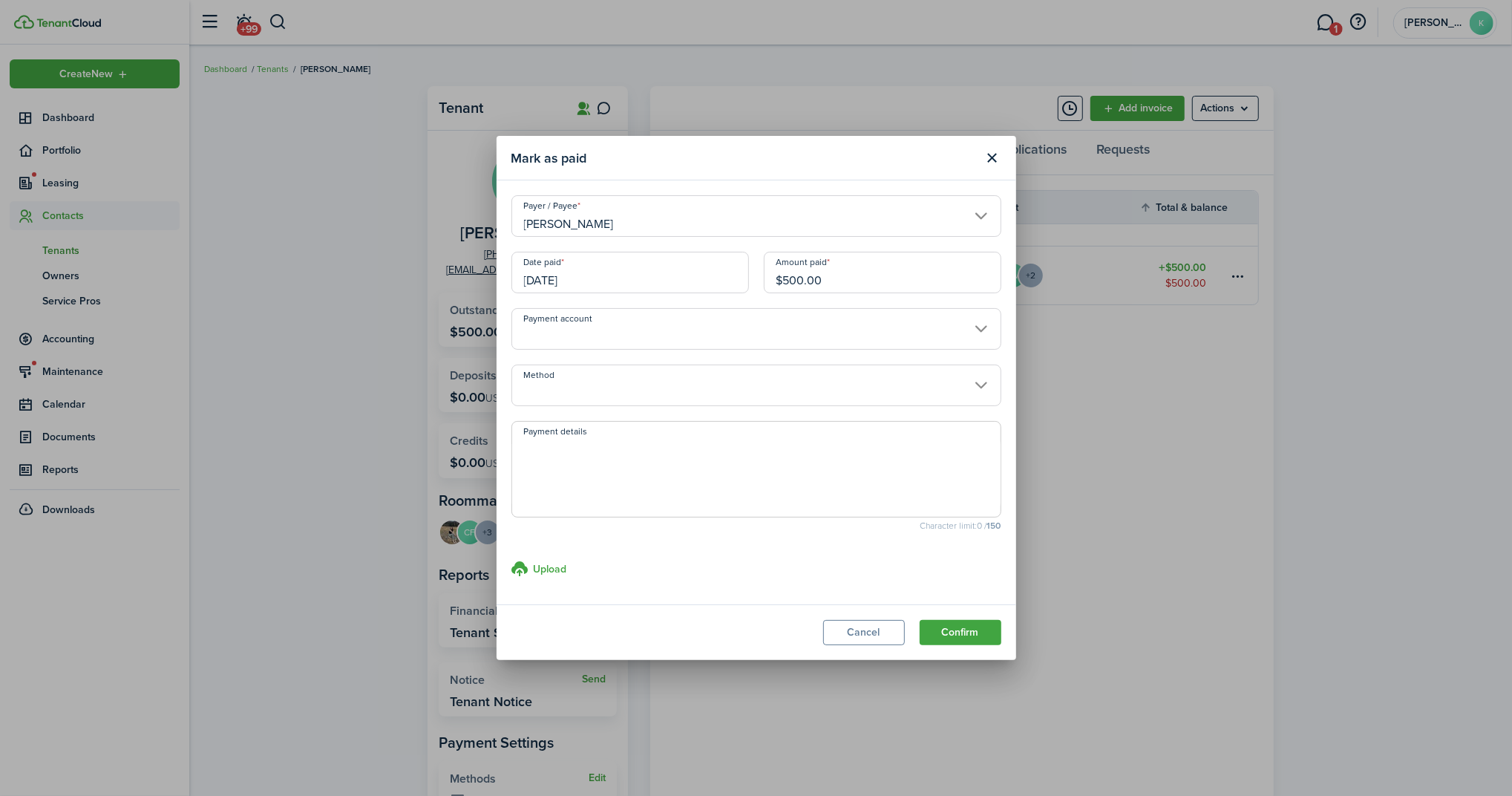
click at [702, 278] on input "[DATE]" at bounding box center [630, 272] width 237 height 42
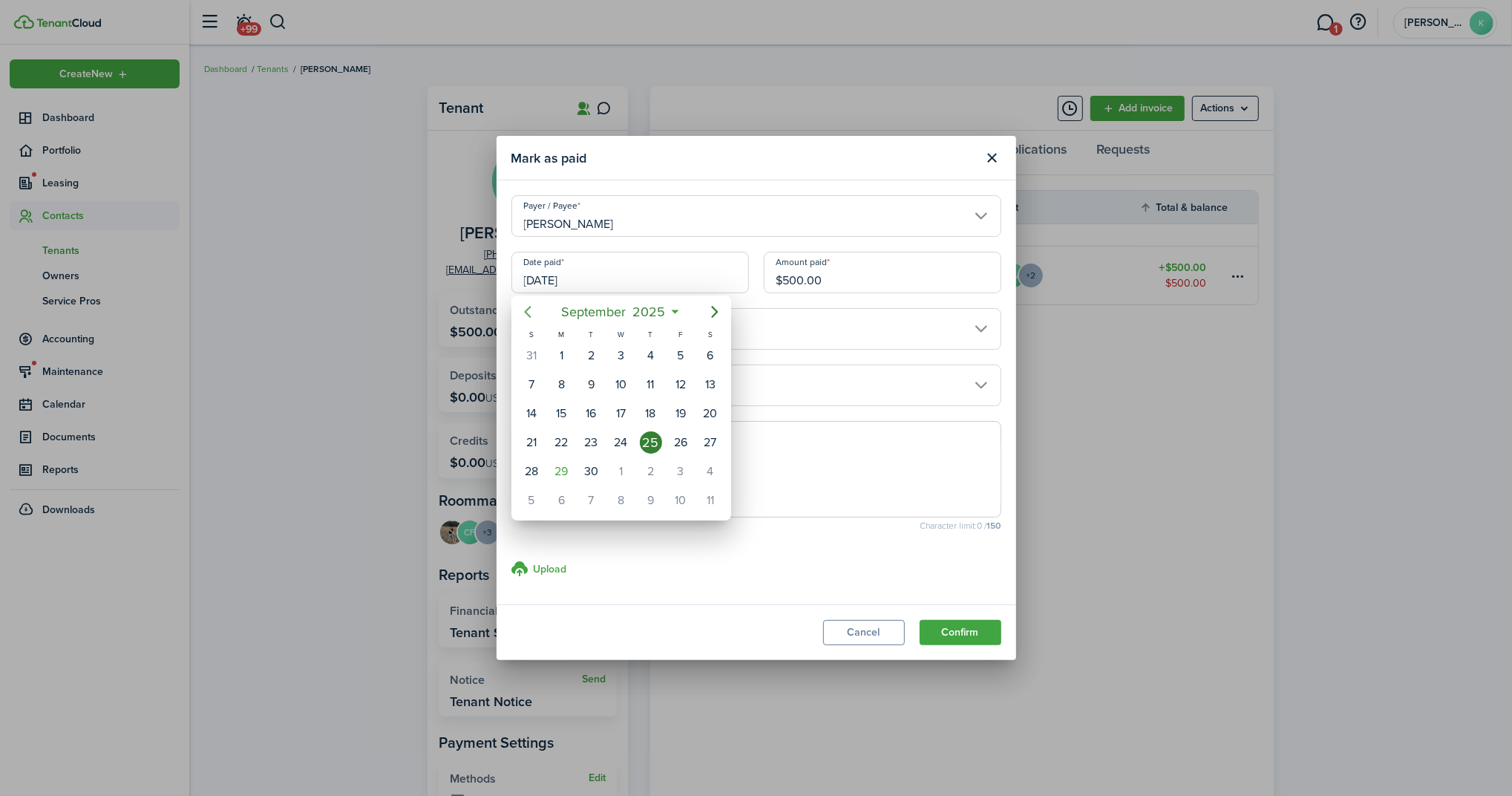
click at [529, 312] on icon "Previous page" at bounding box center [528, 312] width 18 height 18
click at [527, 311] on icon "Previous page" at bounding box center [528, 312] width 18 height 18
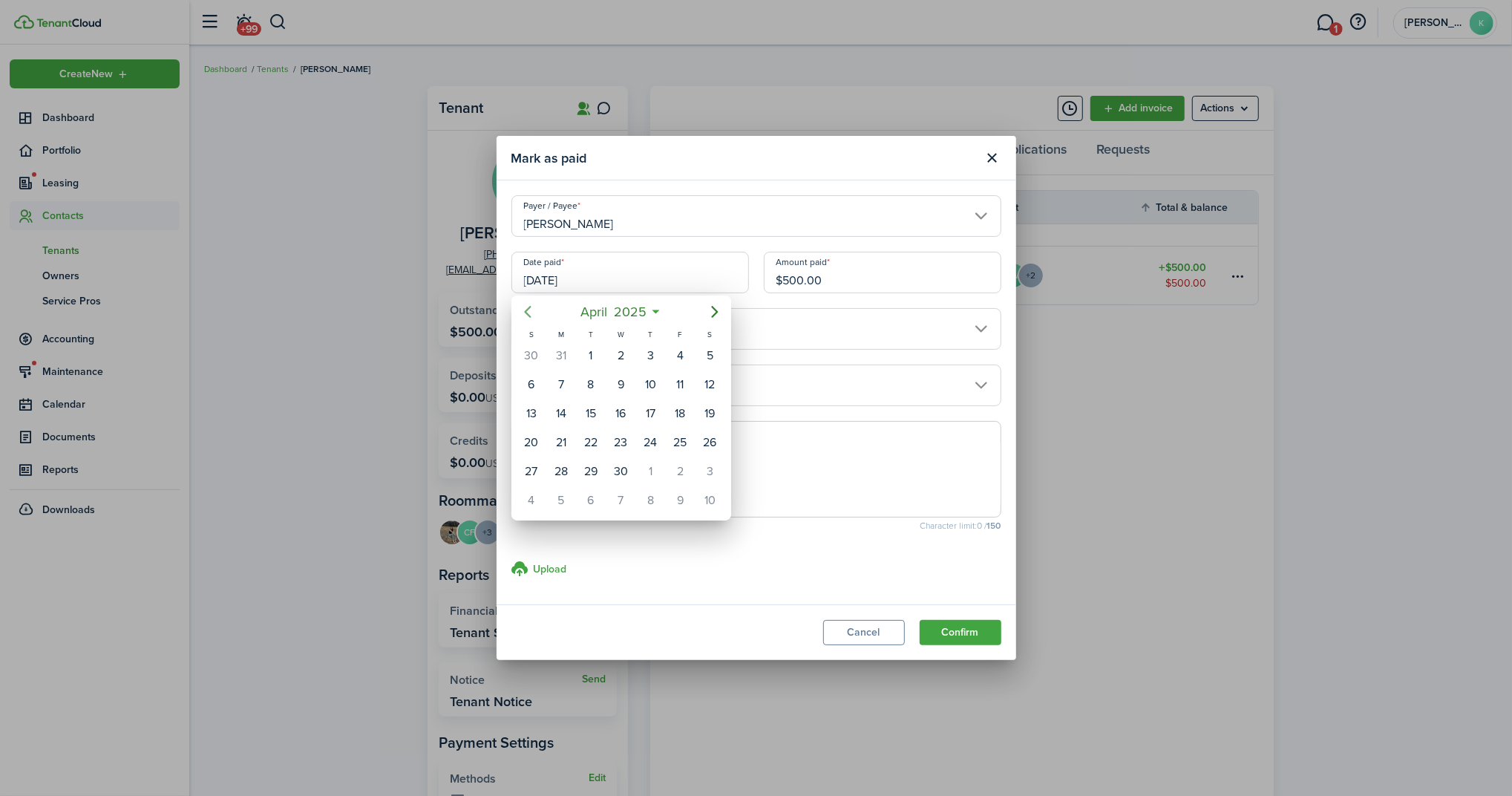
click at [527, 311] on icon "Previous page" at bounding box center [528, 312] width 18 height 18
click at [707, 321] on icon "Next page" at bounding box center [715, 312] width 18 height 18
click at [880, 288] on div at bounding box center [756, 398] width 1749 height 1033
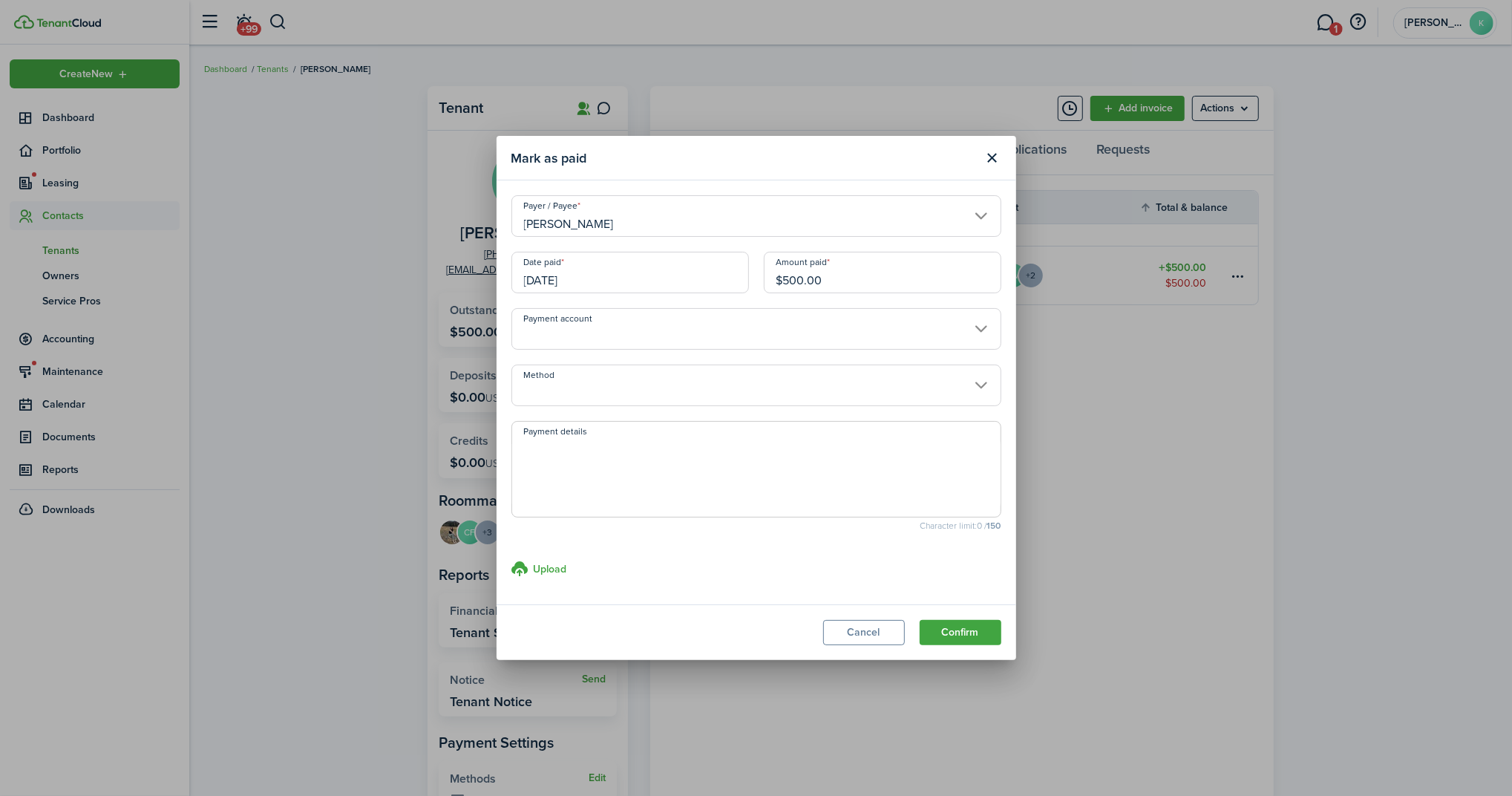
click at [876, 283] on input "$500.00" at bounding box center [882, 272] width 237 height 42
click at [743, 292] on div "Date paid [DATE] Amount paid $500.00" at bounding box center [756, 279] width 505 height 57
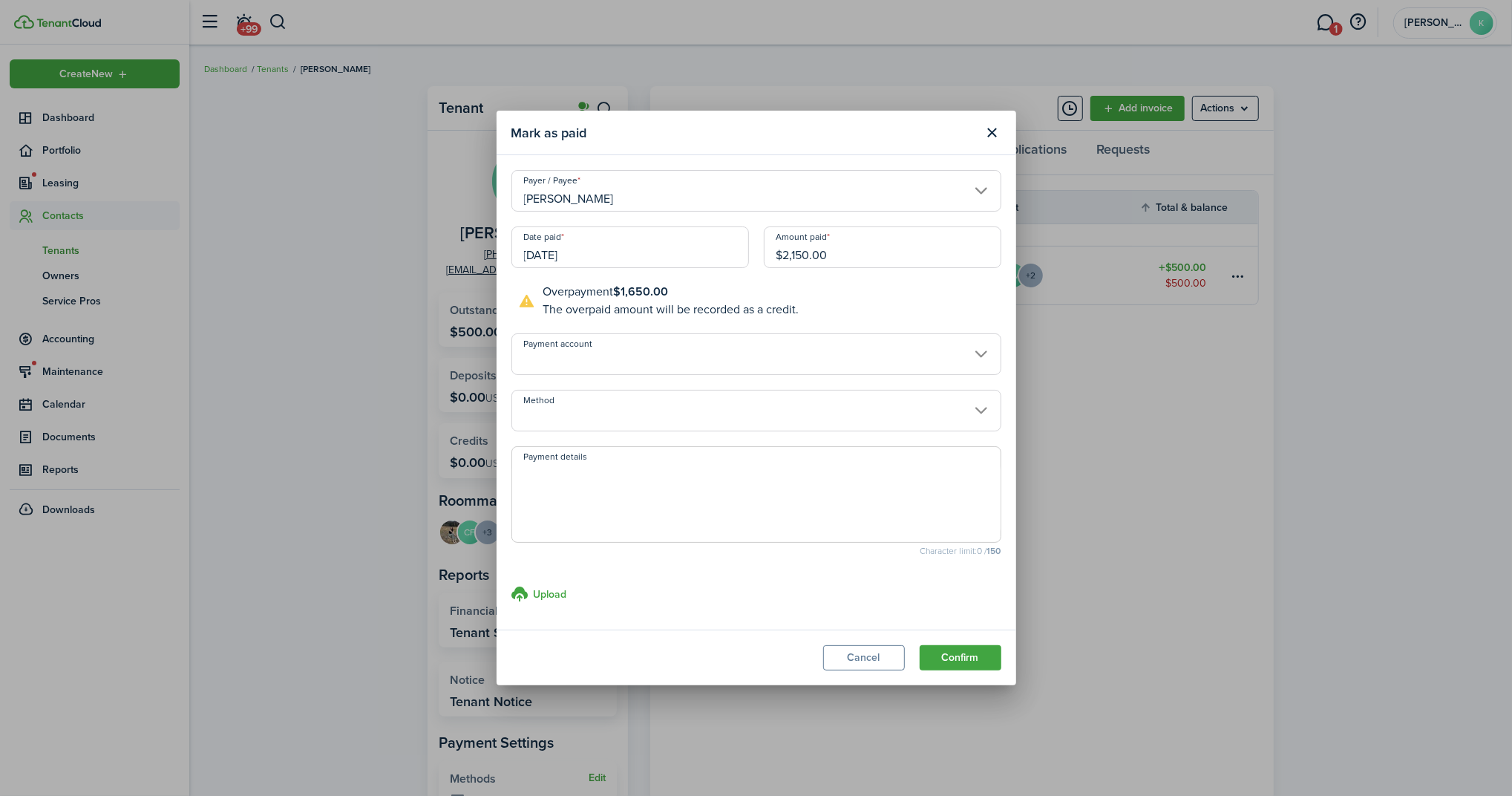
type input "$2,150.00"
click at [699, 216] on modal-body "Payer / [PERSON_NAME] Date paid [DATE] Amount paid $2,150.00 Overpayment $1,650…" at bounding box center [756, 392] width 520 height 474
click at [683, 248] on input "[DATE]" at bounding box center [630, 247] width 237 height 42
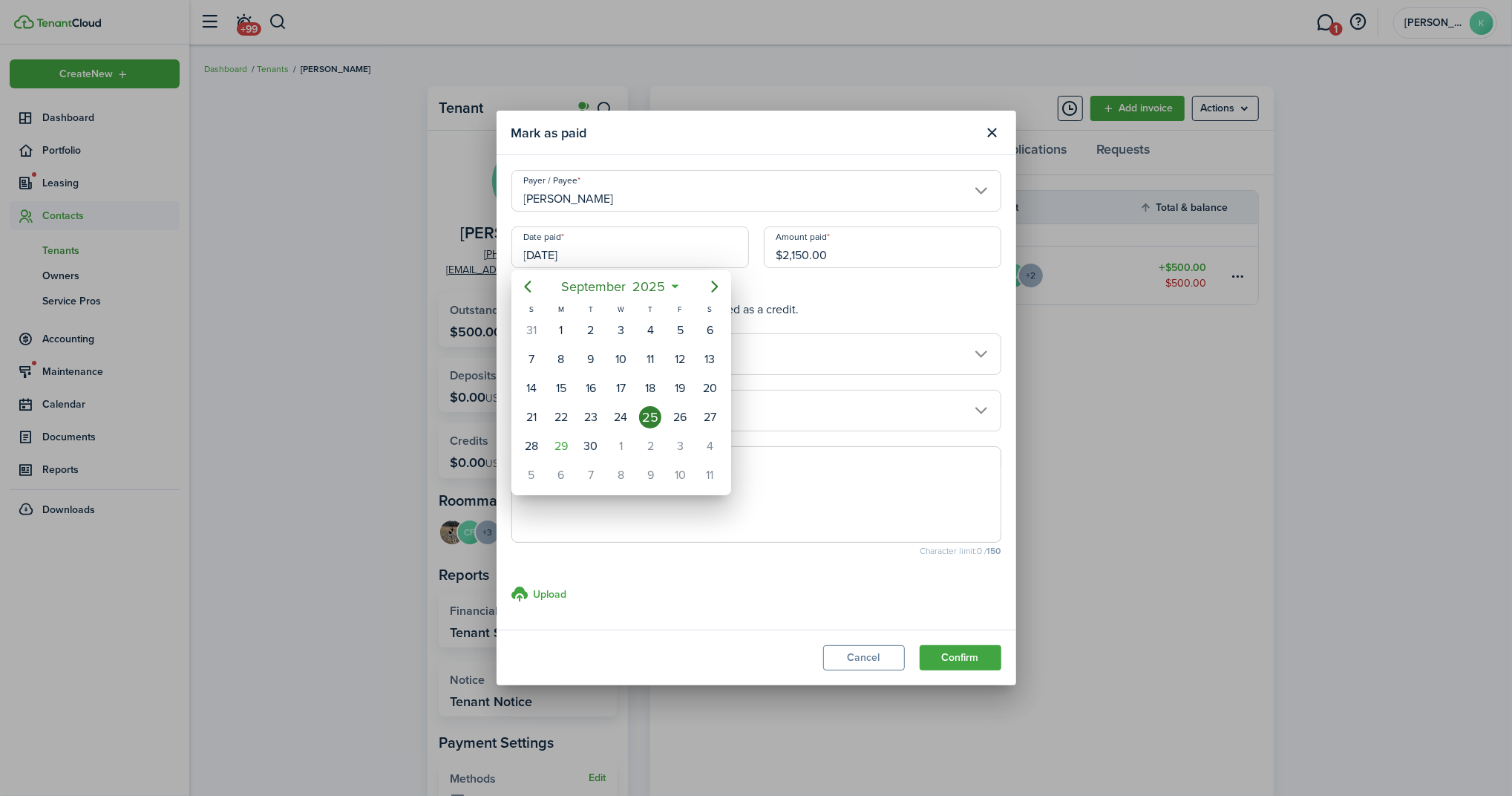
click at [998, 134] on div at bounding box center [756, 398] width 1749 height 1033
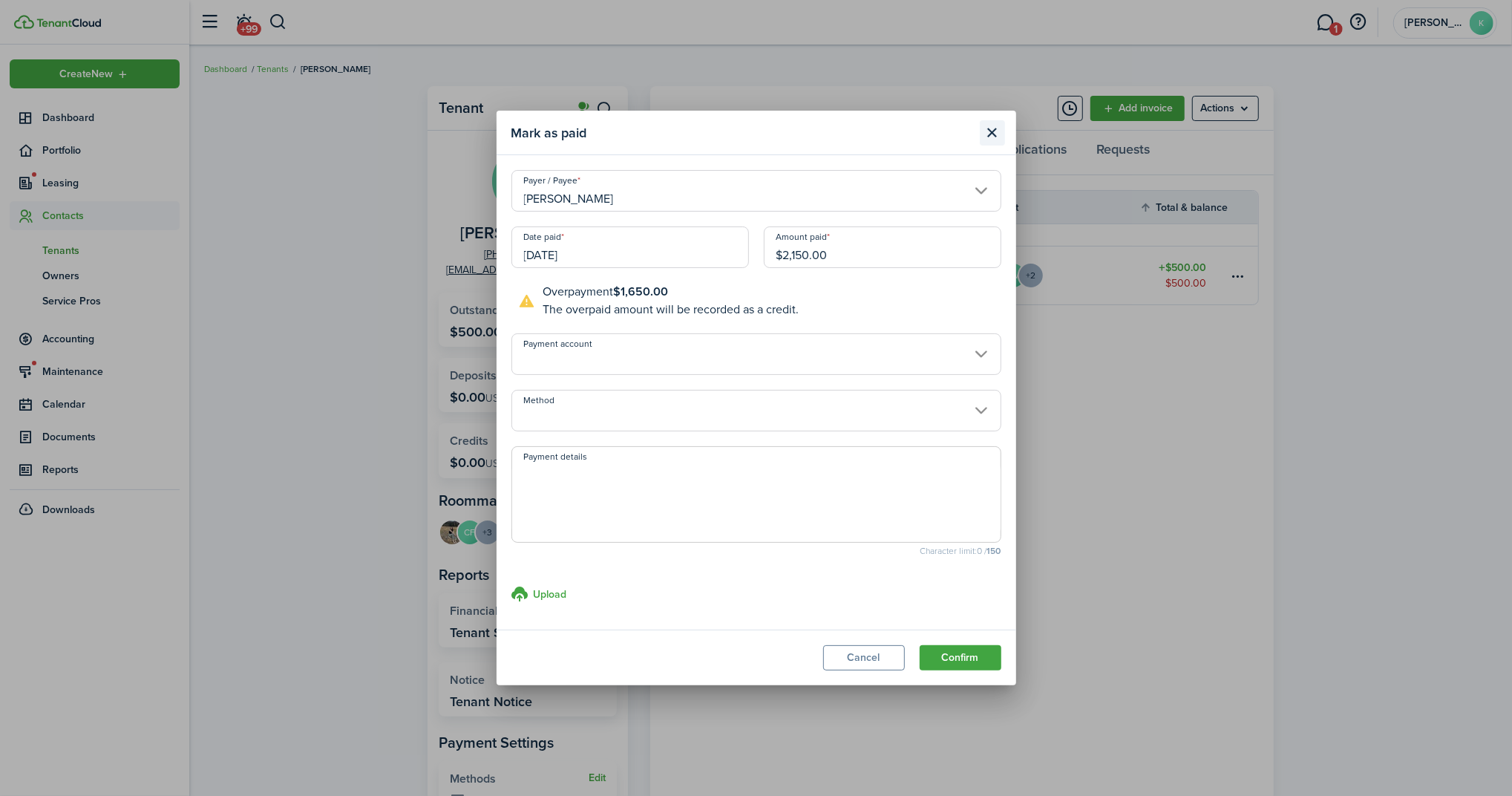
click at [996, 131] on button "Close modal" at bounding box center [992, 132] width 25 height 25
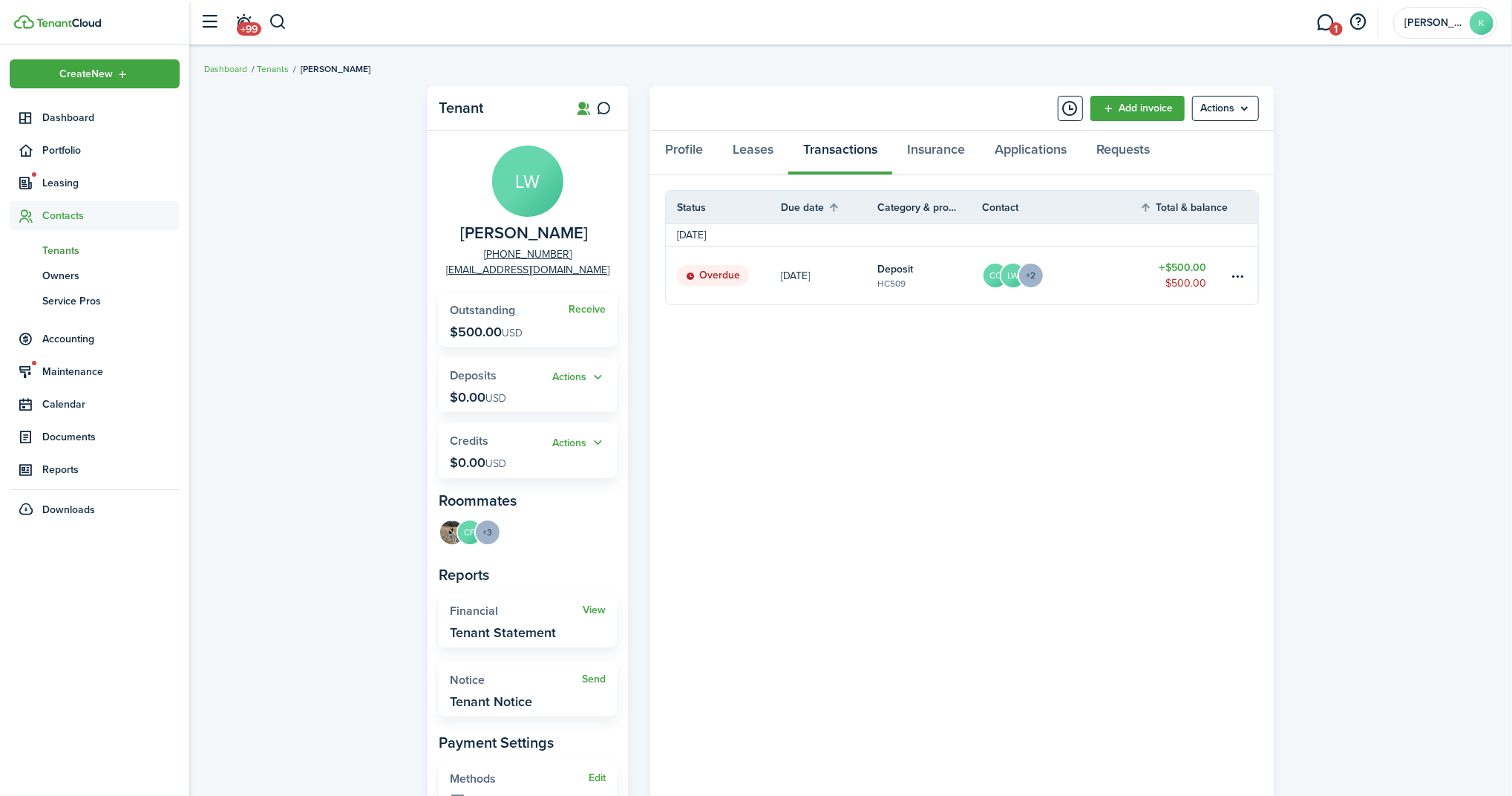
click at [991, 134] on modal-body "Payer / [PERSON_NAME] Date paid [DATE] Amount paid $2,150.00 Overpayment $1,650…" at bounding box center [756, 48] width 520 height 474
click at [1220, 270] on link "$500.00 $500.00" at bounding box center [1177, 275] width 89 height 58
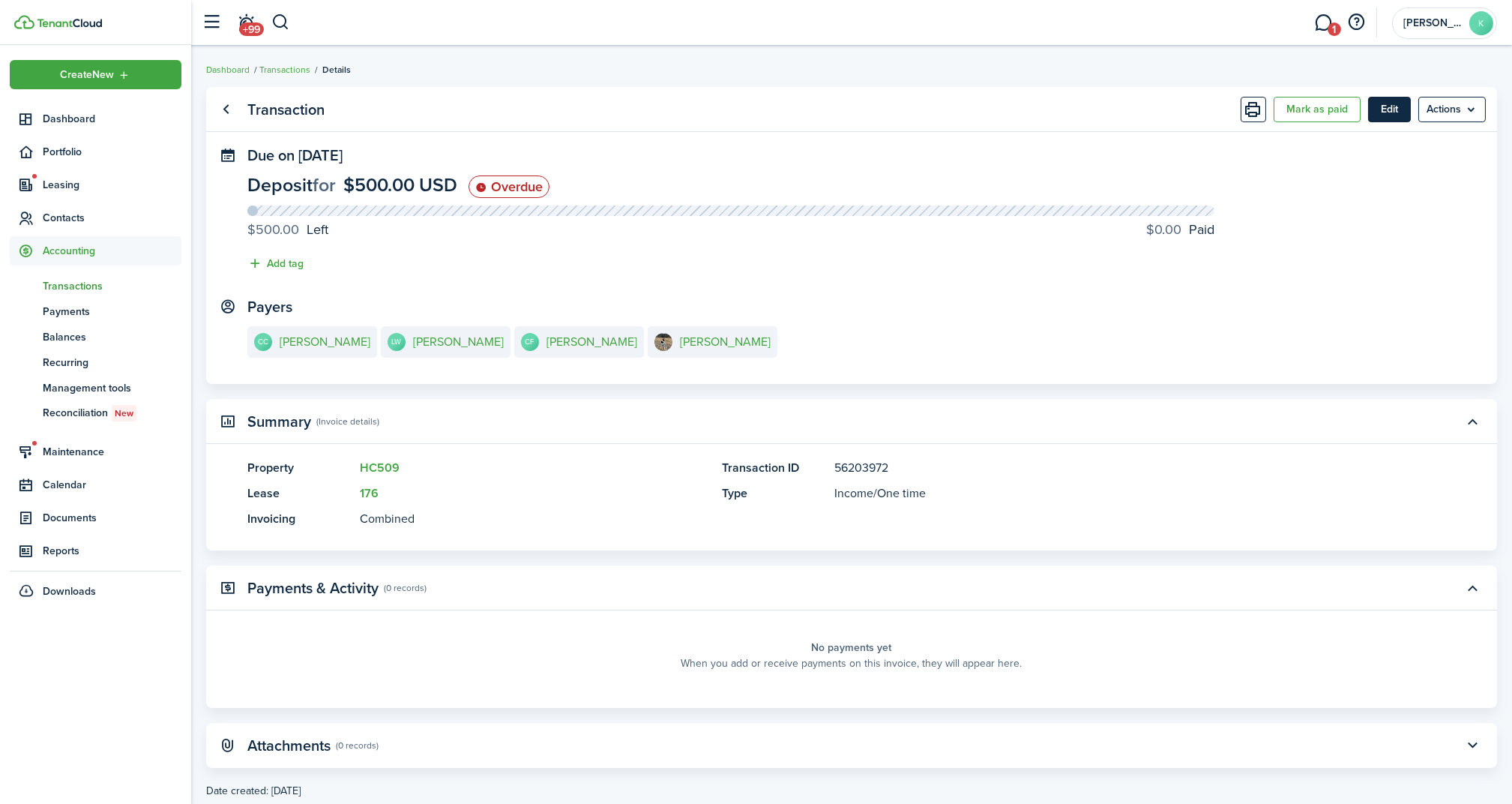
click at [1370, 111] on button "Edit" at bounding box center [1390, 109] width 43 height 25
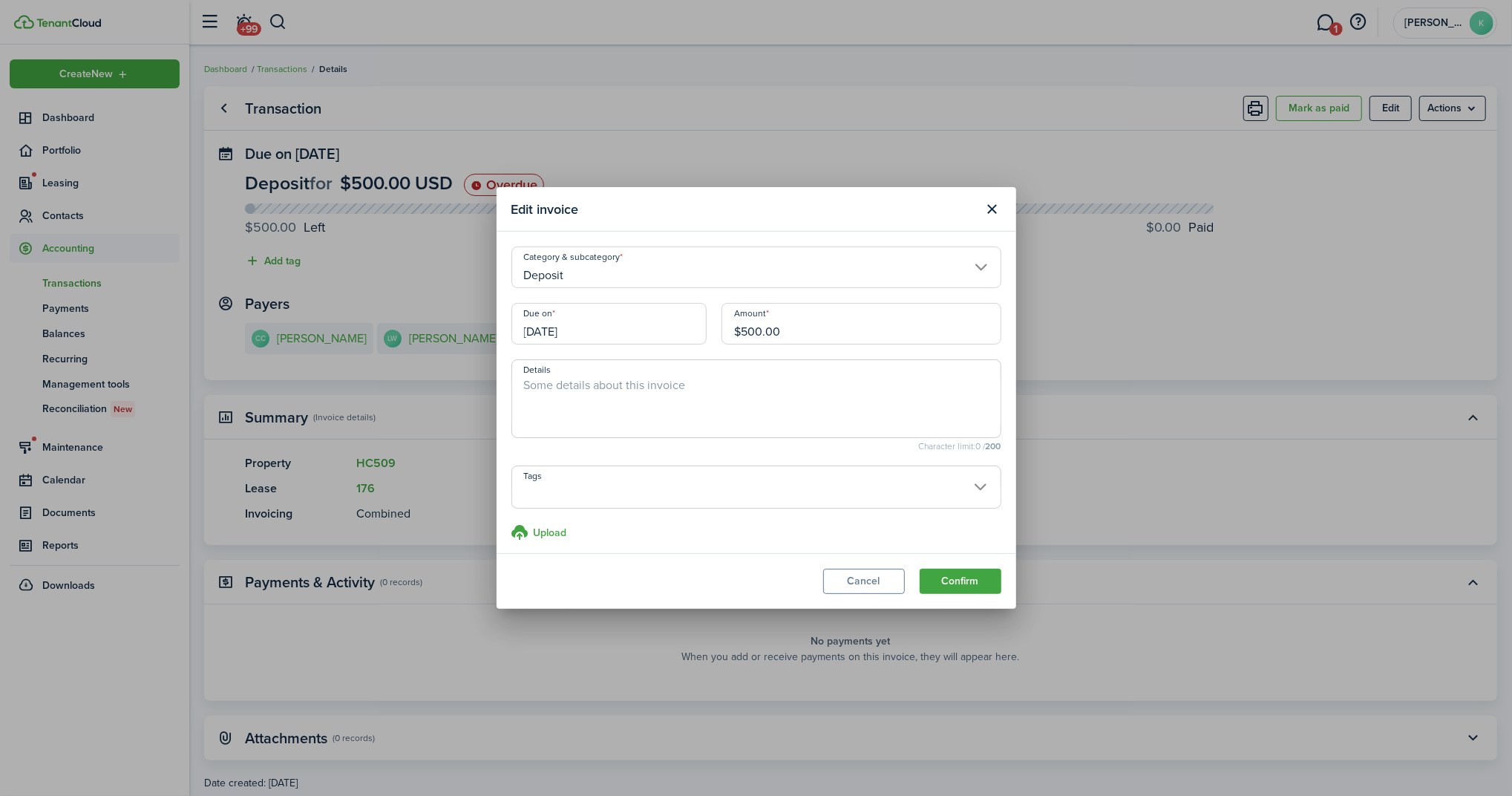
drag, startPoint x: 636, startPoint y: 330, endPoint x: 483, endPoint y: 336, distance: 153.1
click at [483, 336] on div "Edit invoice Category & subcategory Deposit Due on [DATE] Amount $500.00 Detail…" at bounding box center [756, 398] width 1512 height 796
click at [631, 335] on input "[DATE]" at bounding box center [609, 323] width 195 height 42
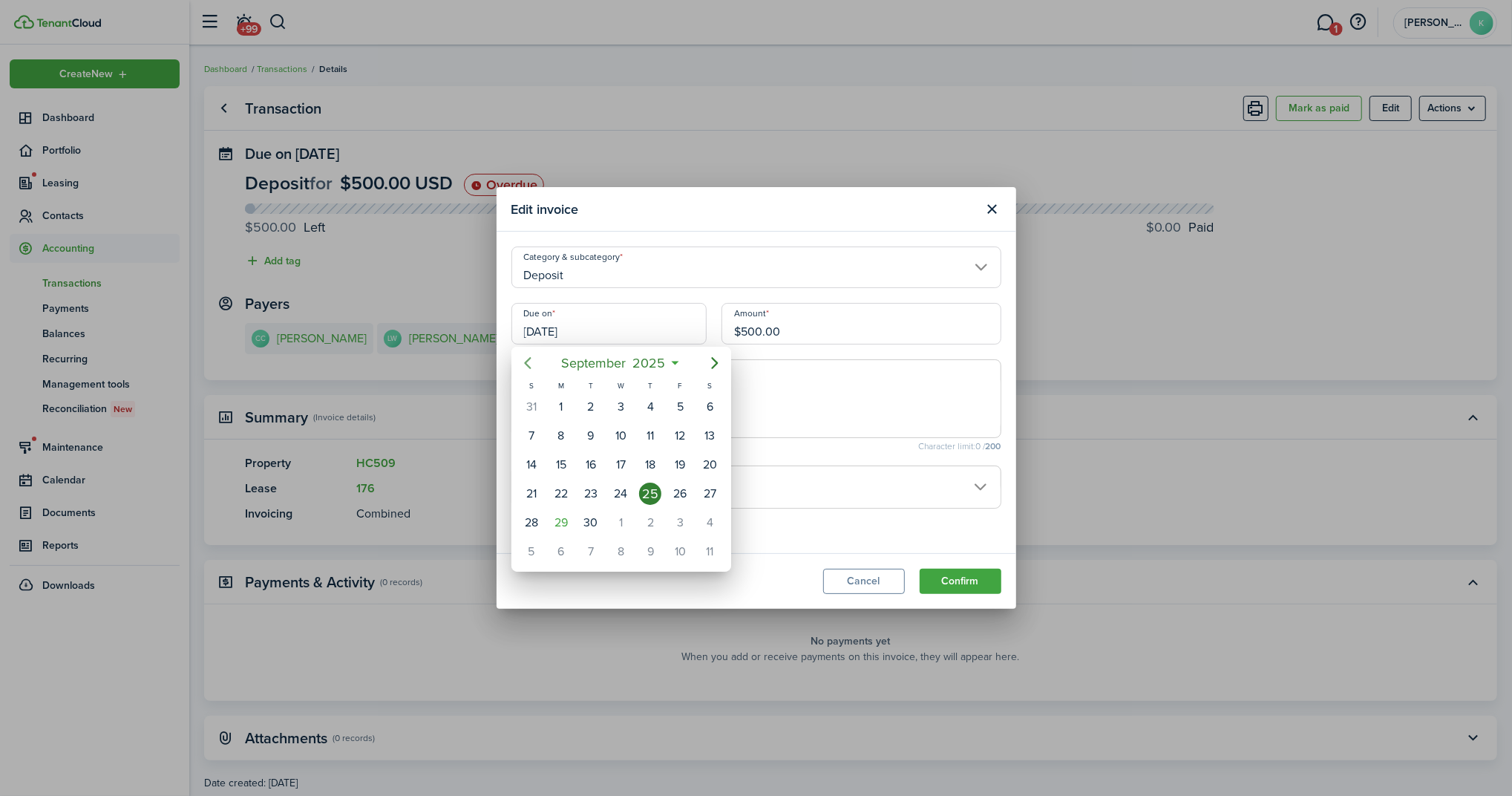
click at [526, 354] on icon "Previous page" at bounding box center [528, 363] width 18 height 18
click at [526, 353] on mbsc-button "Previous page" at bounding box center [527, 363] width 29 height 29
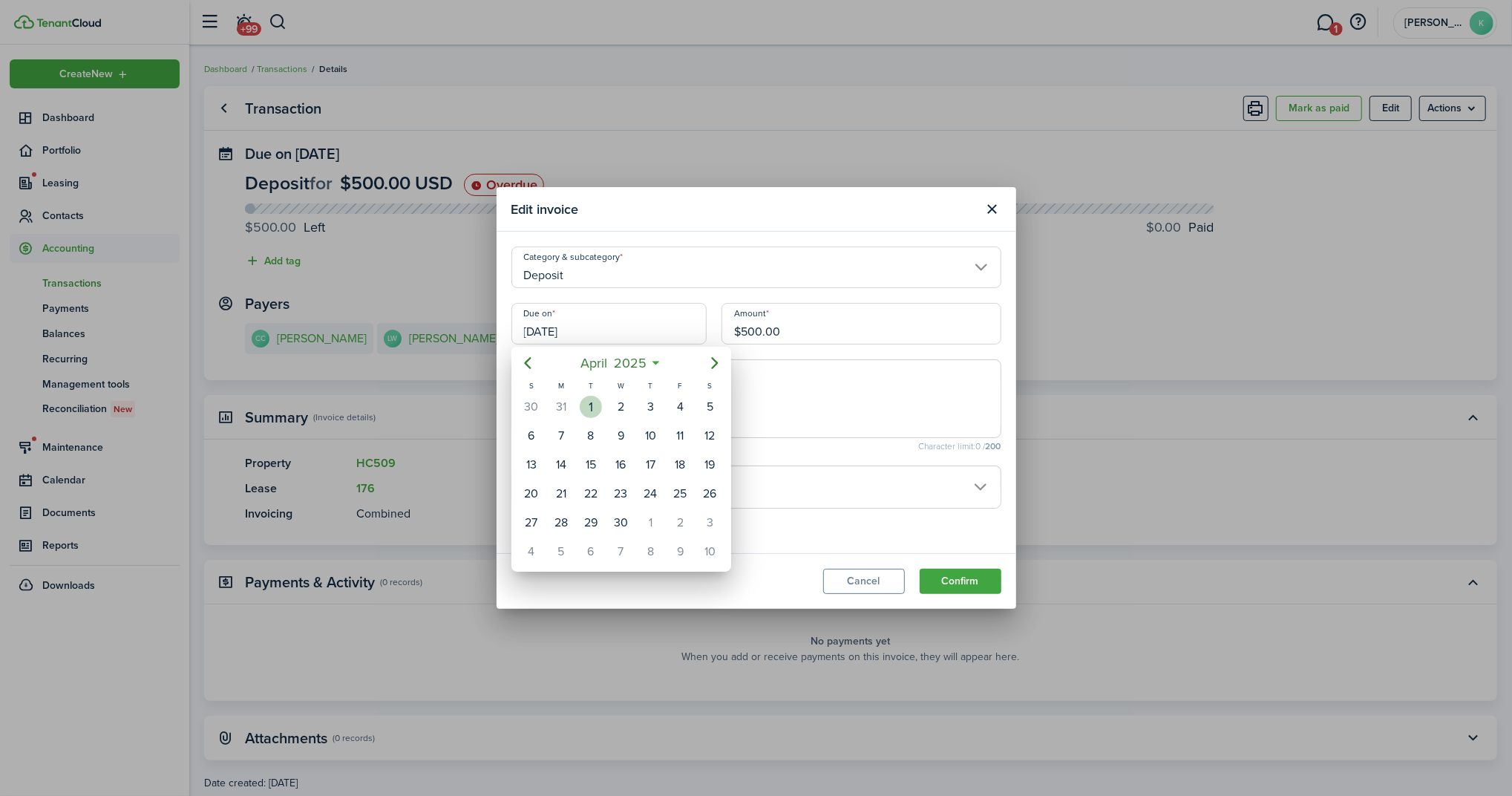
click at [600, 416] on div "[DATE]" at bounding box center [591, 406] width 29 height 28
type input "[DATE]"
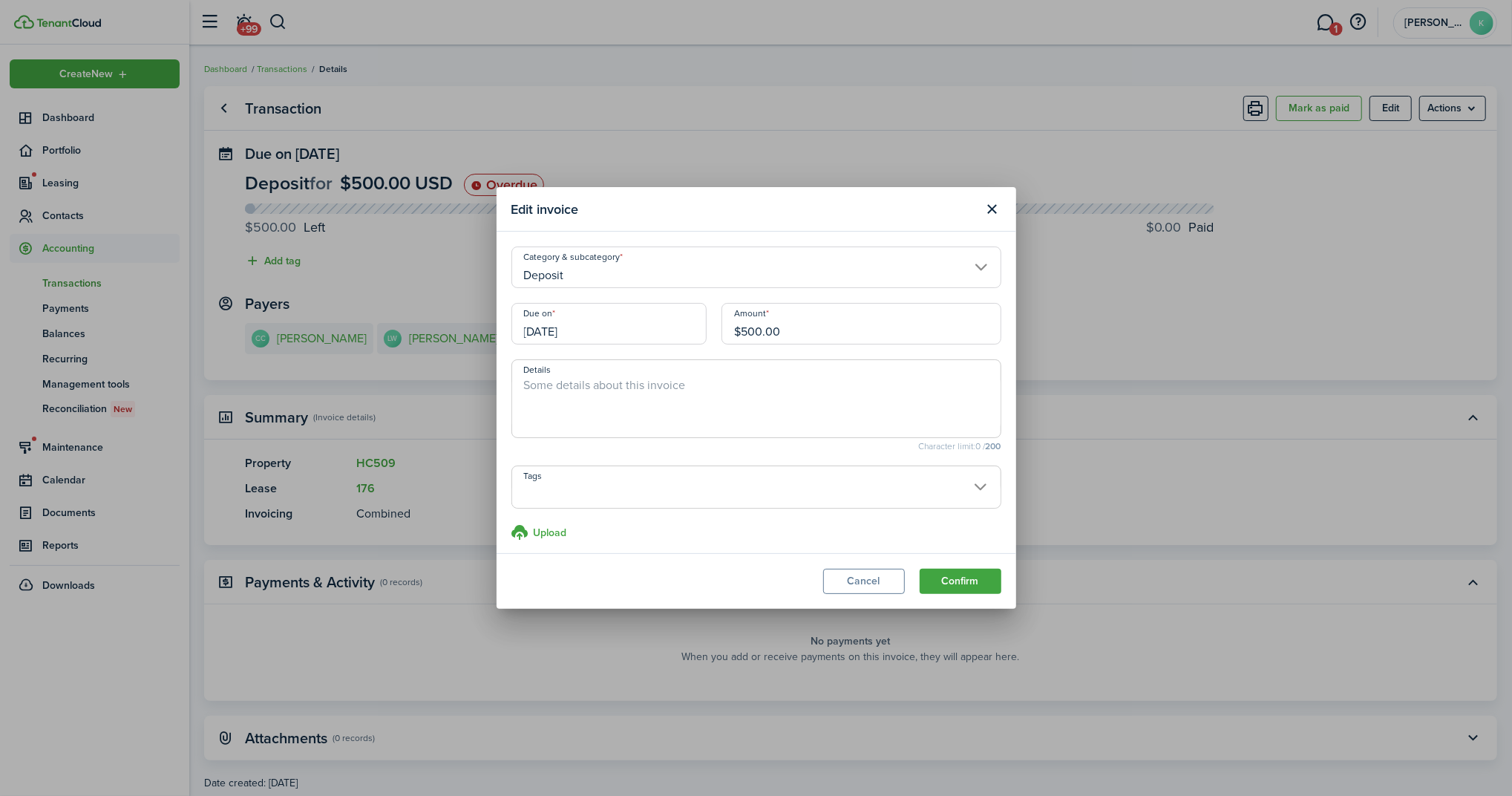
drag, startPoint x: 825, startPoint y: 341, endPoint x: 704, endPoint y: 341, distance: 121.0
click at [704, 341] on div "Due on [DATE] Amount $500.00" at bounding box center [756, 331] width 505 height 57
type input "$2,150.00"
click at [692, 394] on textarea "Details" at bounding box center [756, 403] width 489 height 54
click at [956, 577] on button "Confirm" at bounding box center [961, 581] width 82 height 25
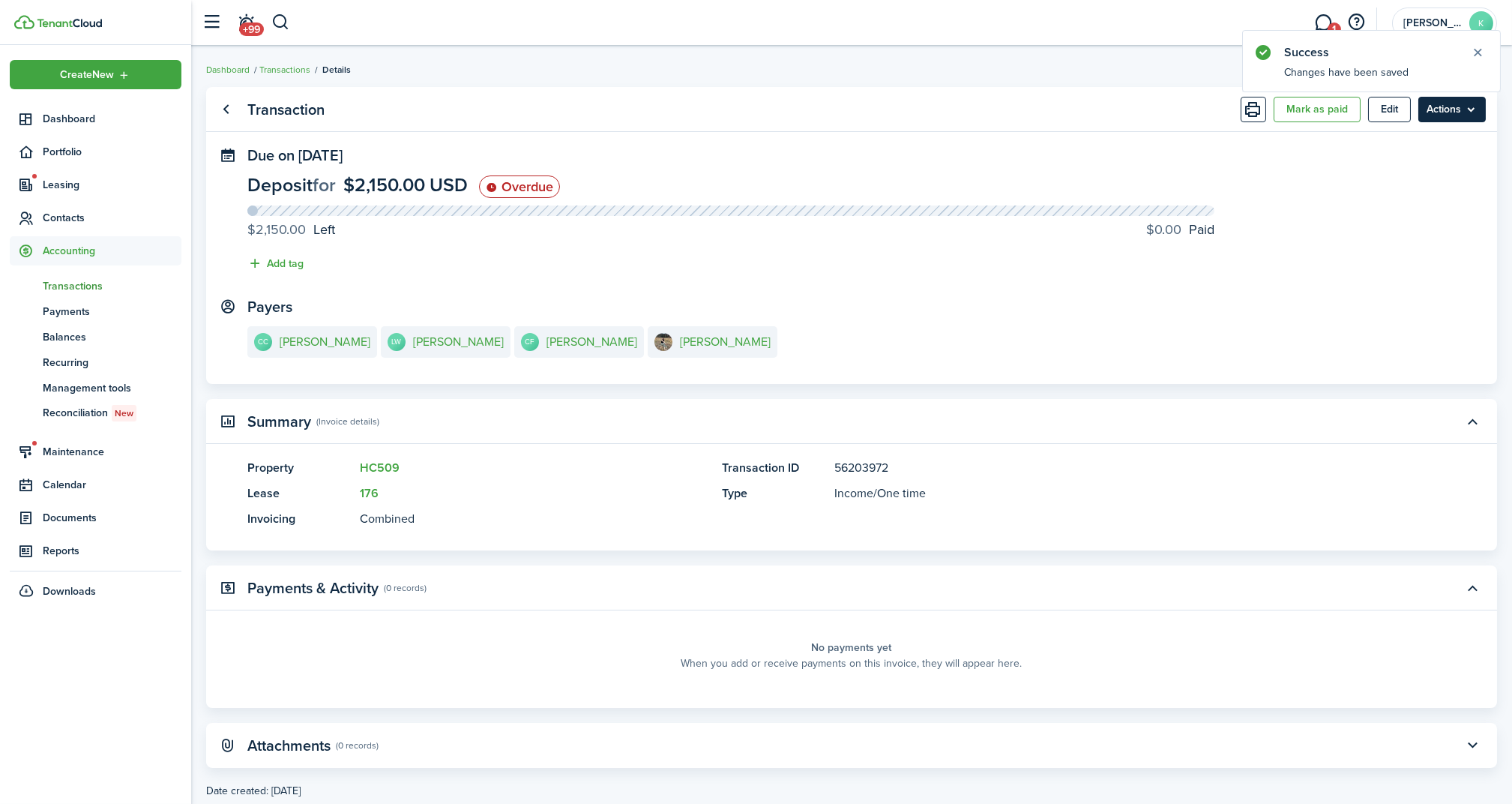
click at [1430, 117] on menu-btn "Actions" at bounding box center [1452, 109] width 67 height 25
click at [1317, 105] on button "Mark as paid" at bounding box center [1317, 109] width 87 height 25
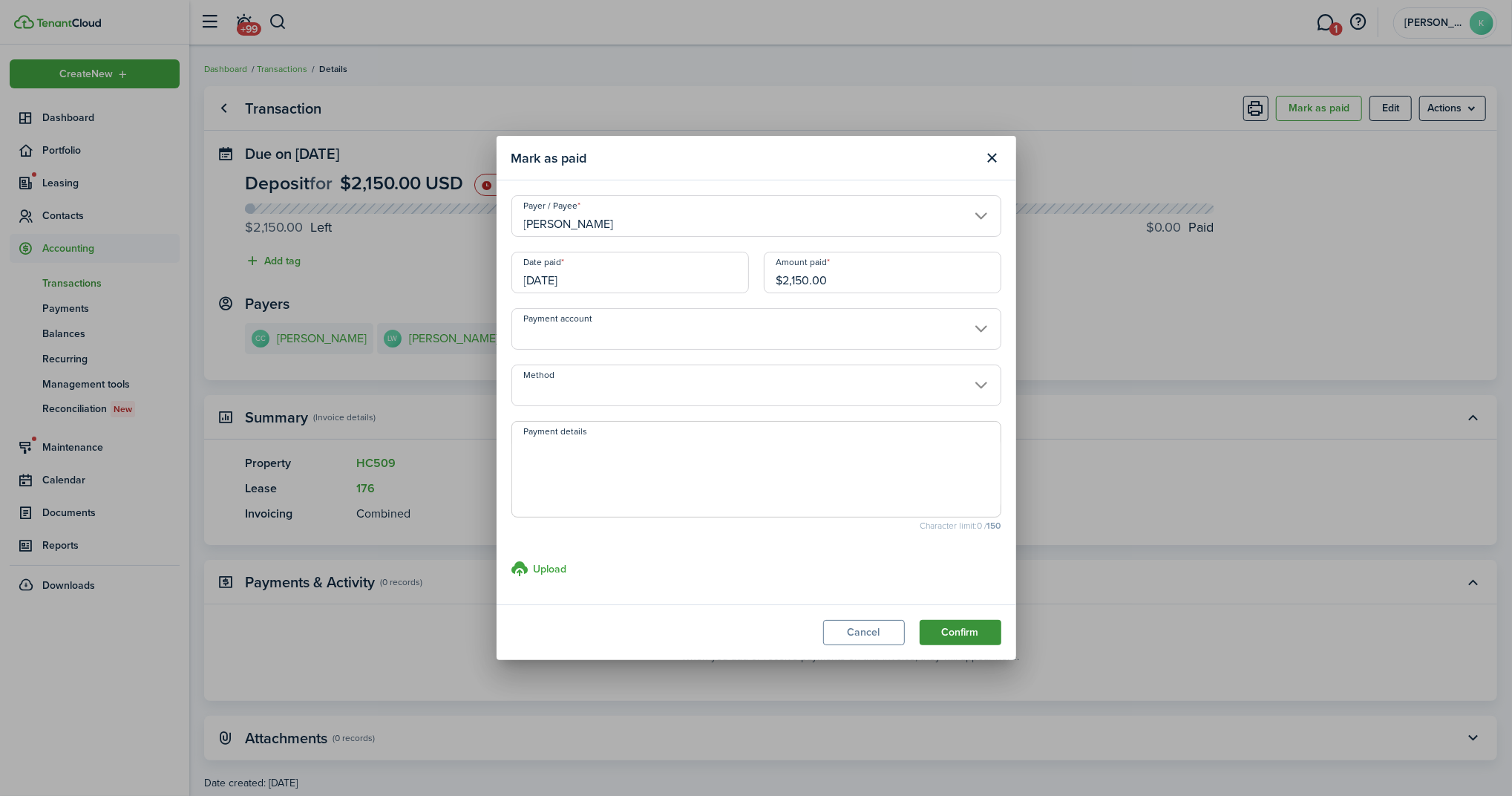
click at [959, 622] on button "Confirm" at bounding box center [961, 632] width 82 height 25
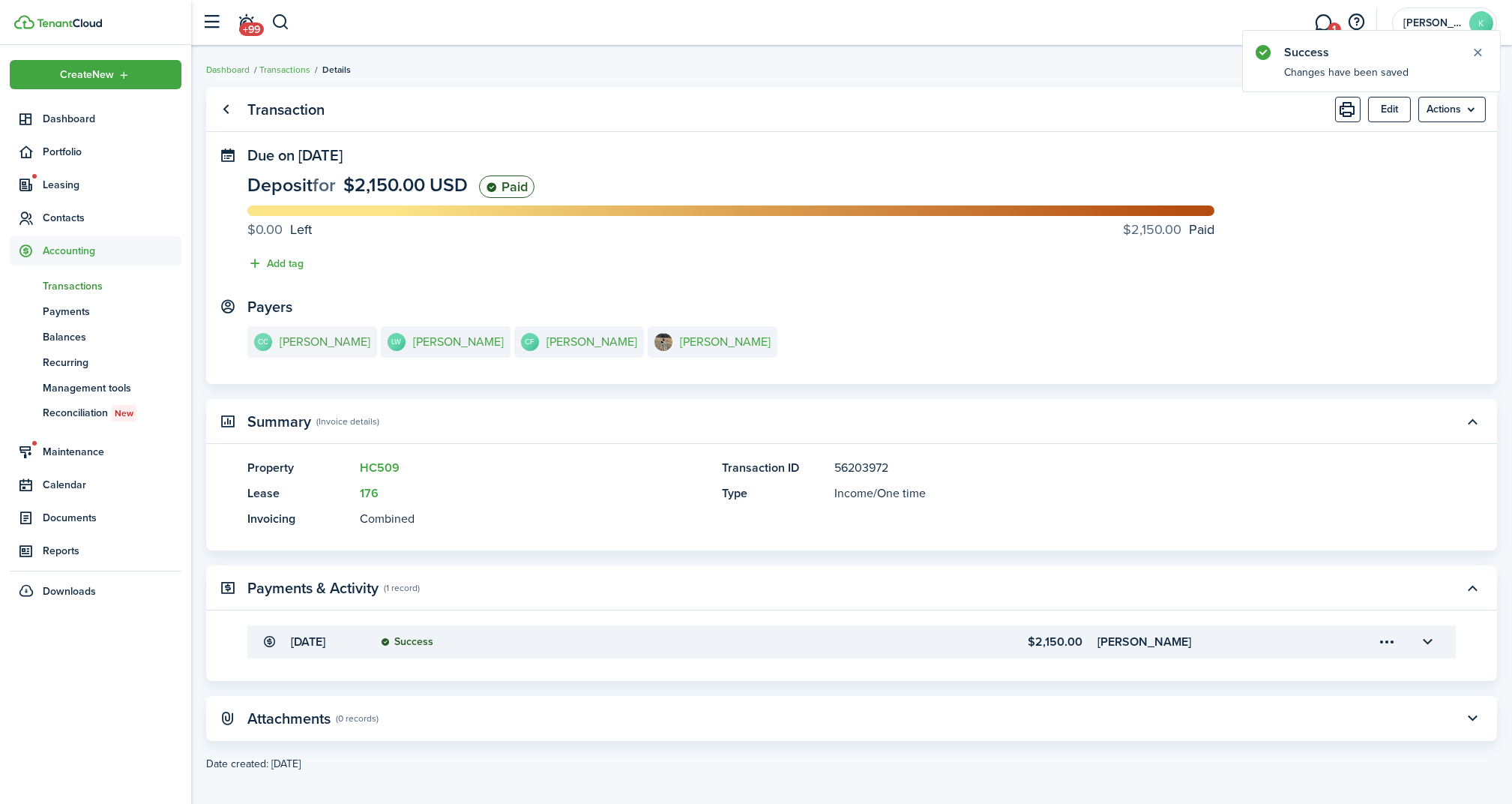
click at [336, 343] on e-details-info-title "[PERSON_NAME]" at bounding box center [325, 342] width 91 height 14
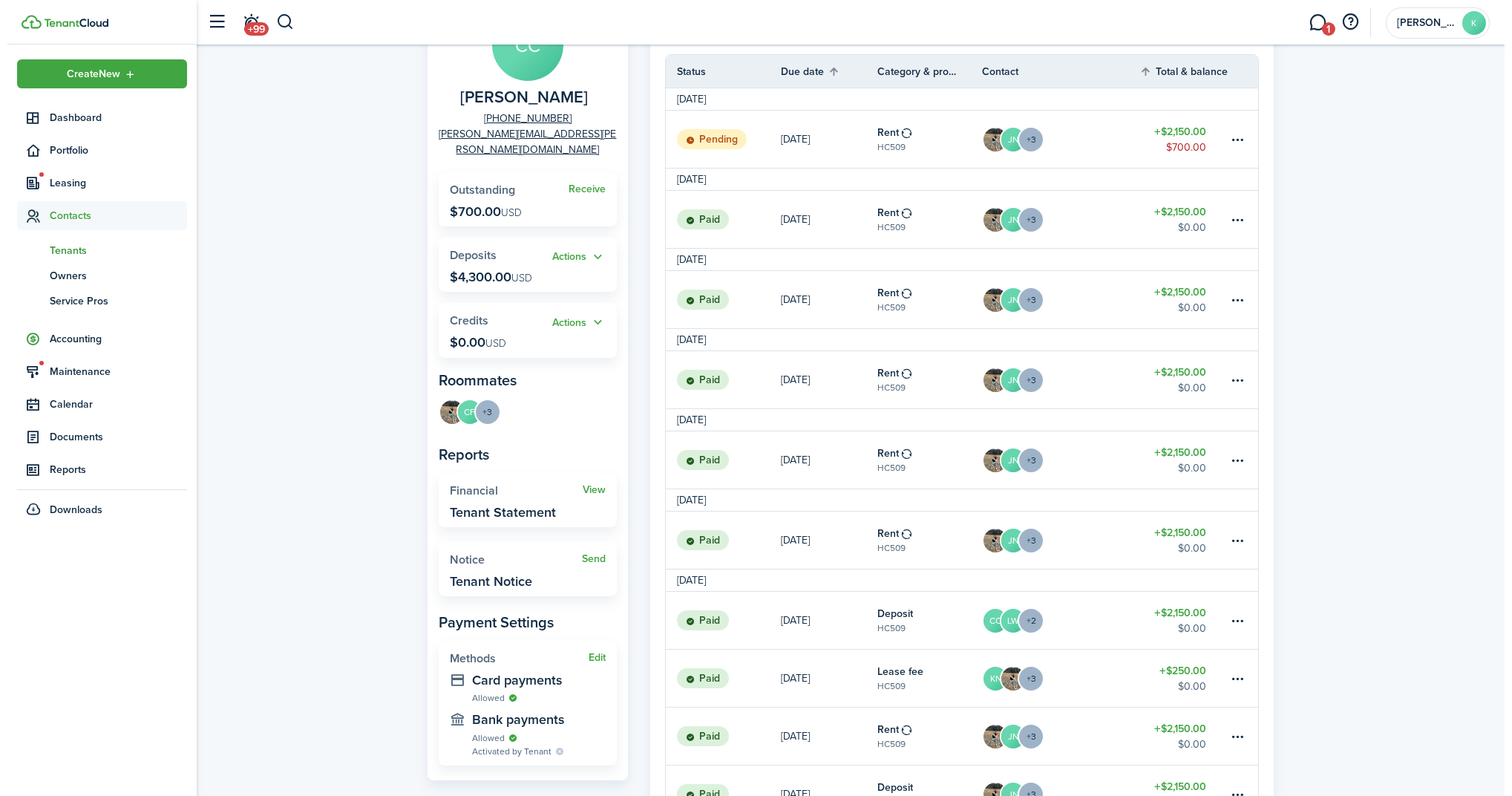
scroll to position [329, 0]
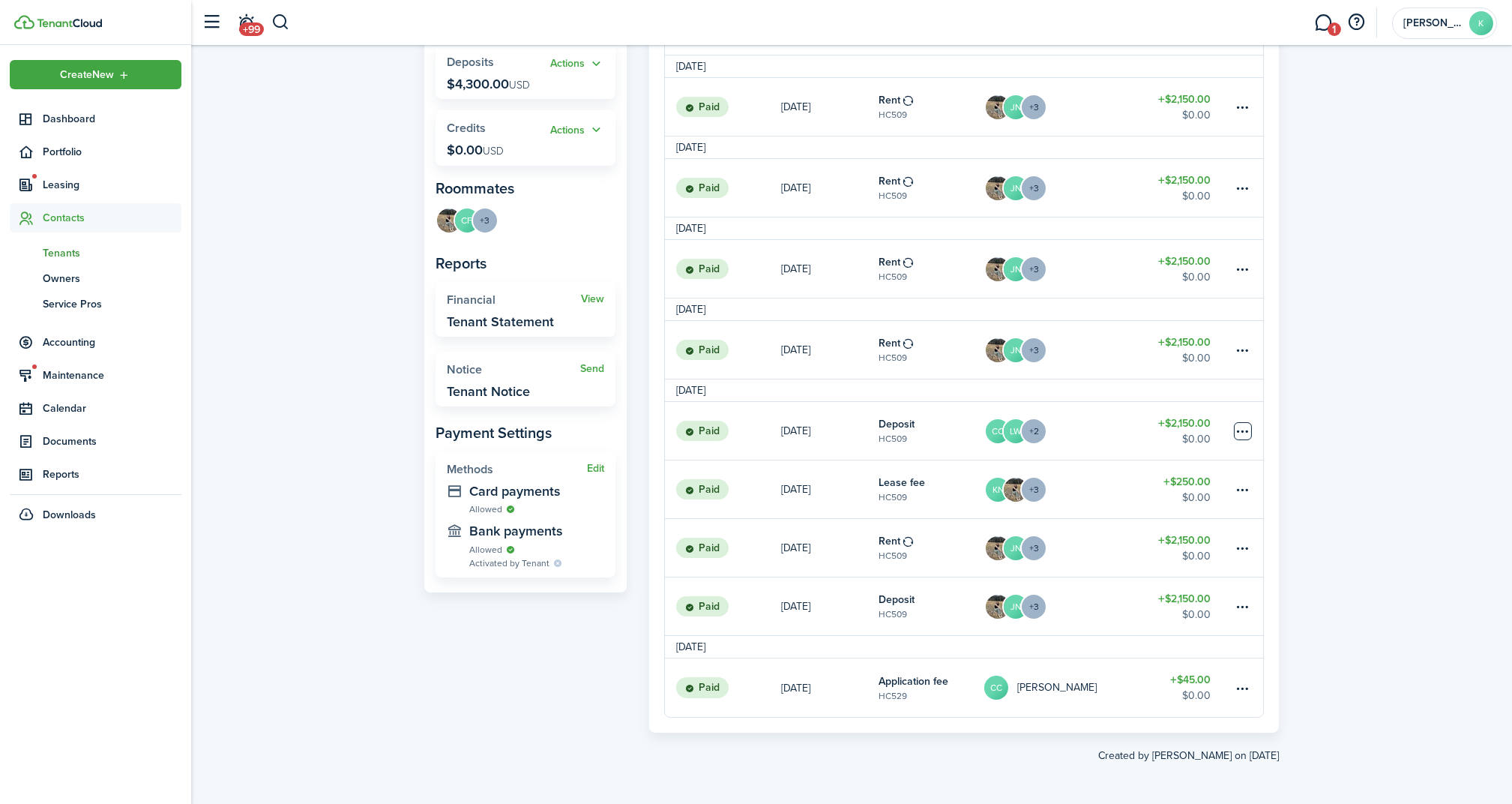
click at [1250, 422] on table-menu-btn-icon at bounding box center [1243, 431] width 18 height 18
click at [1177, 641] on button "Delete" at bounding box center [1186, 643] width 131 height 25
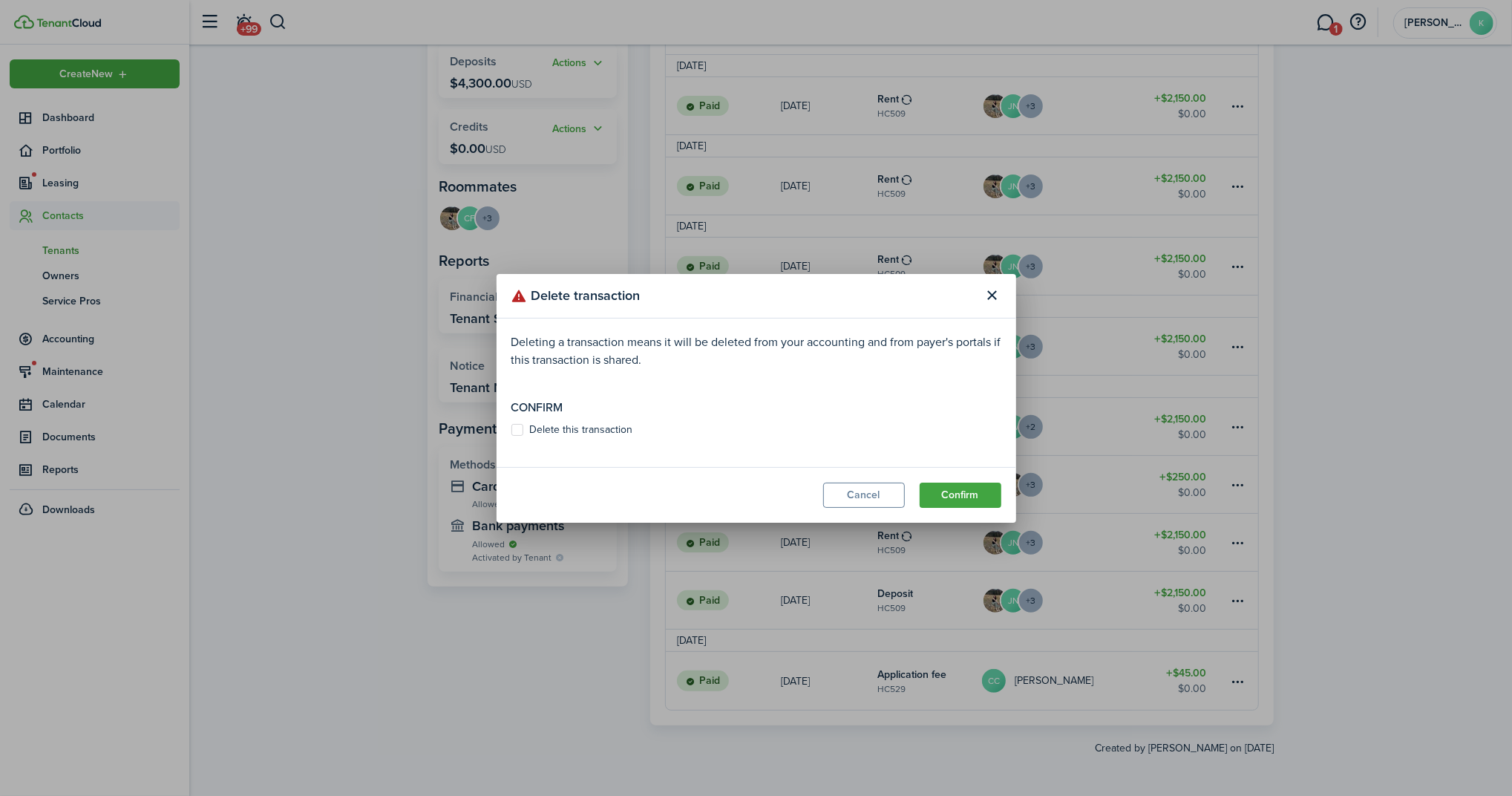
click at [544, 433] on label "Delete this transaction" at bounding box center [572, 430] width 122 height 12
click at [511, 430] on input "Delete this transaction" at bounding box center [511, 429] width 1 height 1
checkbox input "true"
click at [954, 488] on button "Confirm" at bounding box center [961, 495] width 82 height 25
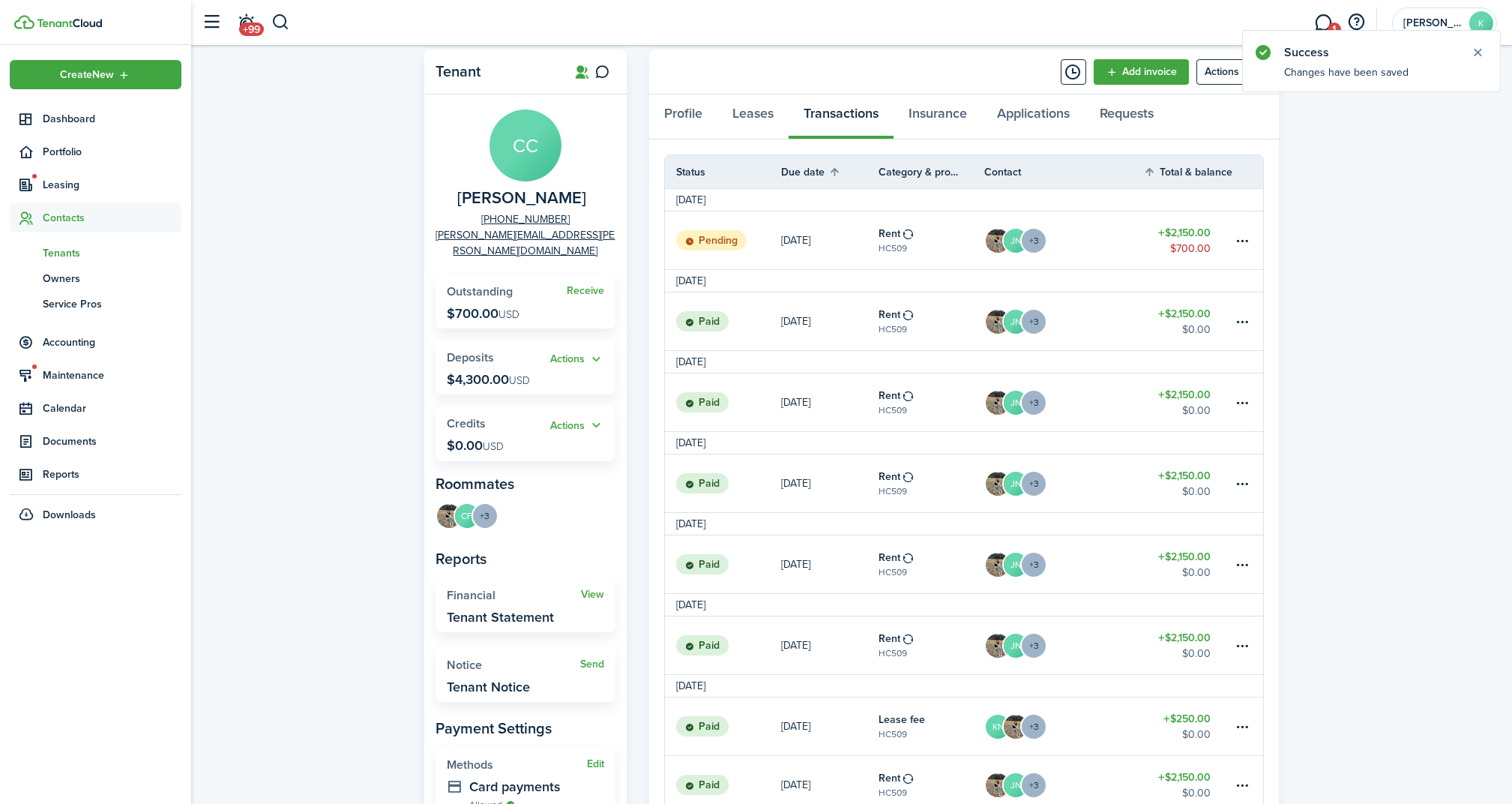
scroll to position [0, 0]
